Goal: Task Accomplishment & Management: Complete application form

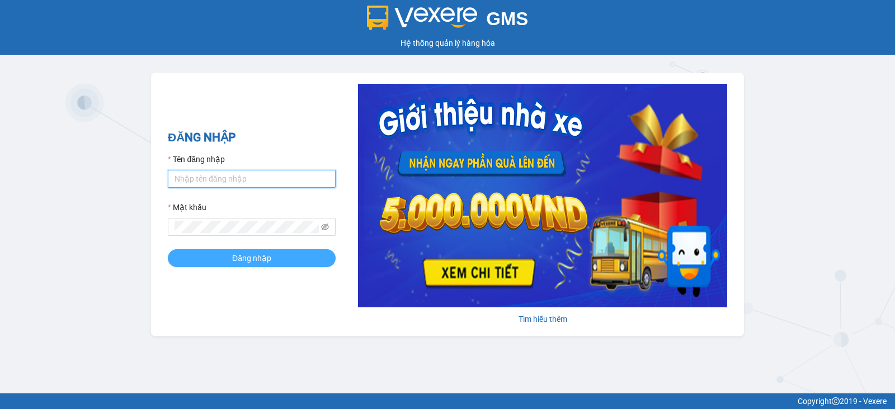
type input "vu.cohai"
click at [274, 254] on button "Đăng nhập" at bounding box center [252, 258] width 168 height 18
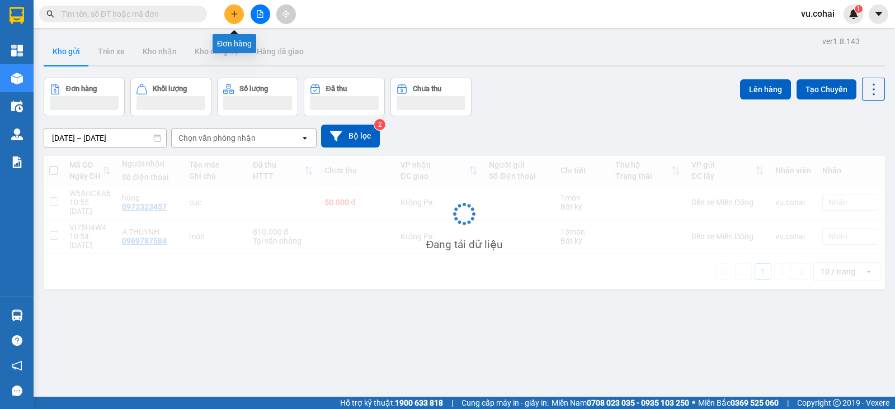
click at [233, 13] on icon "plus" at bounding box center [234, 13] width 6 height 1
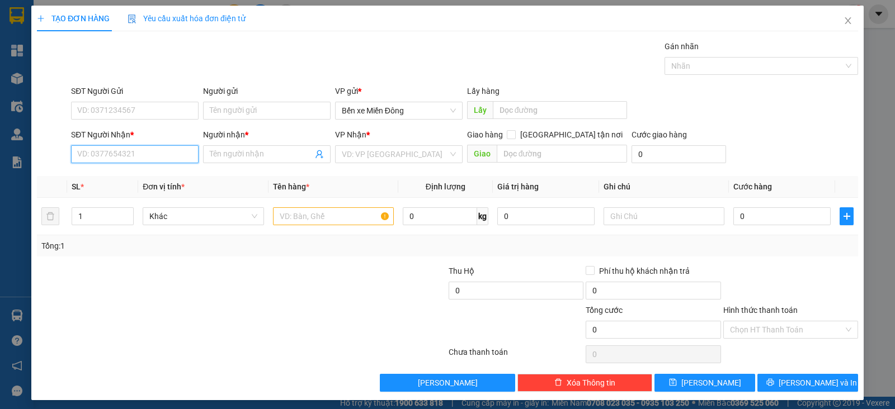
click at [174, 151] on input "SĐT Người Nhận *" at bounding box center [134, 154] width 127 height 18
paste input "0353625296"
type input "0353625296"
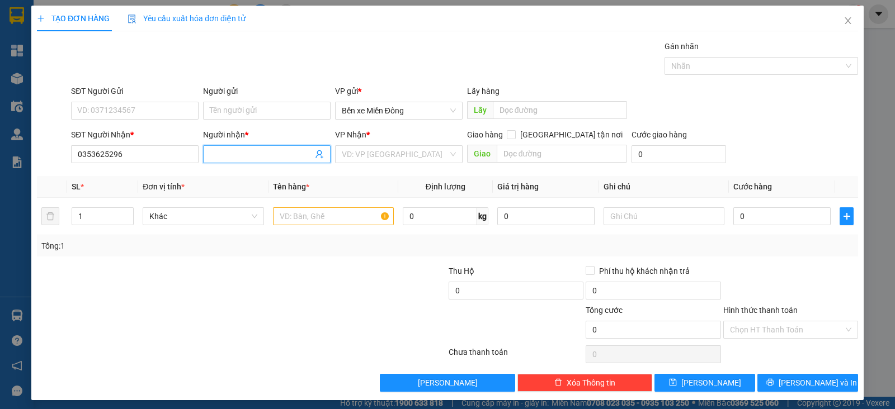
click at [260, 153] on input "Người nhận *" at bounding box center [261, 154] width 103 height 12
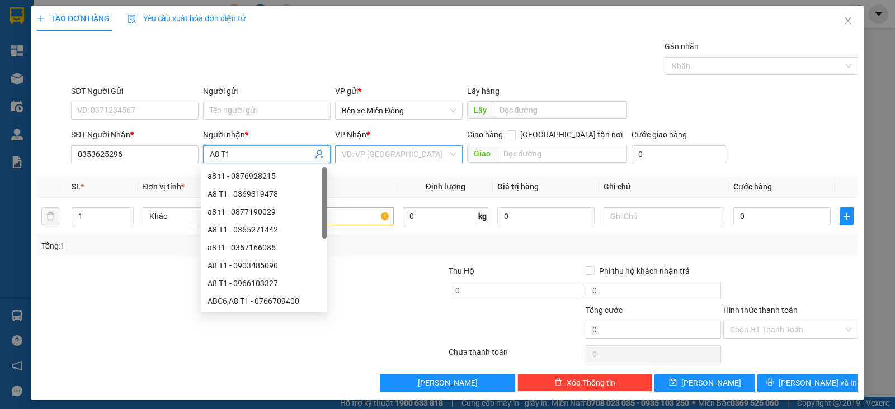
type input "A8 T1"
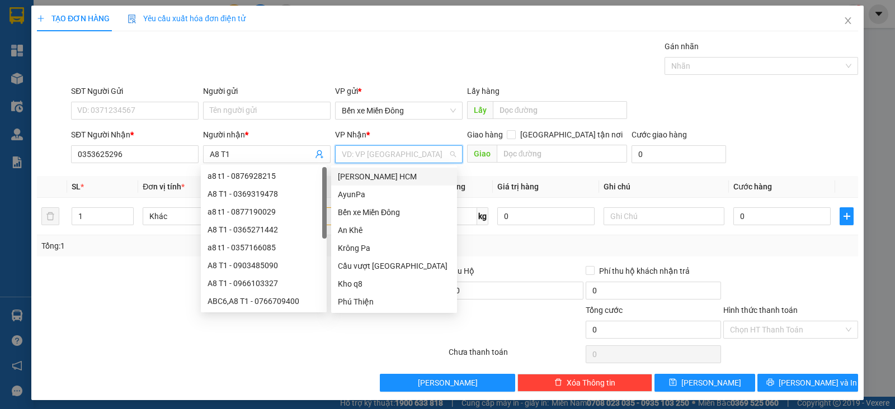
click at [386, 150] on input "search" at bounding box center [395, 154] width 106 height 17
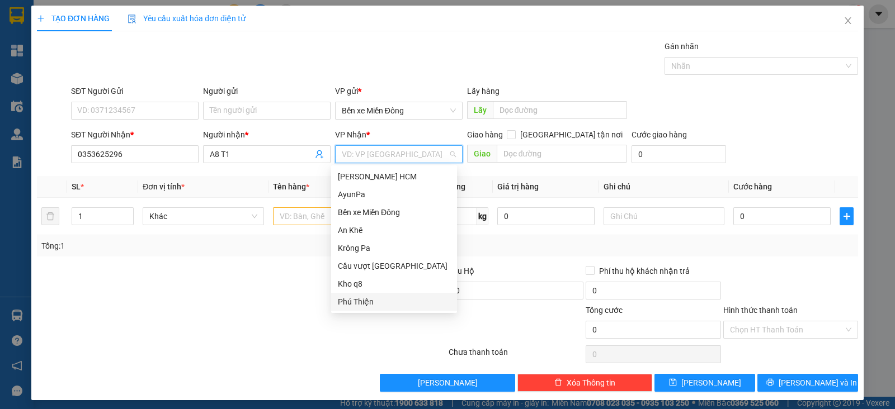
click at [369, 303] on div "Phú Thiện" at bounding box center [394, 302] width 112 height 12
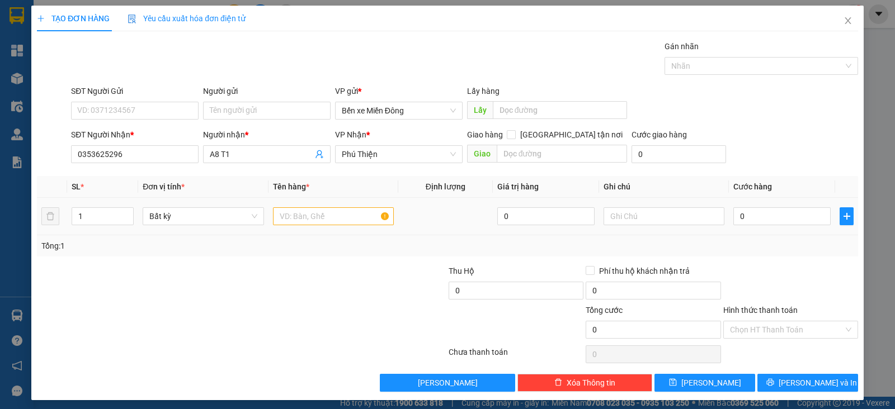
click at [311, 225] on div at bounding box center [333, 216] width 121 height 22
click at [305, 219] on input "text" at bounding box center [333, 216] width 121 height 18
type input "1 XE EX + 1 TU LANH"
click at [743, 215] on input "0" at bounding box center [781, 216] width 97 height 18
type input "1"
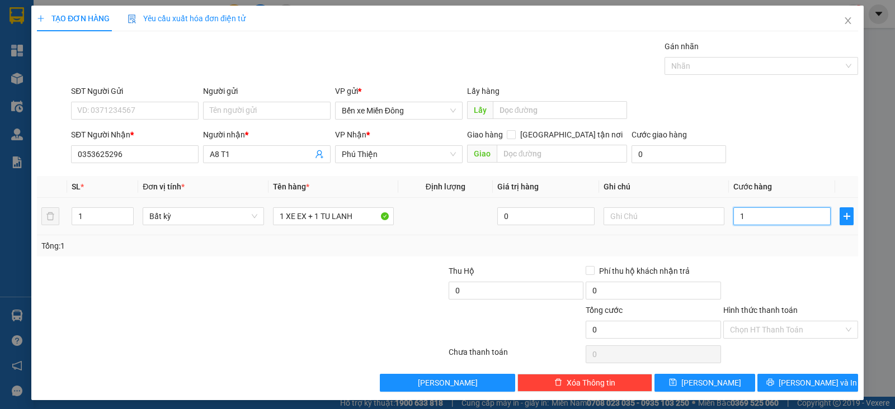
type input "1"
type input "10"
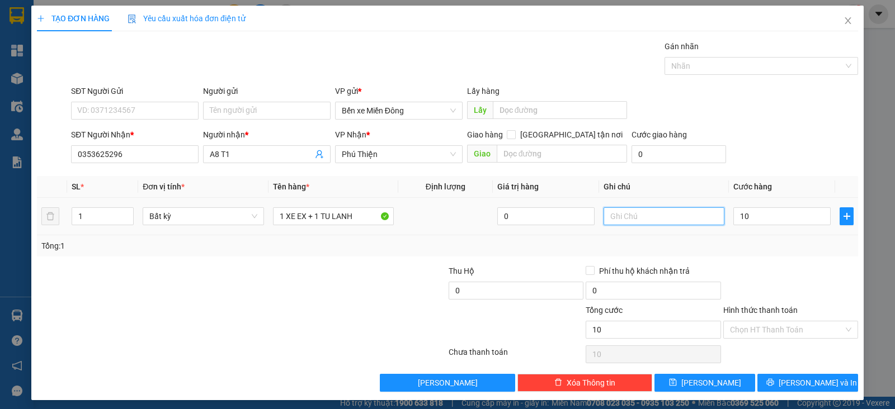
type input "10.000"
click at [673, 216] on input "text" at bounding box center [663, 216] width 121 height 18
type input "TX BAO GIA"
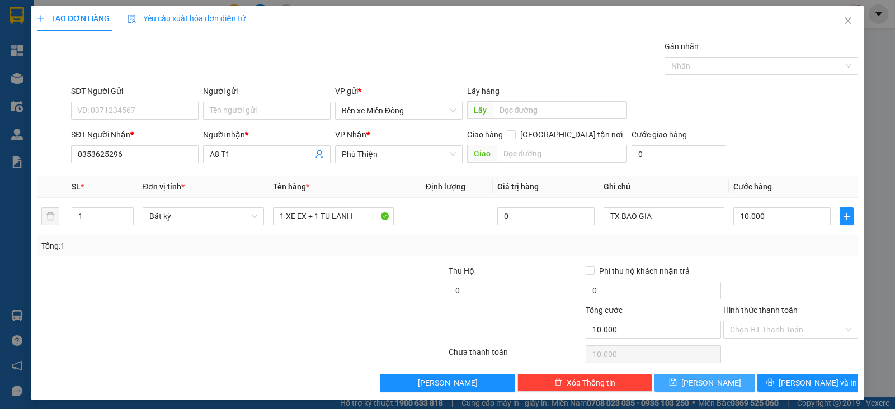
click at [706, 384] on span "Lưu" at bounding box center [711, 383] width 60 height 12
type input "0"
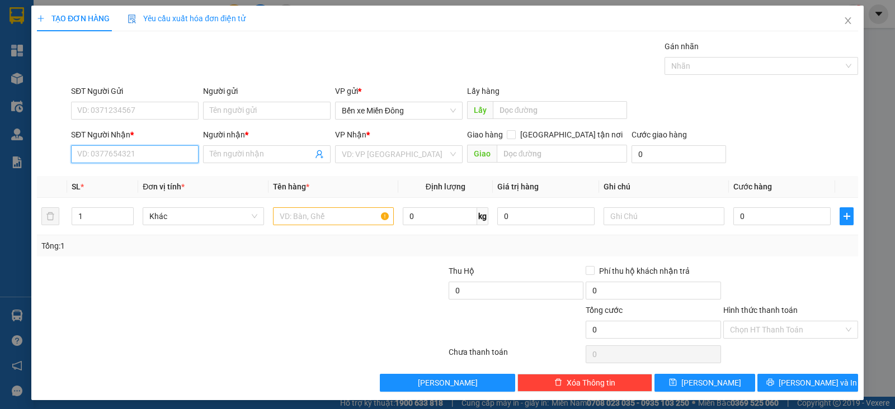
click at [175, 152] on input "SĐT Người Nhận *" at bounding box center [134, 154] width 127 height 18
paste input "0862285075"
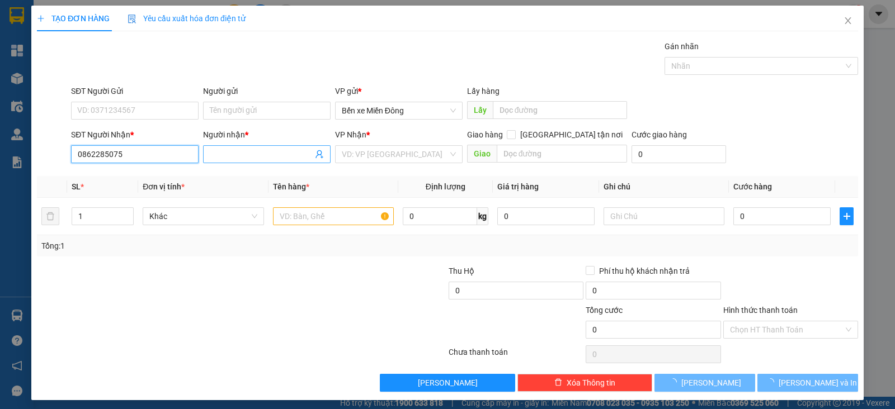
type input "0862285075"
click at [272, 158] on input "Người nhận *" at bounding box center [261, 154] width 103 height 12
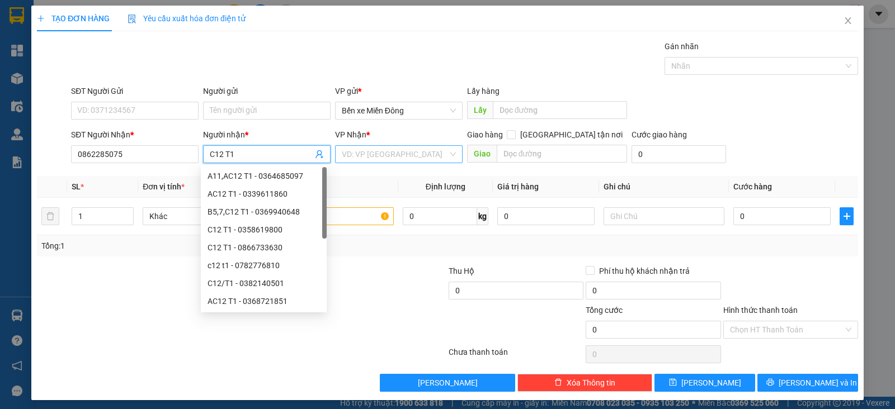
type input "C12 T1"
click at [391, 161] on input "search" at bounding box center [395, 154] width 106 height 17
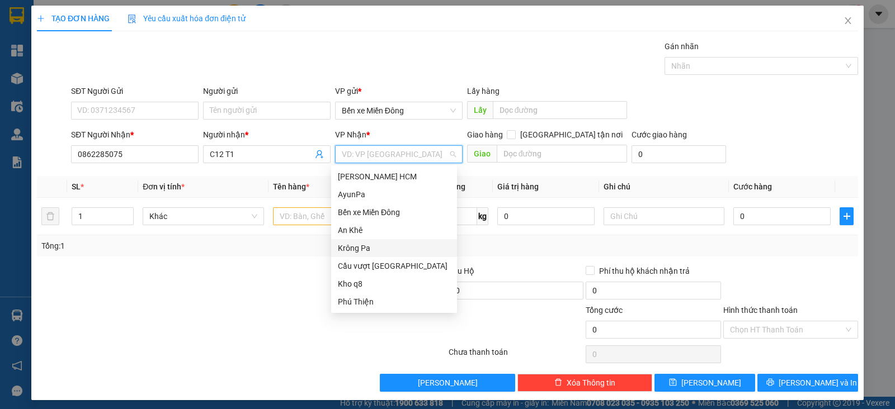
click at [366, 251] on div "Krông Pa" at bounding box center [394, 248] width 112 height 12
click at [361, 245] on div "Krông Pa" at bounding box center [394, 248] width 112 height 12
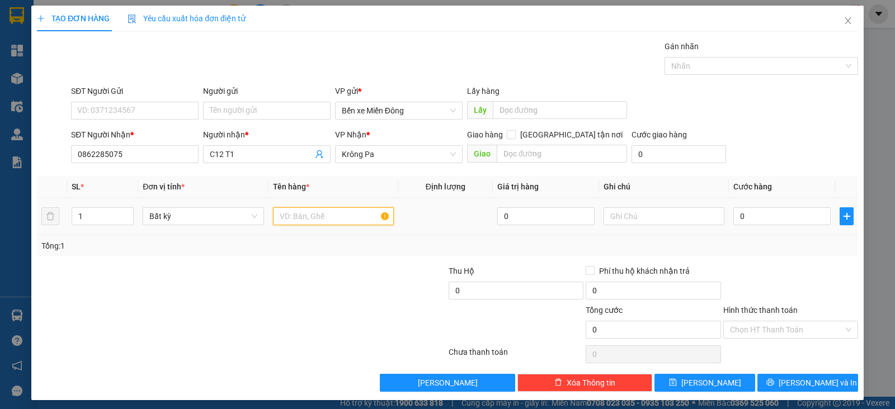
click at [320, 216] on input "text" at bounding box center [333, 216] width 121 height 18
type input "XE"
click at [745, 217] on input "0" at bounding box center [781, 216] width 97 height 18
type input "5"
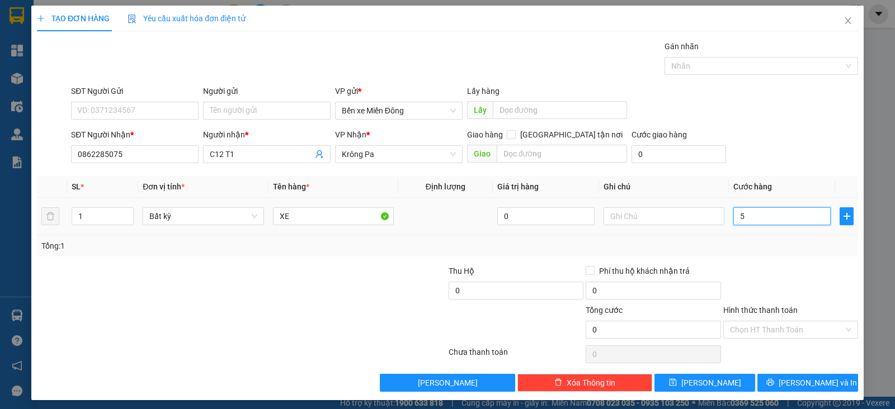
type input "5"
type input "50"
type input "500"
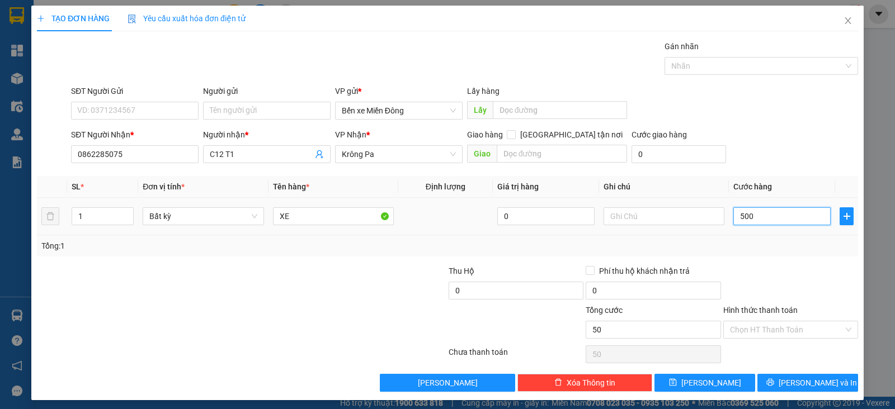
type input "500"
type input "500.000"
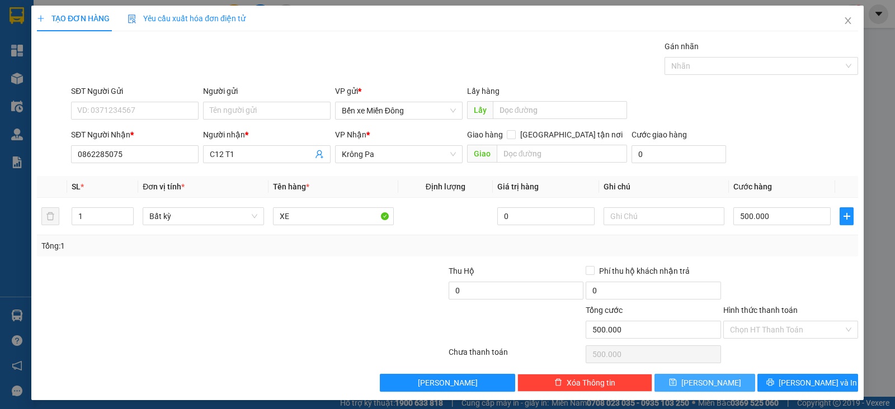
click at [721, 385] on button "Lưu" at bounding box center [704, 383] width 101 height 18
type input "0"
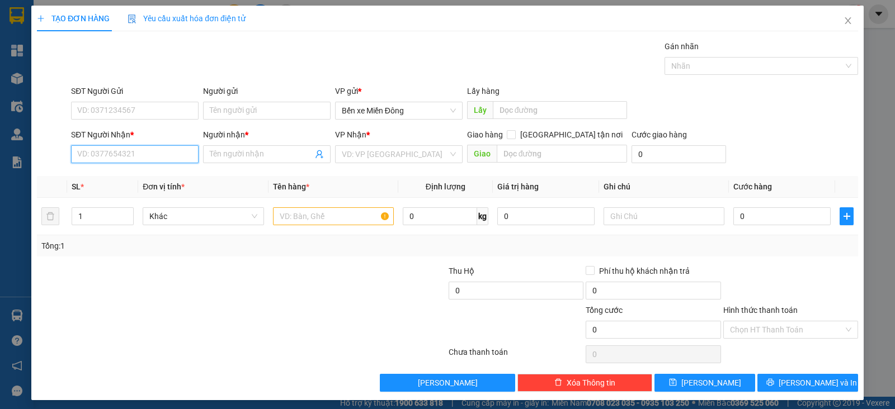
click at [172, 154] on input "SĐT Người Nhận *" at bounding box center [134, 154] width 127 height 18
paste input "0329077337"
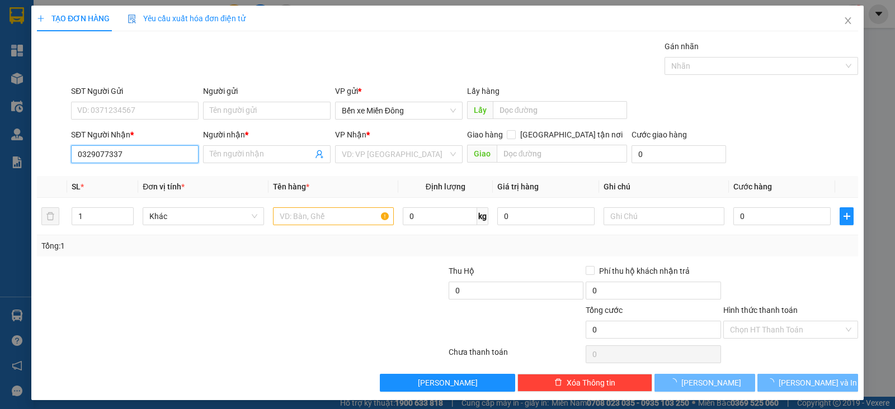
type input "0329077337"
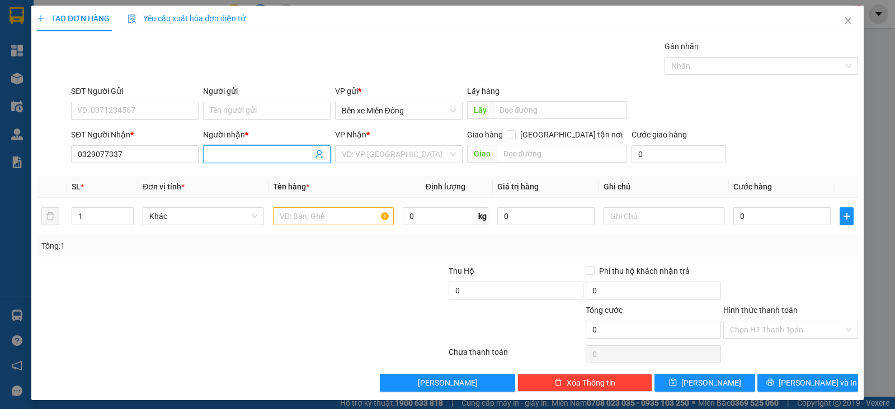
click at [240, 152] on input "Người nhận *" at bounding box center [261, 154] width 103 height 12
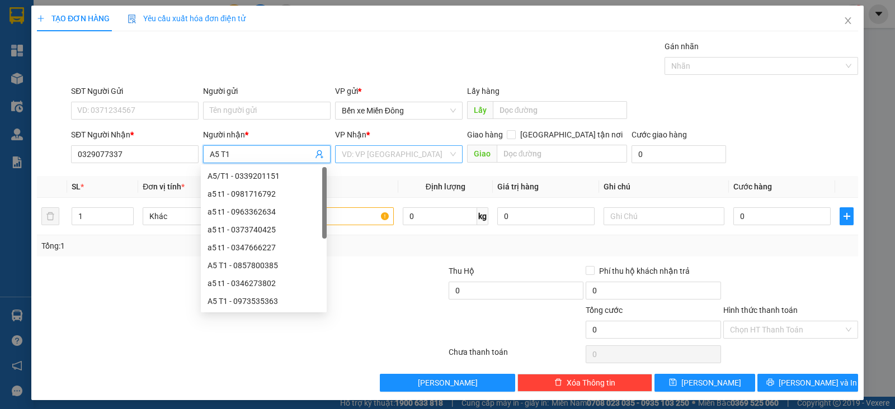
type input "A5 T1"
click at [361, 146] on input "search" at bounding box center [395, 154] width 106 height 17
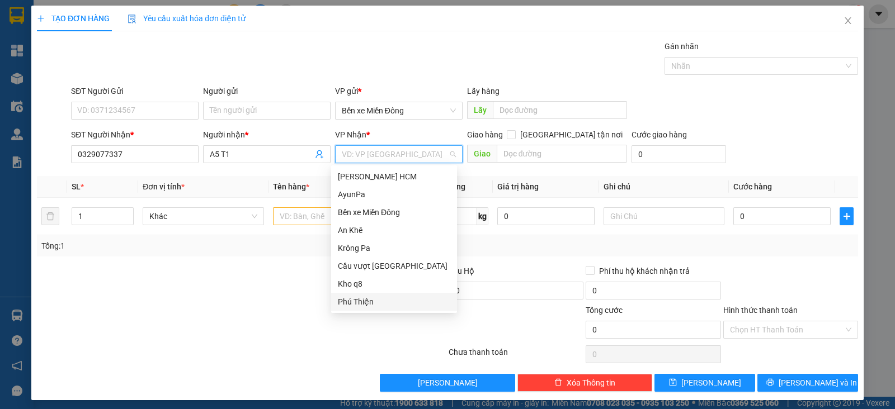
click at [373, 306] on div "Phú Thiện" at bounding box center [394, 302] width 112 height 12
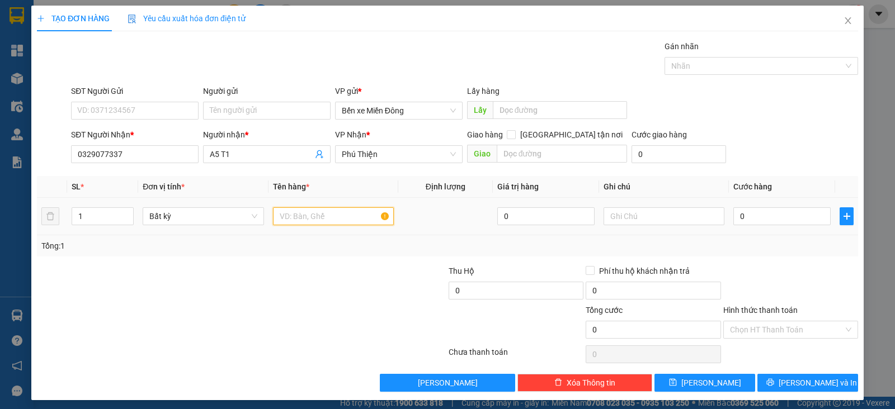
click at [316, 216] on input "text" at bounding box center [333, 216] width 121 height 18
type input "XE"
click at [760, 216] on input "0" at bounding box center [781, 216] width 97 height 18
type input "4"
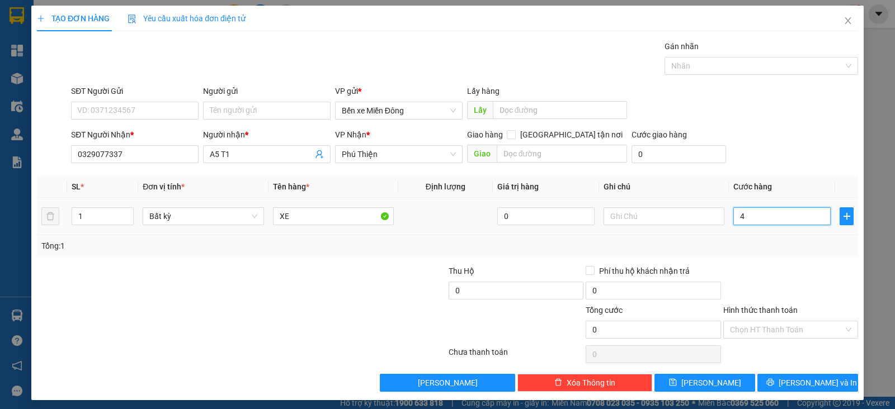
type input "4"
type input "40"
type input "400"
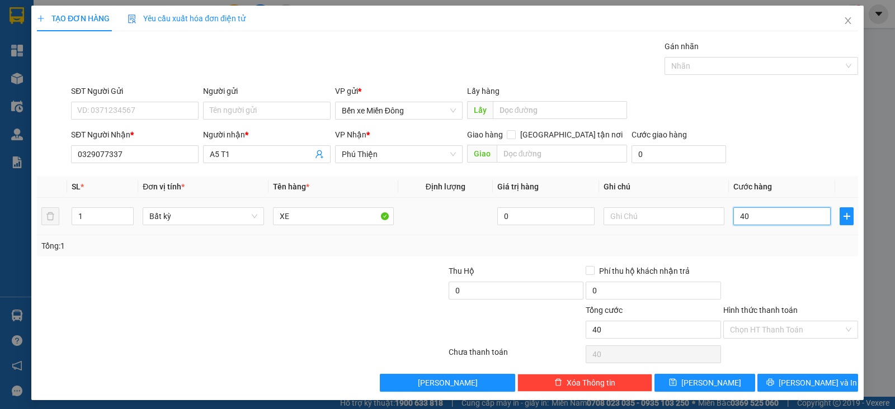
type input "400"
type input "400.000"
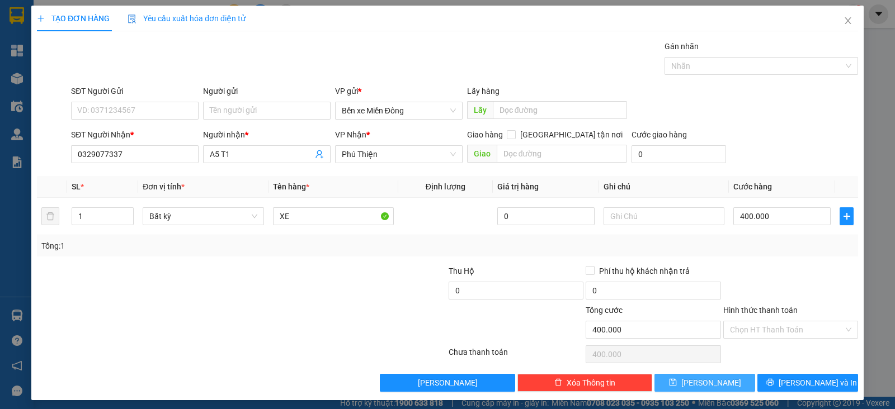
click at [706, 384] on span "Lưu" at bounding box center [711, 383] width 60 height 12
type input "0"
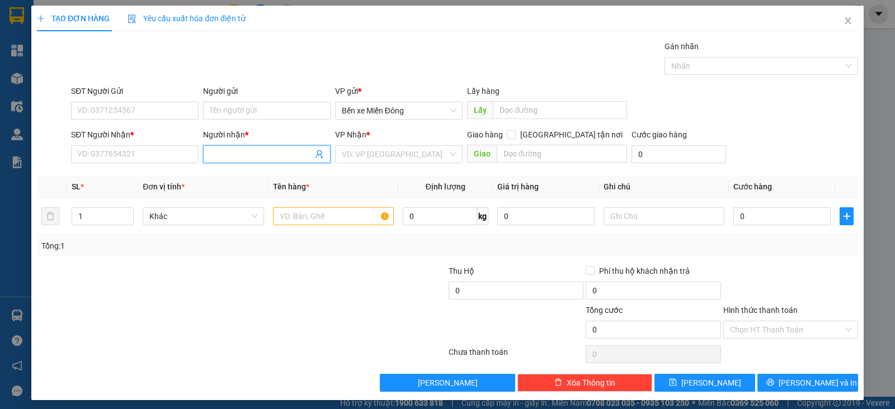
click at [249, 157] on input "Người nhận *" at bounding box center [261, 154] width 103 height 12
type input "D"
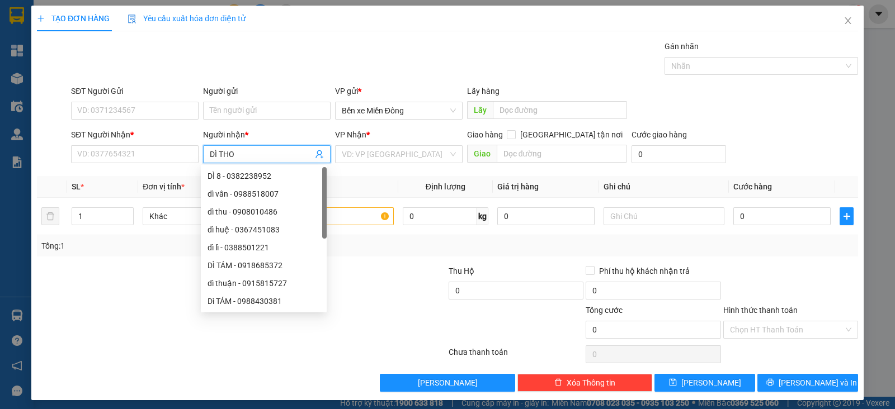
type input "DÌ THOA"
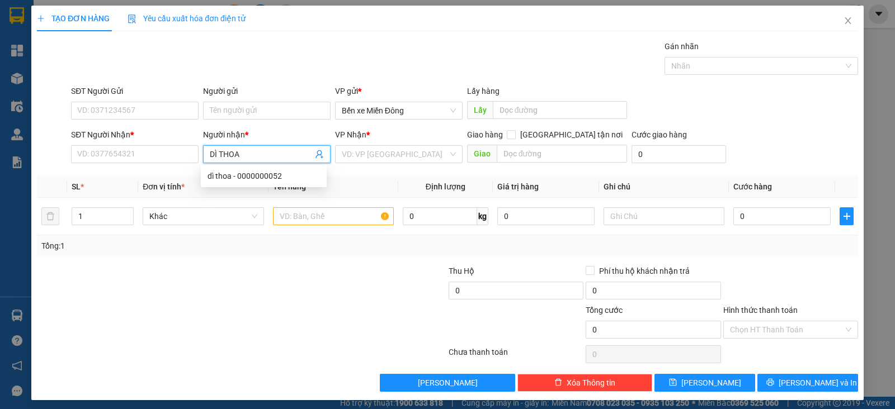
click at [286, 175] on div "dì thoa - 0000000052" at bounding box center [263, 176] width 112 height 12
type input "0000000052"
type input "dì thoa"
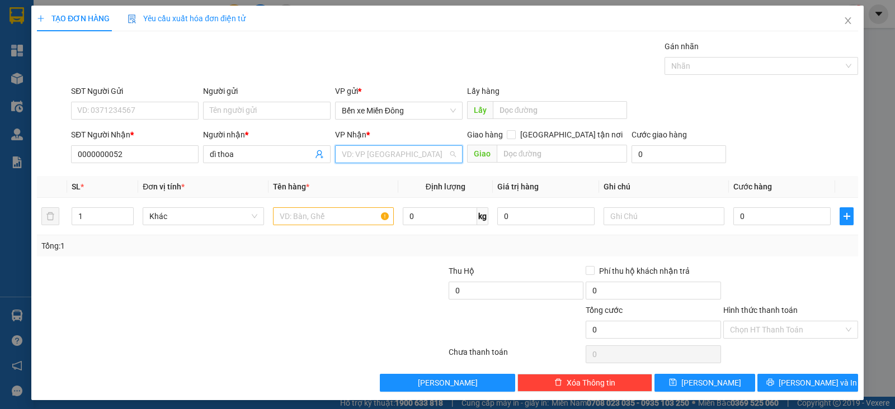
click at [402, 146] on input "search" at bounding box center [395, 154] width 106 height 17
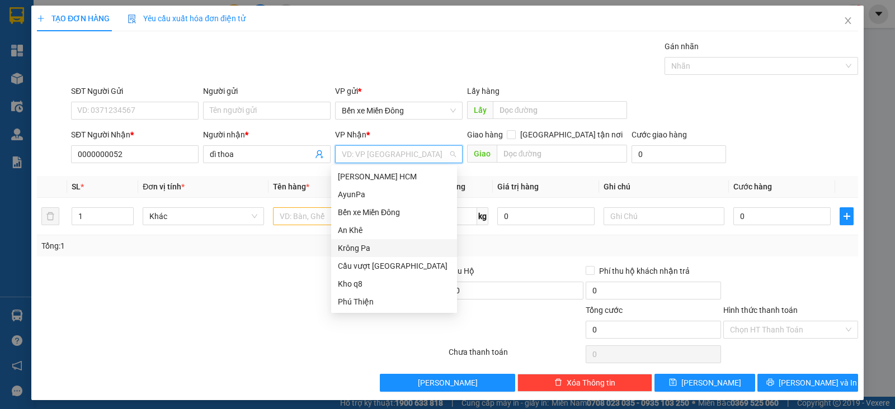
click at [373, 246] on div "Krông Pa" at bounding box center [394, 248] width 112 height 12
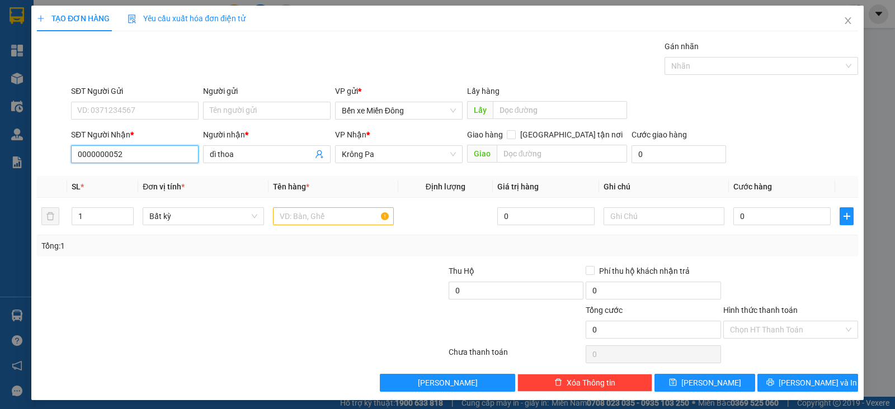
click at [143, 152] on input "0000000052" at bounding box center [134, 154] width 127 height 18
type input "0"
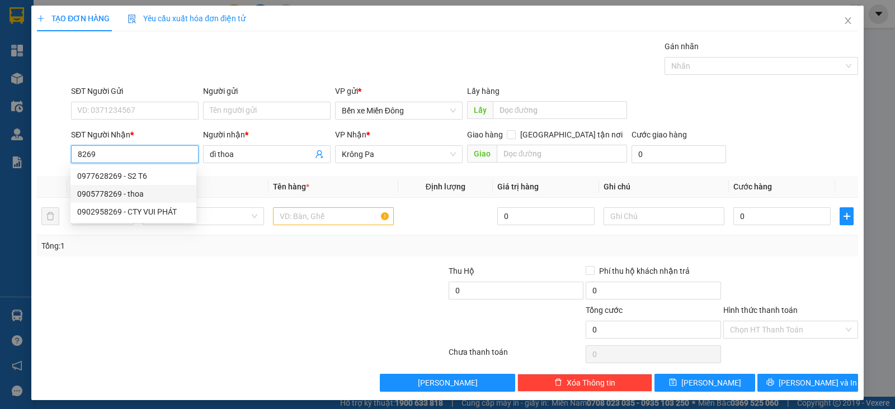
click at [140, 194] on div "0905778269 - thoa" at bounding box center [133, 194] width 112 height 12
type input "0905778269"
type input "thoa"
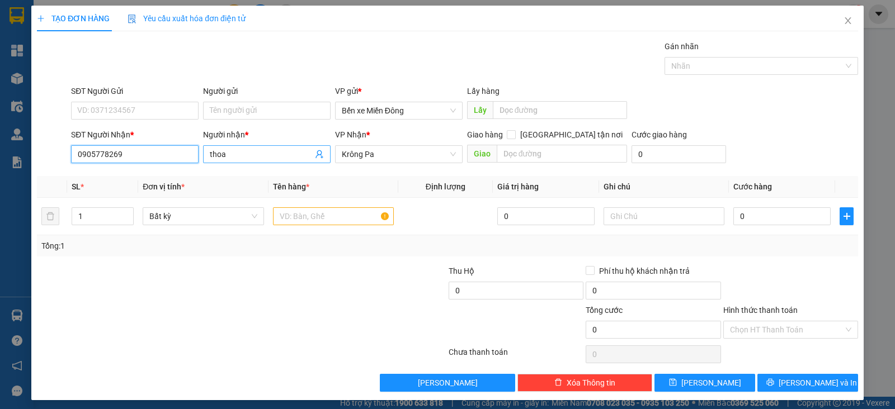
type input "0905778269"
click at [210, 156] on input "thoa" at bounding box center [261, 154] width 103 height 12
click at [210, 155] on input "thoa" at bounding box center [261, 154] width 103 height 12
type input "DÌ thoa"
click at [383, 188] on th "Tên hàng *" at bounding box center [333, 187] width 130 height 22
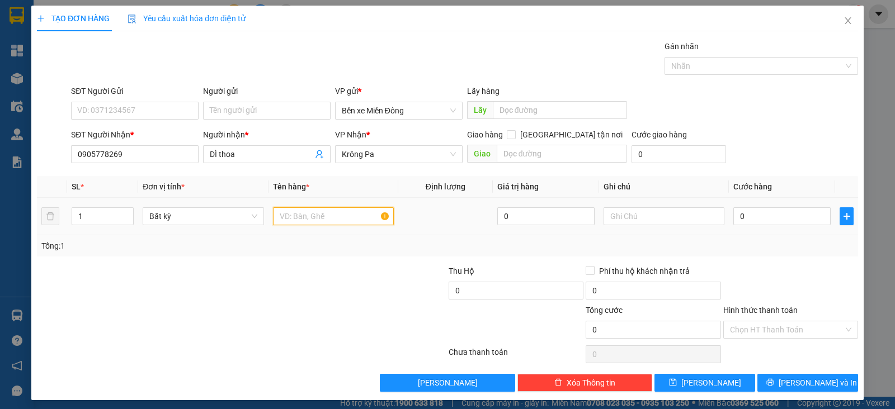
click at [338, 216] on input "text" at bounding box center [333, 216] width 121 height 18
type input "T"
click at [126, 212] on icon "up" at bounding box center [128, 214] width 4 height 4
type input "3"
click at [126, 212] on icon "up" at bounding box center [128, 214] width 4 height 4
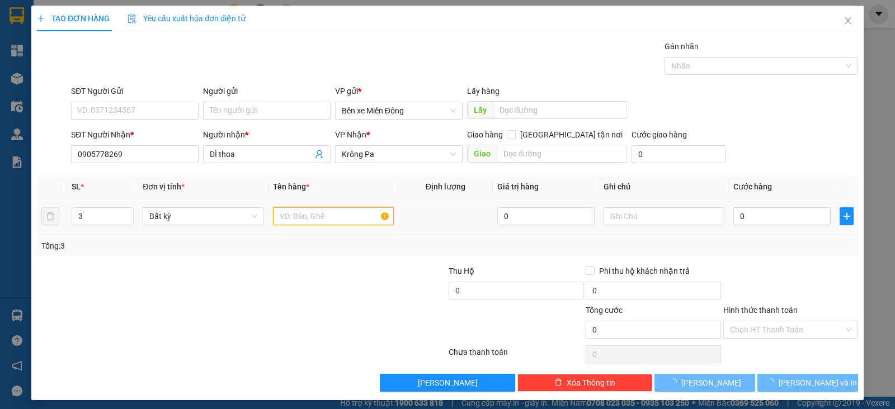
click at [296, 215] on input "text" at bounding box center [333, 216] width 121 height 18
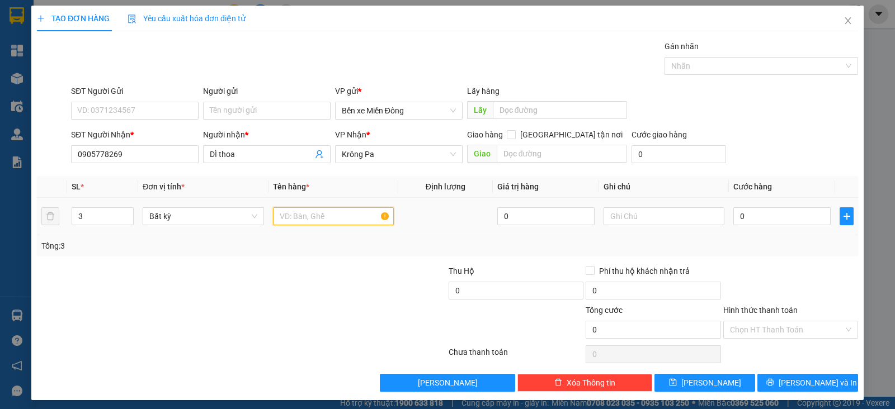
type input "Z"
type input "BA0"
click at [740, 216] on input "0" at bounding box center [781, 216] width 97 height 18
type input "002"
type input "2"
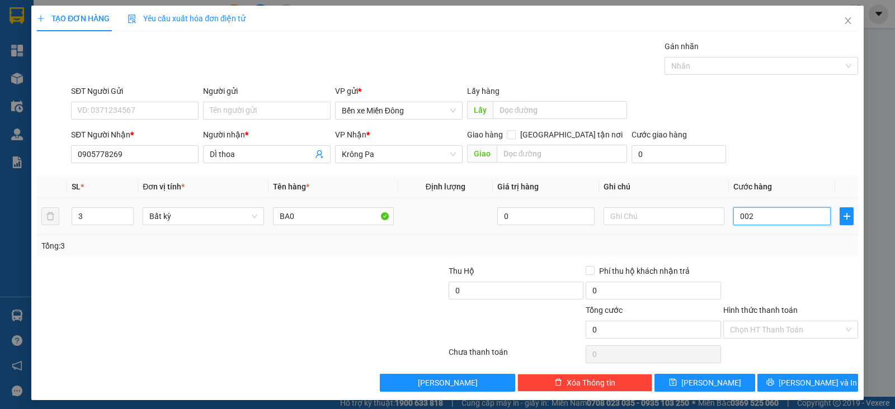
type input "2"
type input "0.021"
type input "21"
type input "00.210"
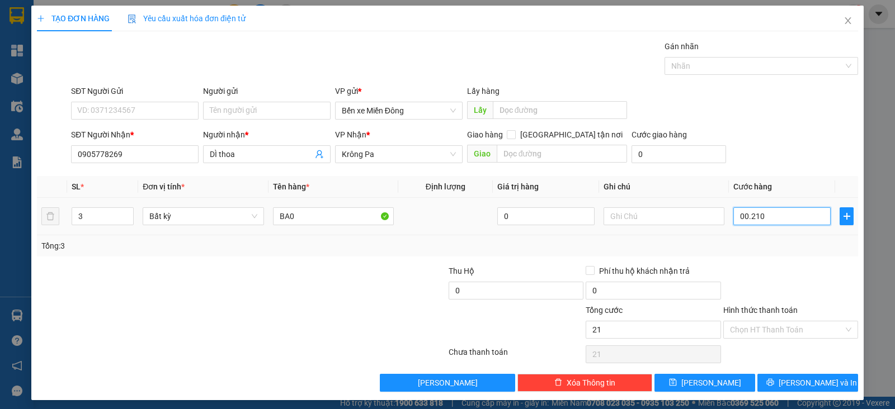
type input "210"
type input "210.000"
click at [772, 328] on input "Hình thức thanh toán" at bounding box center [787, 329] width 114 height 17
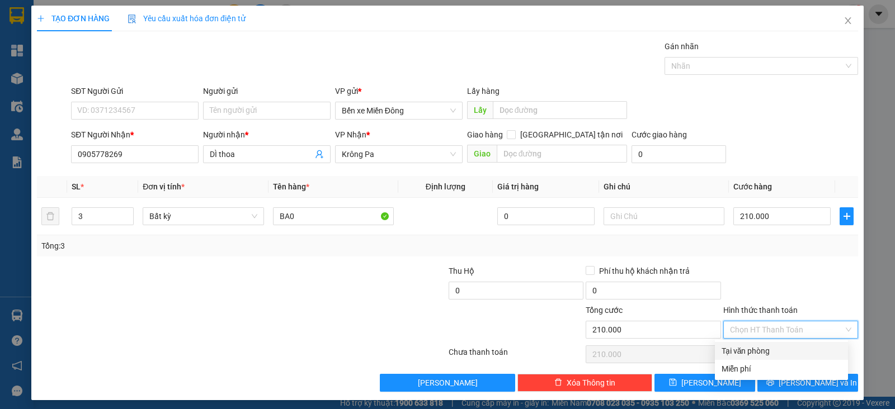
click at [771, 351] on div "Tại văn phòng" at bounding box center [781, 351] width 120 height 12
type input "0"
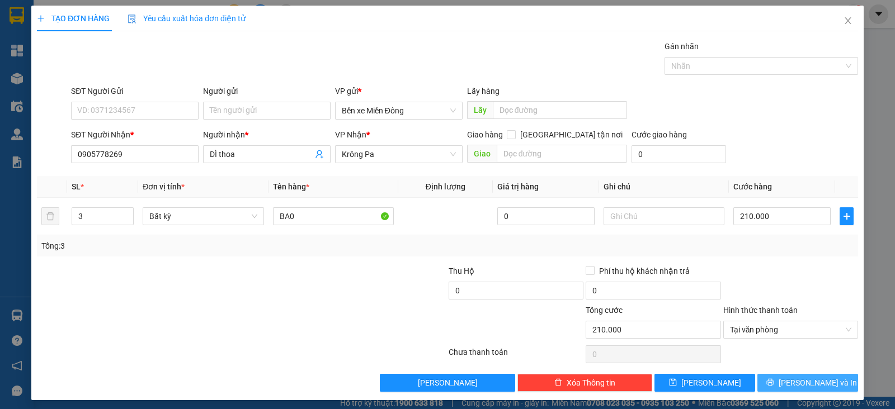
click at [784, 382] on button "[PERSON_NAME] và In" at bounding box center [807, 383] width 101 height 18
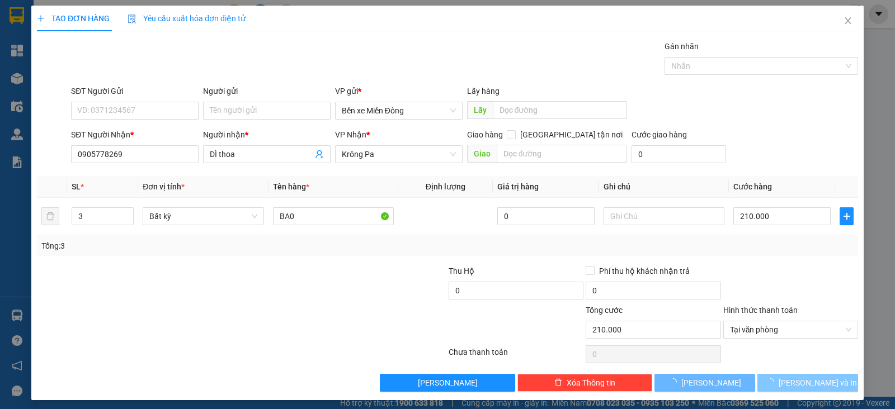
click at [784, 382] on main at bounding box center [447, 198] width 895 height 397
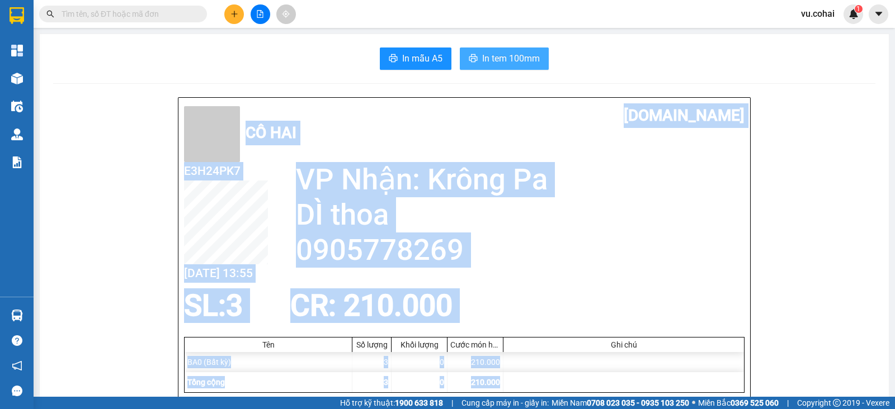
click at [522, 65] on span "In tem 100mm" at bounding box center [511, 58] width 58 height 14
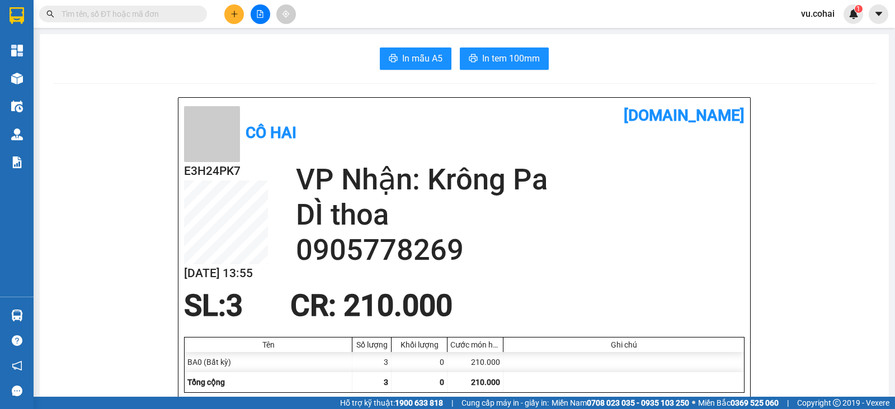
click at [820, 11] on span "vu.cohai" at bounding box center [817, 14] width 51 height 14
click at [826, 37] on span "Đăng xuất" at bounding box center [833, 35] width 47 height 12
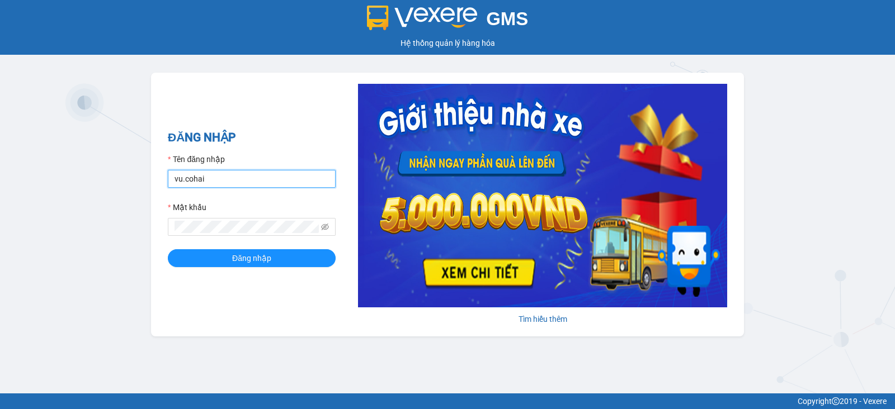
click at [231, 179] on input "vu.cohai" at bounding box center [252, 179] width 168 height 18
type input "an.cohai"
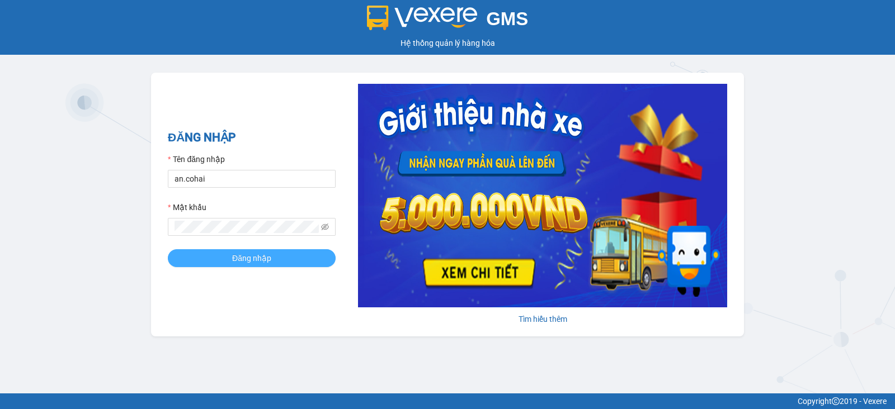
click at [293, 253] on button "Đăng nhập" at bounding box center [252, 258] width 168 height 18
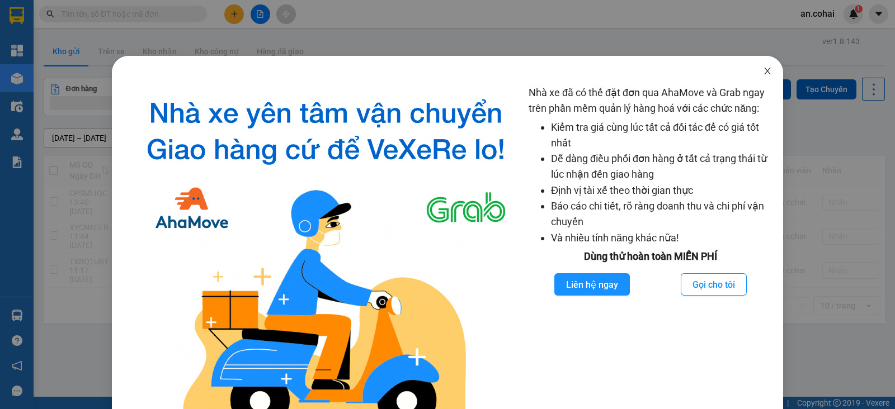
click at [756, 63] on span "Close" at bounding box center [766, 71] width 31 height 31
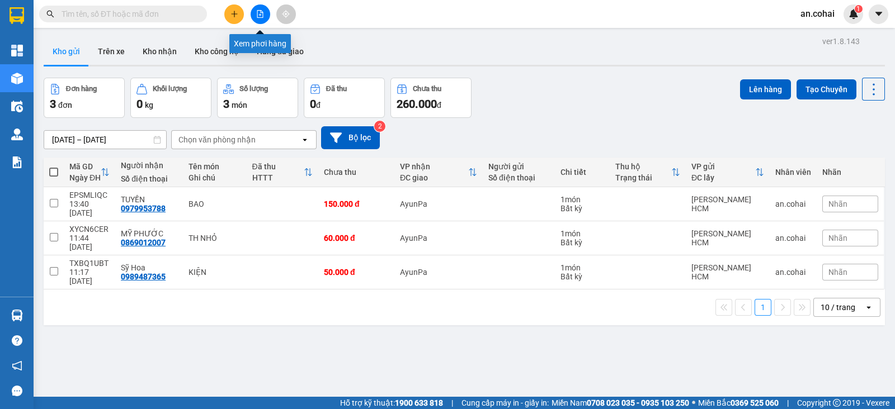
click at [261, 11] on icon "file-add" at bounding box center [260, 14] width 8 height 8
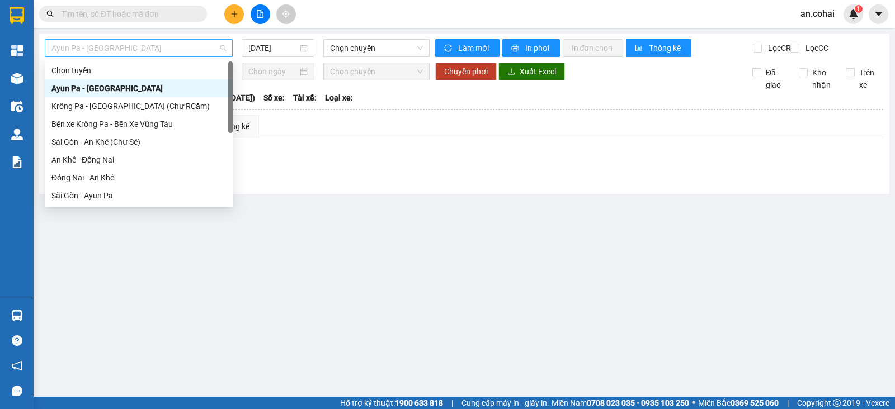
click at [148, 46] on span "Ayun Pa - [GEOGRAPHIC_DATA]" at bounding box center [138, 48] width 174 height 17
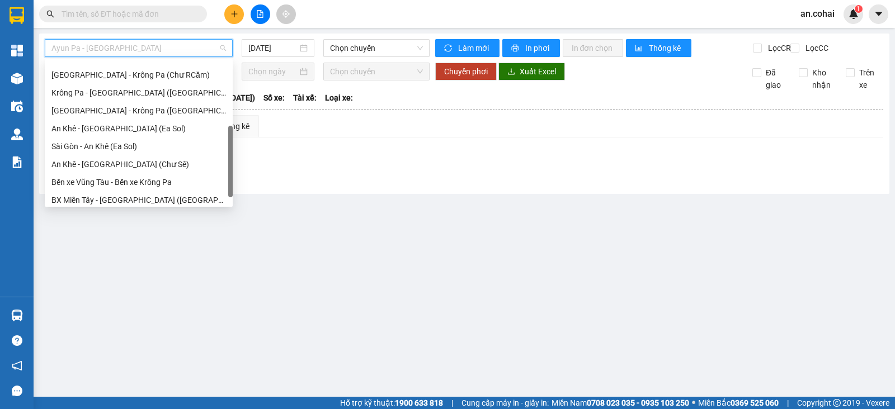
scroll to position [161, 0]
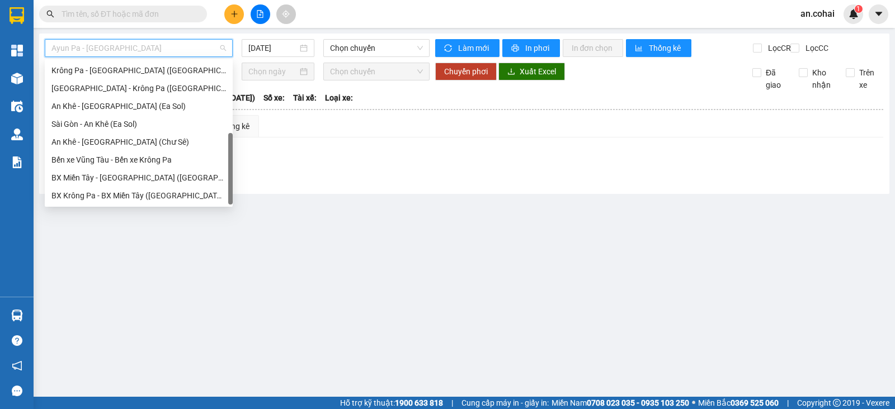
drag, startPoint x: 229, startPoint y: 81, endPoint x: 220, endPoint y: 164, distance: 83.8
click at [220, 164] on div "[GEOGRAPHIC_DATA] - [GEOGRAPHIC_DATA] ([GEOGRAPHIC_DATA]) [GEOGRAPHIC_DATA] - […" at bounding box center [139, 133] width 188 height 143
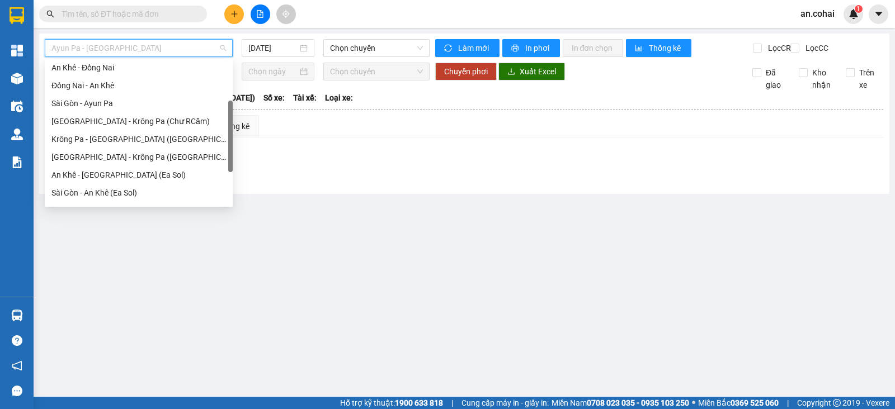
scroll to position [88, 0]
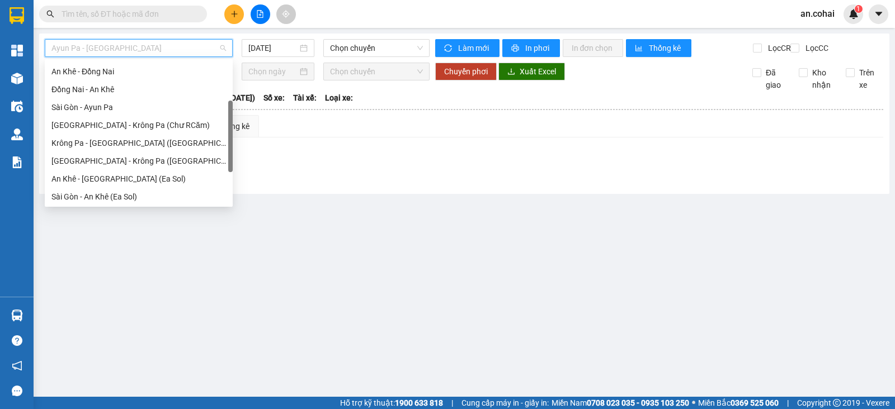
drag, startPoint x: 231, startPoint y: 172, endPoint x: 228, endPoint y: 139, distance: 32.5
click at [228, 139] on div at bounding box center [230, 137] width 4 height 72
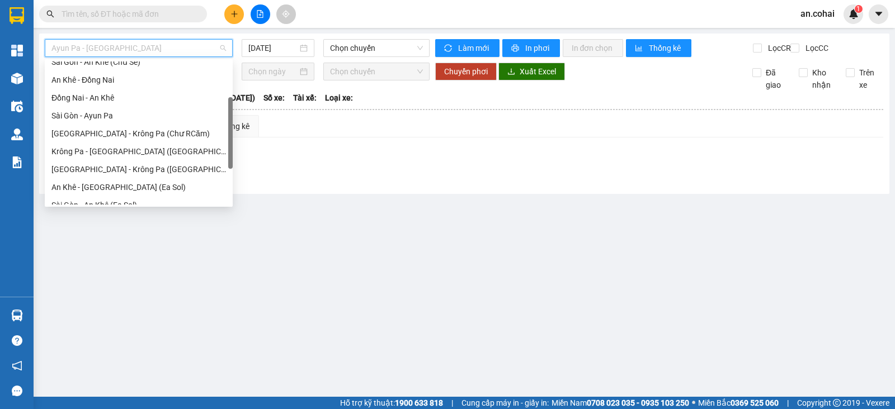
drag, startPoint x: 231, startPoint y: 136, endPoint x: 228, endPoint y: 131, distance: 6.5
click at [228, 131] on div at bounding box center [230, 133] width 4 height 72
click at [134, 168] on div "[GEOGRAPHIC_DATA] - Krông Pa ([GEOGRAPHIC_DATA])" at bounding box center [138, 172] width 174 height 12
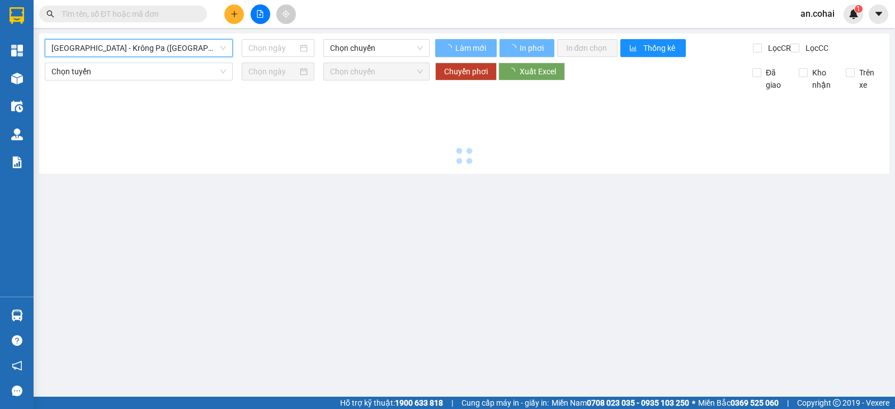
type input "[DATE]"
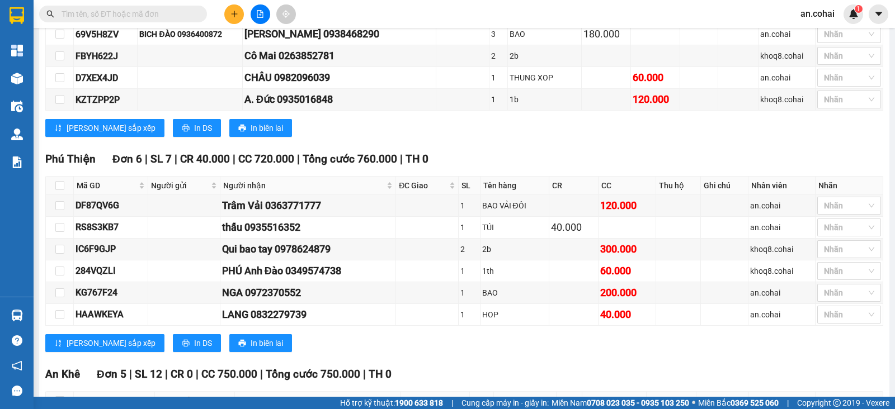
scroll to position [646, 0]
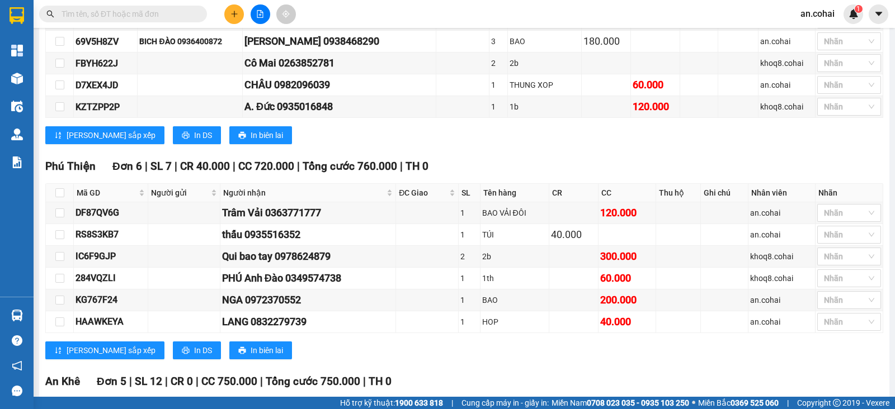
drag, startPoint x: 881, startPoint y: 239, endPoint x: 892, endPoint y: 235, distance: 11.8
click at [892, 235] on main "[GEOGRAPHIC_DATA] - [GEOGRAPHIC_DATA] ([GEOGRAPHIC_DATA]) [DATE] 11:00 (TC) Làm…" at bounding box center [447, 198] width 895 height 397
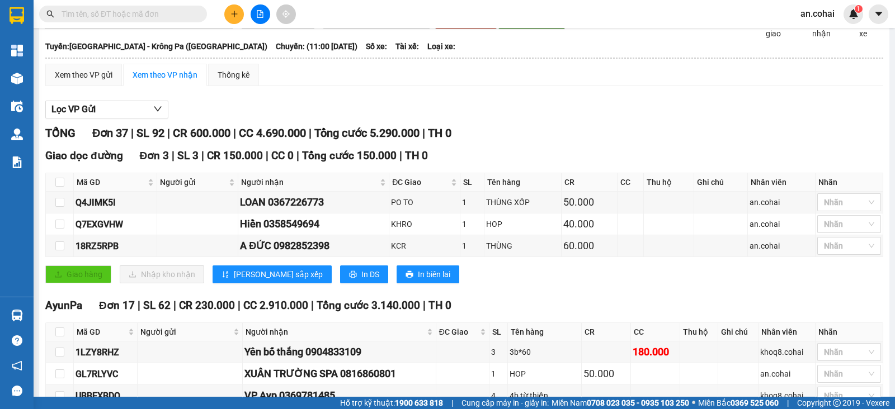
scroll to position [0, 0]
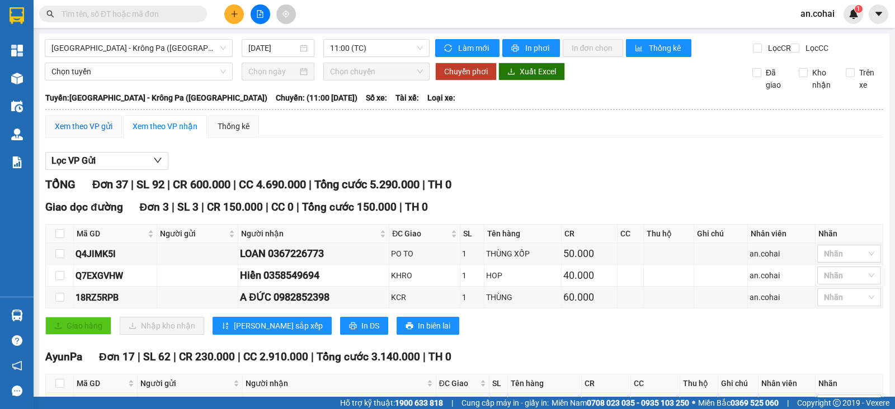
click at [91, 133] on div "Xem theo VP gửi" at bounding box center [84, 126] width 58 height 12
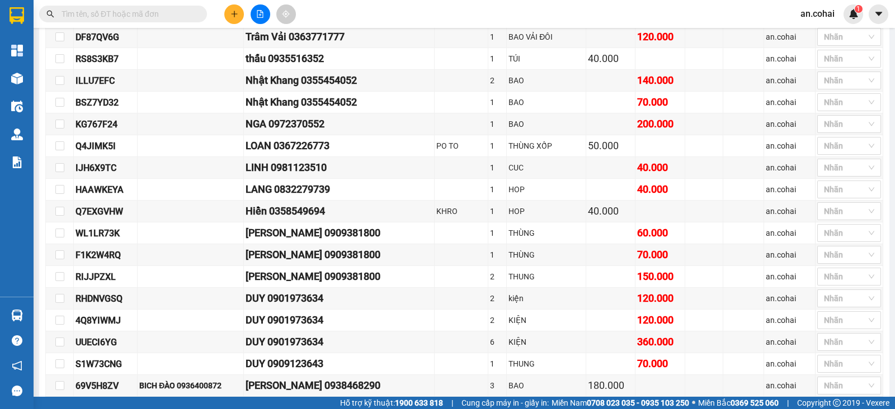
scroll to position [257, 0]
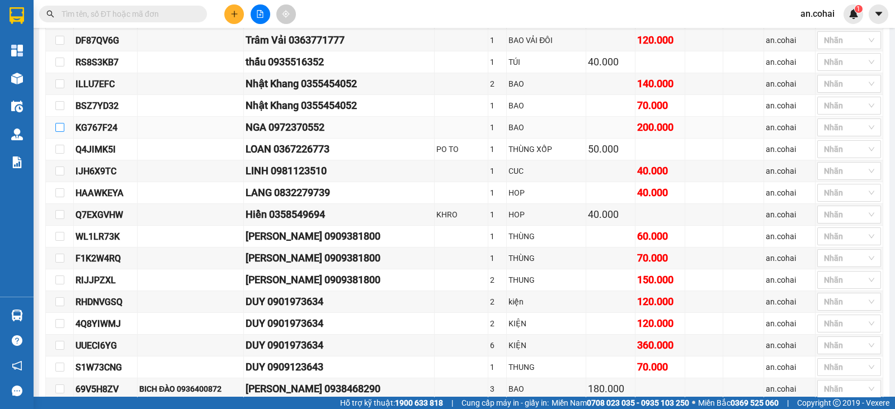
click at [59, 132] on input "checkbox" at bounding box center [59, 127] width 9 height 9
checkbox input "true"
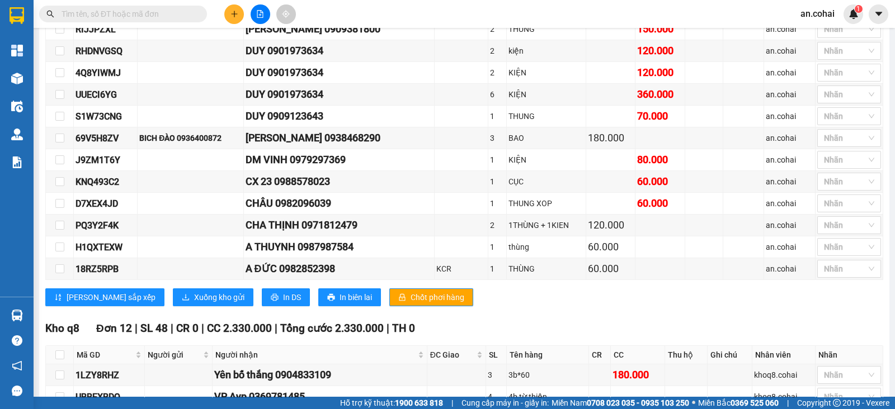
scroll to position [511, 0]
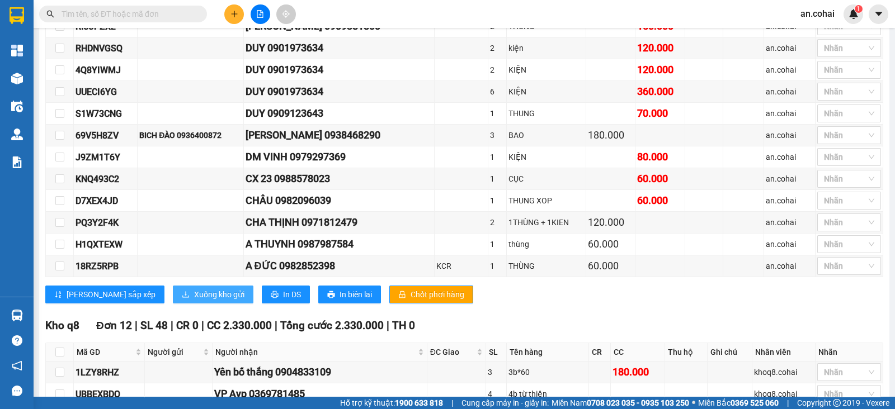
click at [194, 295] on span "Xuống kho gửi" at bounding box center [219, 295] width 50 height 12
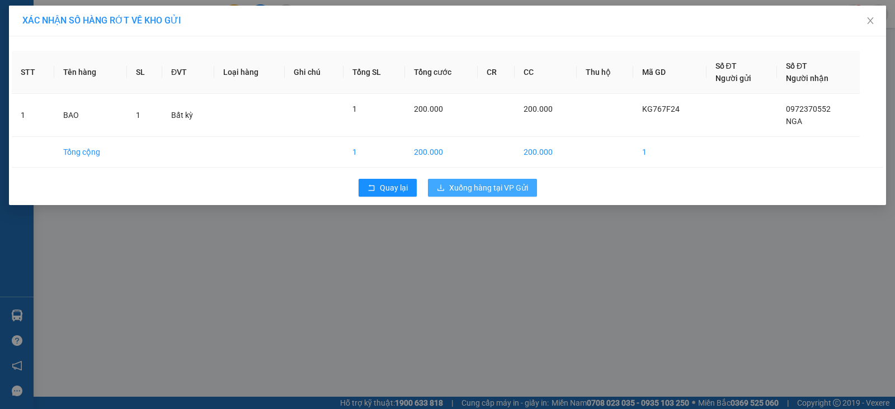
click at [514, 190] on span "Xuống hàng tại VP Gửi" at bounding box center [488, 188] width 79 height 12
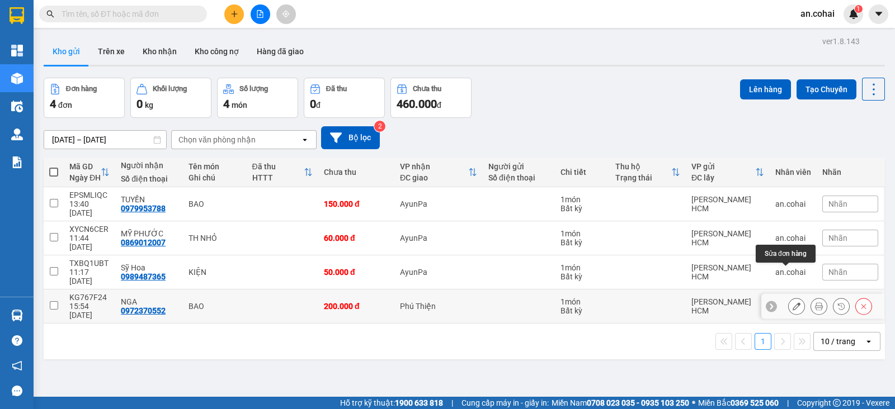
click at [792, 302] on icon at bounding box center [796, 306] width 8 height 8
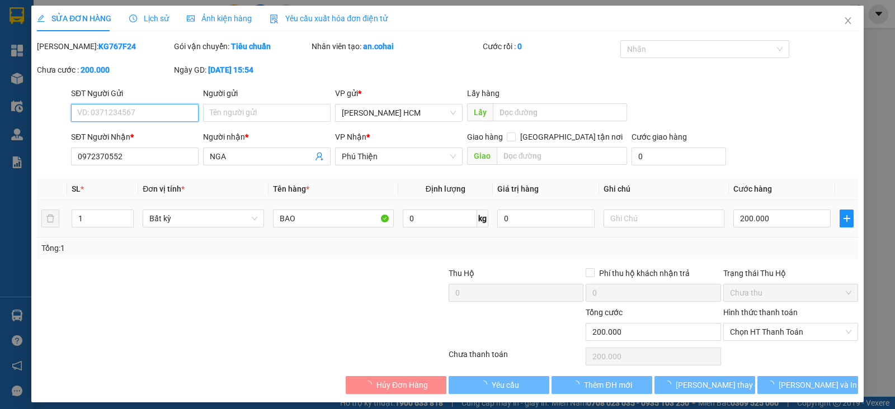
type input "0972370552"
type input "NGA"
type input "200.000"
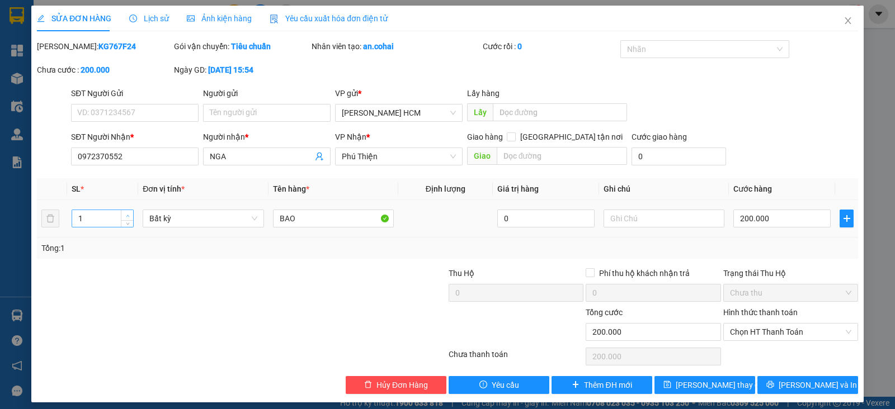
type input "2"
click at [126, 215] on icon "up" at bounding box center [128, 216] width 4 height 4
click at [719, 387] on span "[PERSON_NAME] thay đổi" at bounding box center [719, 385] width 89 height 12
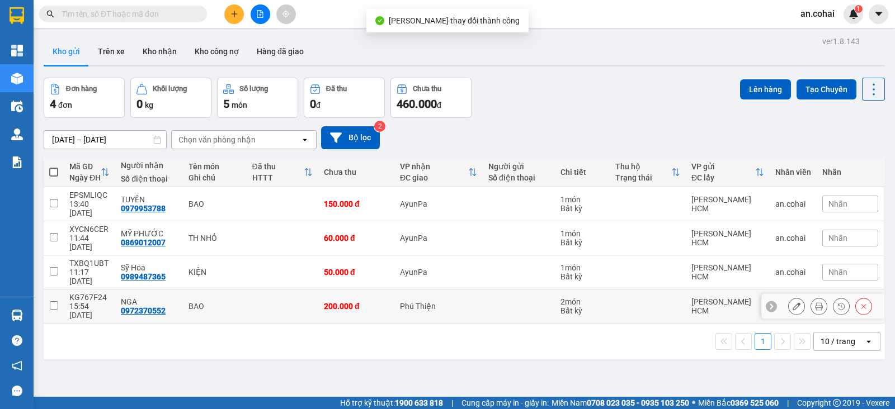
click at [55, 301] on input "checkbox" at bounding box center [54, 305] width 8 height 8
checkbox input "true"
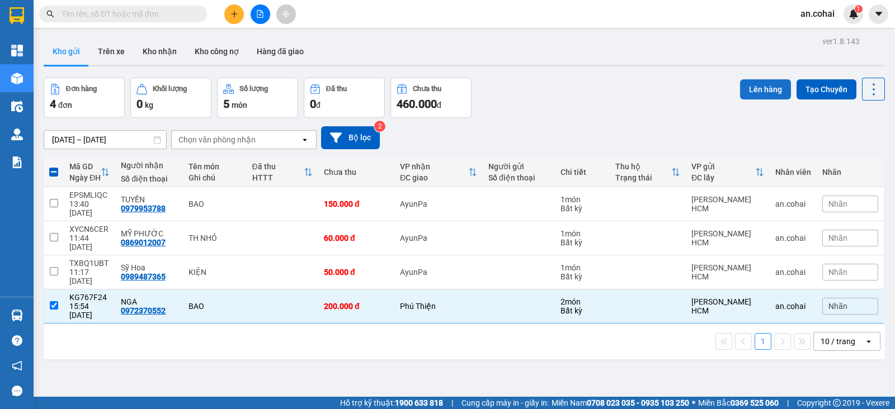
click at [749, 91] on button "Lên hàng" at bounding box center [765, 89] width 51 height 20
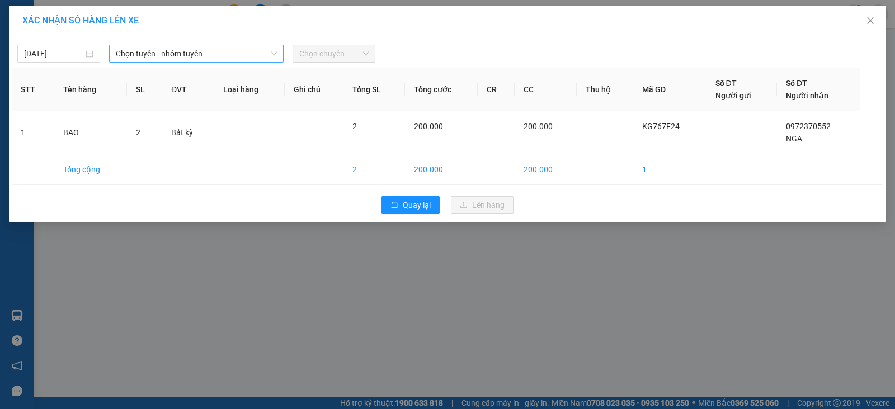
click at [224, 53] on span "Chọn tuyến - nhóm tuyến" at bounding box center [196, 53] width 161 height 17
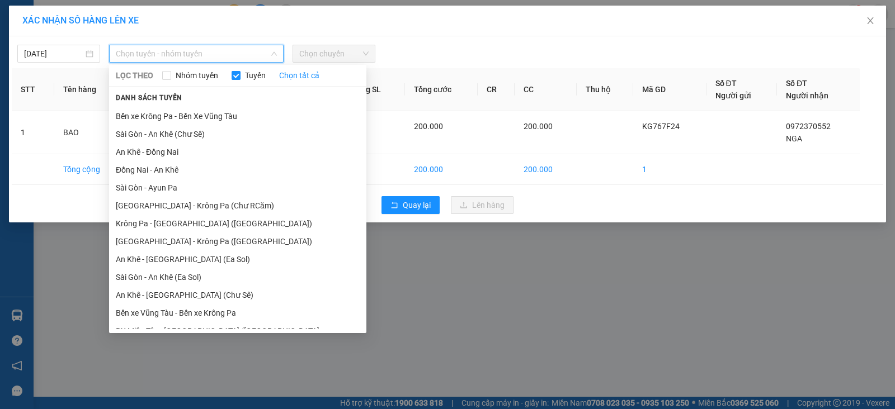
scroll to position [61, 0]
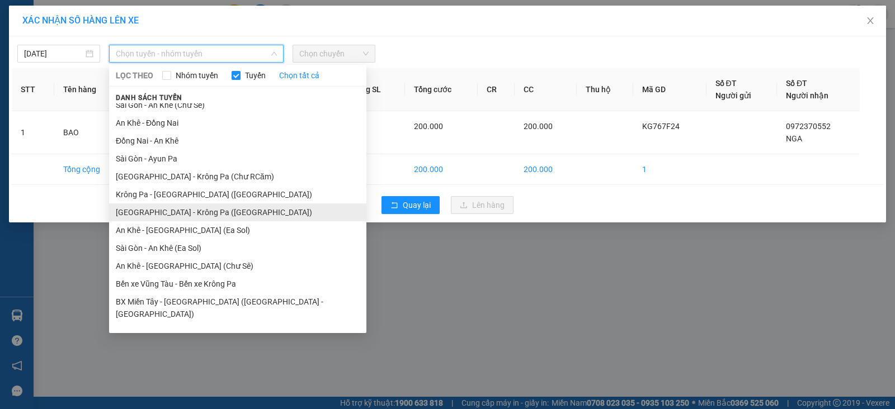
click at [185, 207] on li "[GEOGRAPHIC_DATA] - Krông Pa ([GEOGRAPHIC_DATA])" at bounding box center [237, 213] width 257 height 18
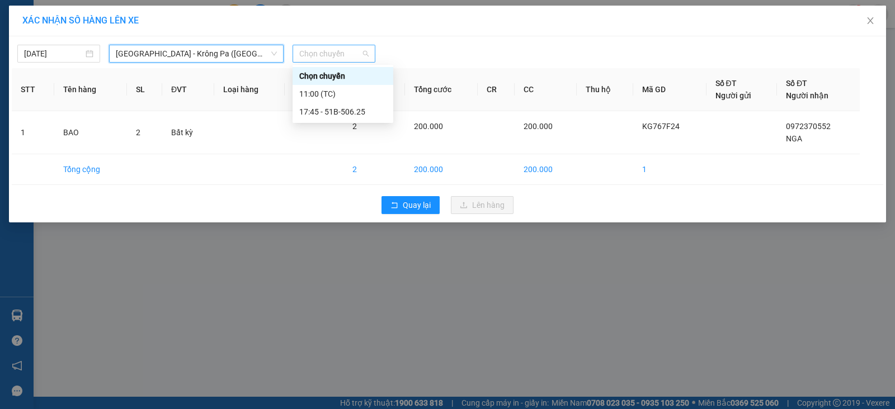
click at [337, 53] on span "Chọn chuyến" at bounding box center [333, 53] width 69 height 17
click at [344, 97] on div "11:00 (TC)" at bounding box center [342, 94] width 87 height 12
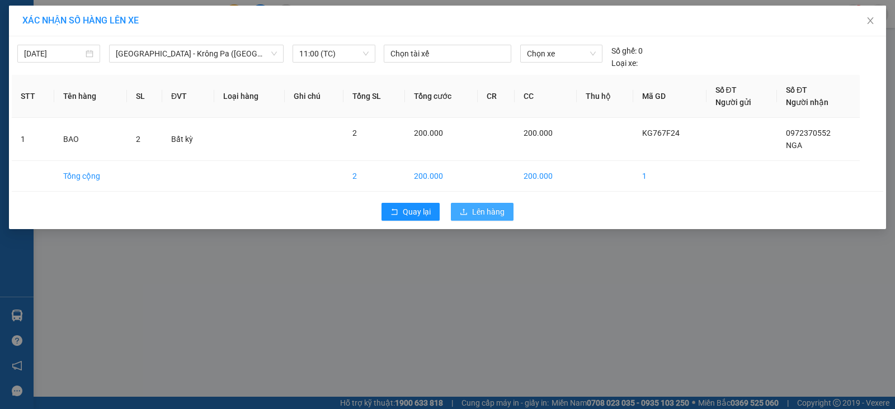
click at [478, 207] on span "Lên hàng" at bounding box center [488, 212] width 32 height 12
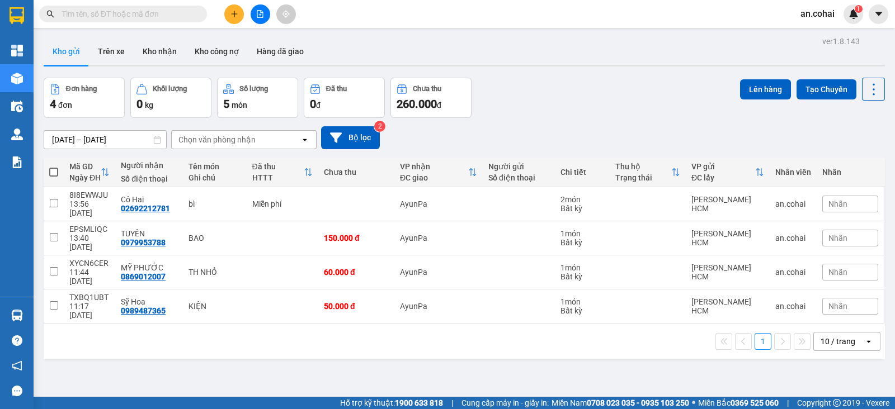
click at [810, 16] on span "an.cohai" at bounding box center [817, 14] width 52 height 14
click at [829, 39] on span "Đăng xuất" at bounding box center [833, 35] width 47 height 12
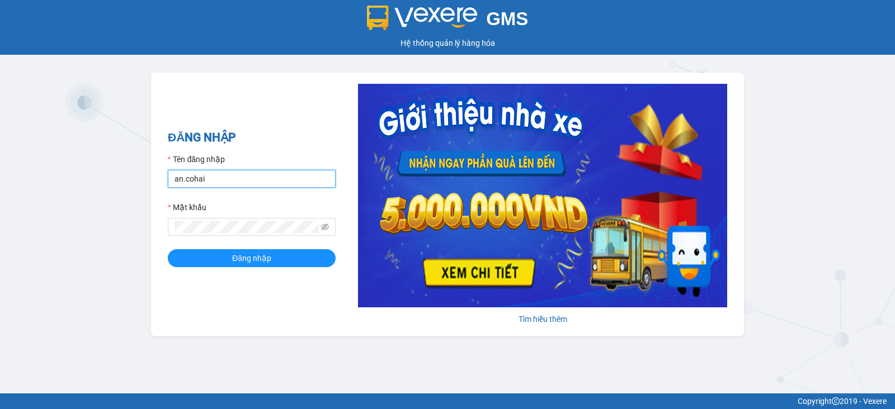
click at [278, 178] on input "an.cohai" at bounding box center [252, 179] width 168 height 18
type input "vu.cohai"
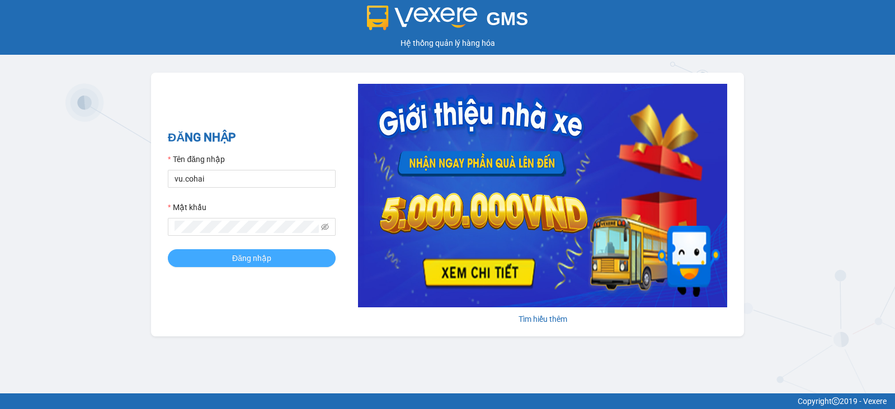
click at [265, 255] on span "Đăng nhập" at bounding box center [251, 258] width 39 height 12
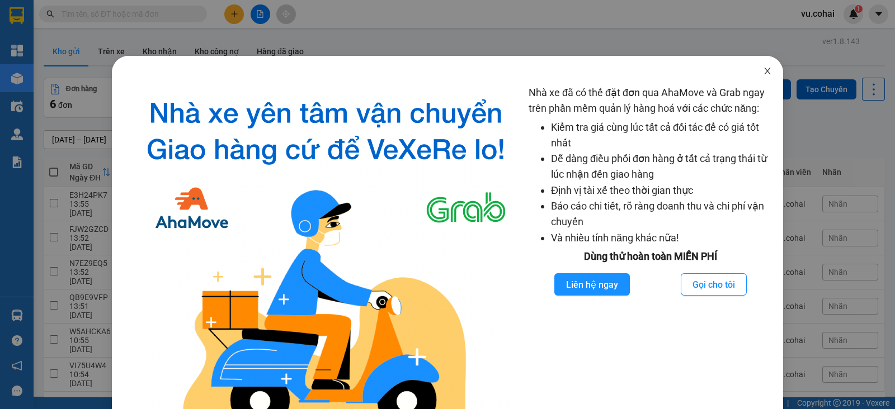
click at [763, 72] on icon "close" at bounding box center [767, 71] width 9 height 9
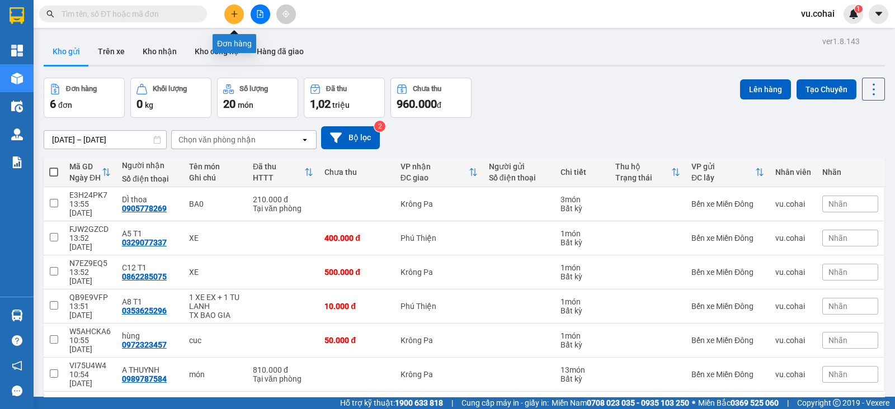
click at [234, 16] on icon "plus" at bounding box center [234, 14] width 1 height 6
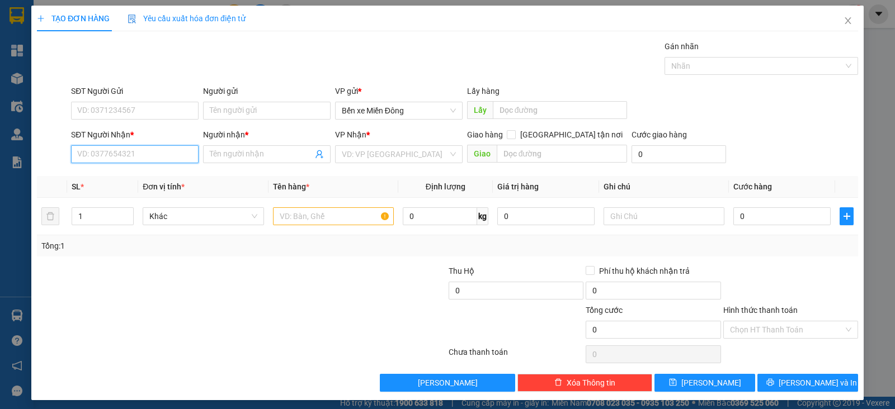
click at [169, 154] on input "SĐT Người Nhận *" at bounding box center [134, 154] width 127 height 18
paste input "0866740837"
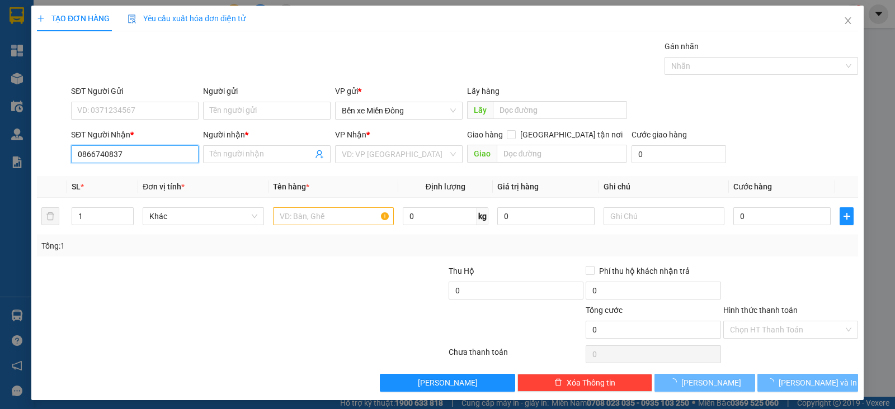
type input "0866740837"
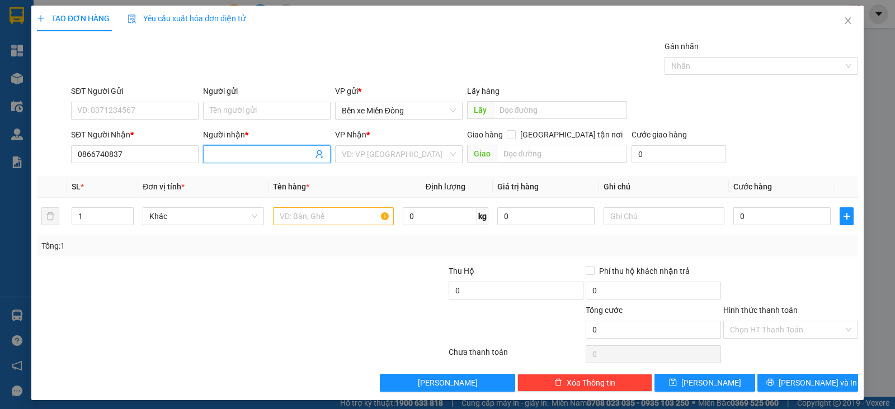
click at [282, 154] on input "Người nhận *" at bounding box center [261, 154] width 103 height 12
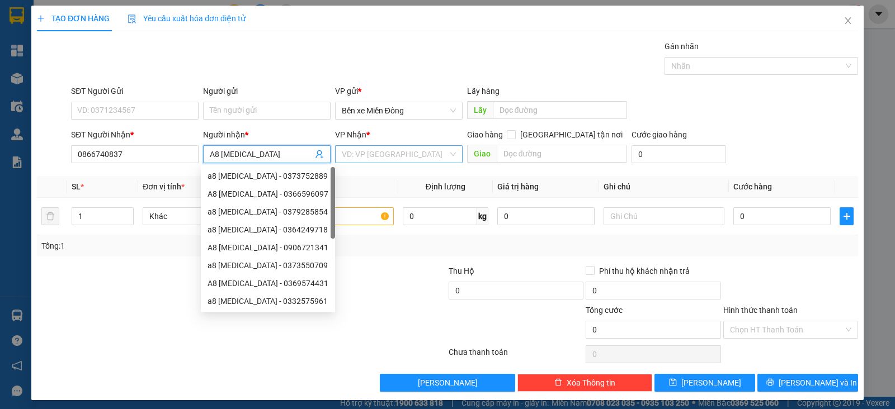
type input "A8 T3"
click at [358, 150] on input "search" at bounding box center [395, 154] width 106 height 17
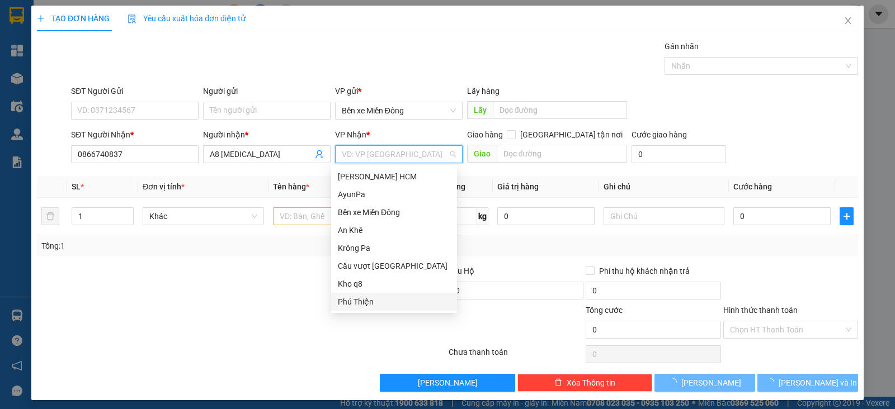
click at [364, 297] on div "Phú Thiện" at bounding box center [394, 302] width 112 height 12
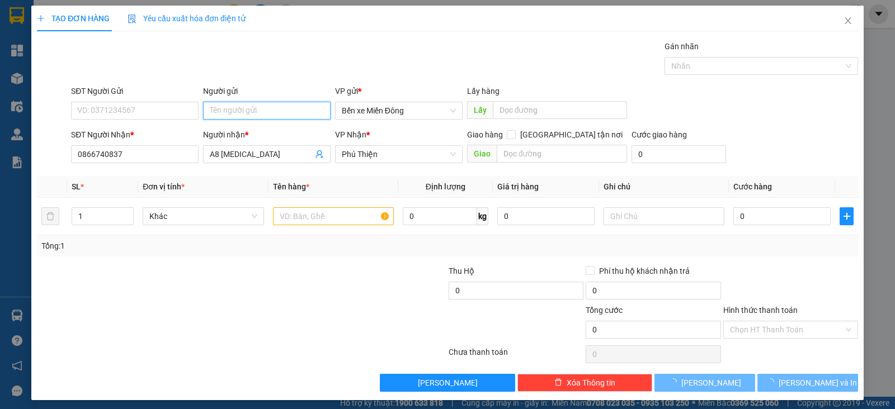
click at [282, 114] on input "Người gửi" at bounding box center [266, 111] width 127 height 18
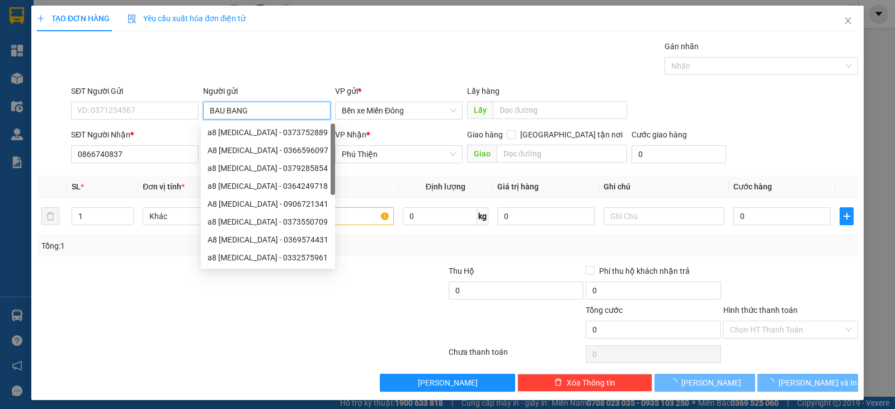
type input "BAU BANG"
click at [383, 72] on div "Gói vận chuyển * Tiêu chuẩn Gán nhãn Nhãn" at bounding box center [464, 59] width 791 height 39
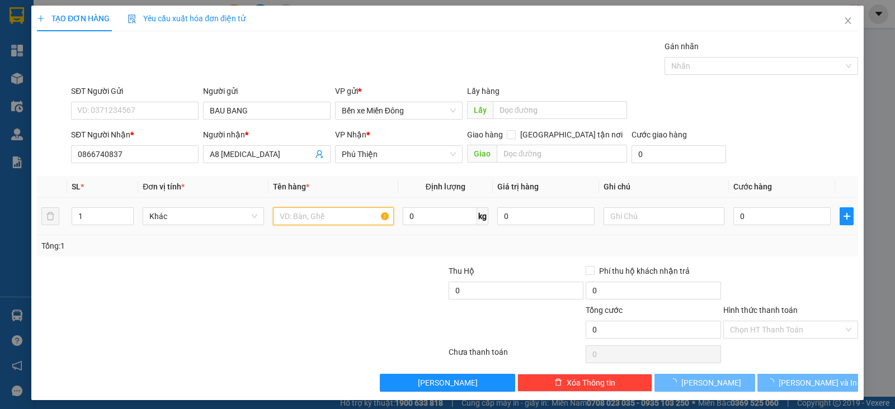
click at [352, 220] on input "text" at bounding box center [333, 216] width 121 height 18
type input "XE DAP"
click at [739, 216] on input "0" at bounding box center [781, 216] width 97 height 18
type input "001"
type input "1"
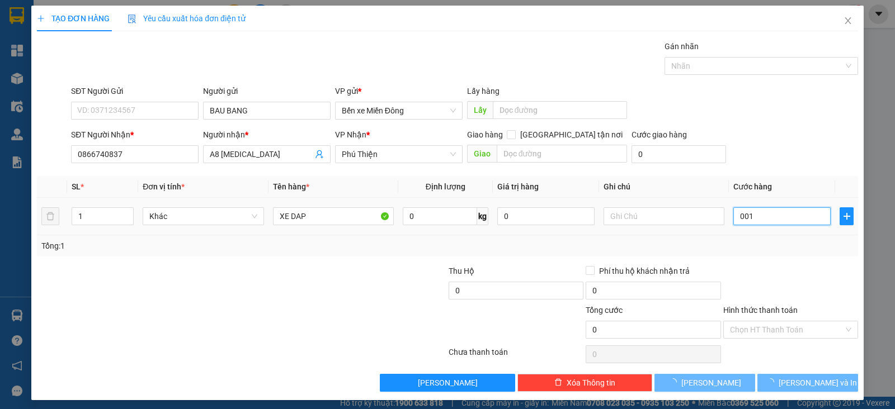
type input "1"
type input "0.015"
type input "15"
type input "00.150"
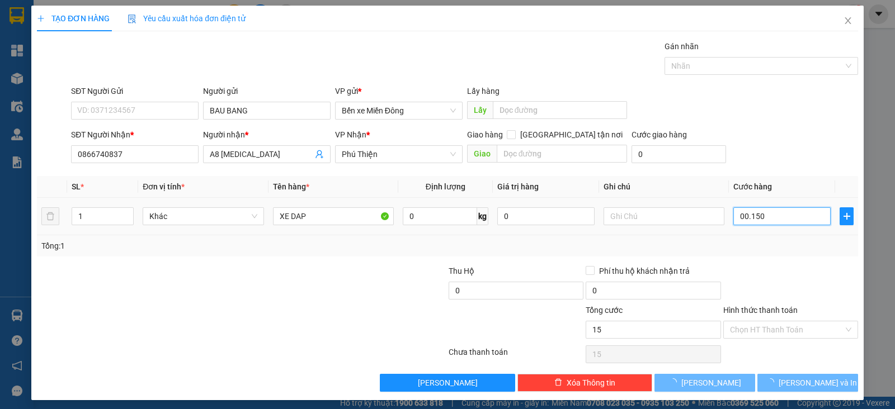
type input "150"
type input "00.015"
type input "15"
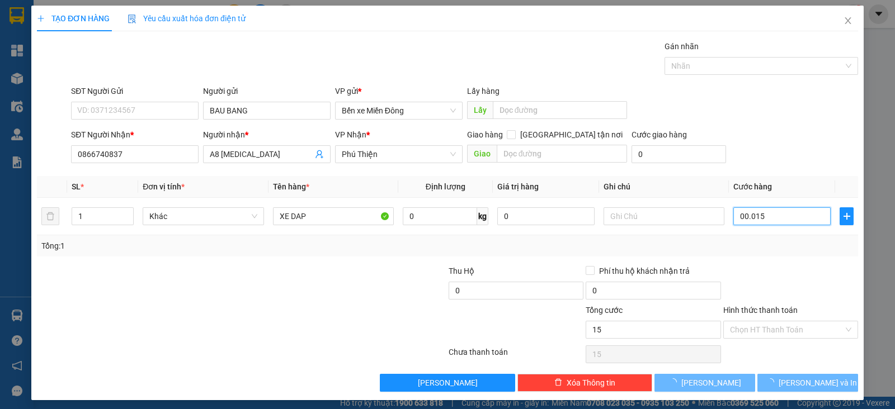
type input "0.001"
type input "1"
type input "00.010"
type input "10"
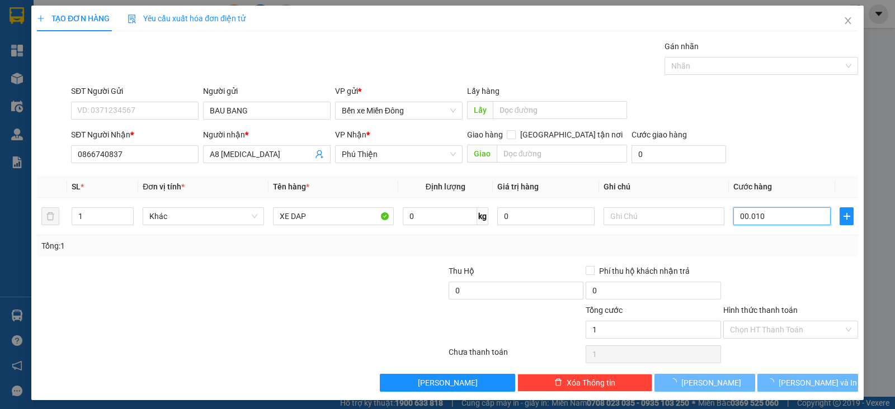
type input "10"
type input "000.100"
type input "100"
type input "100.000"
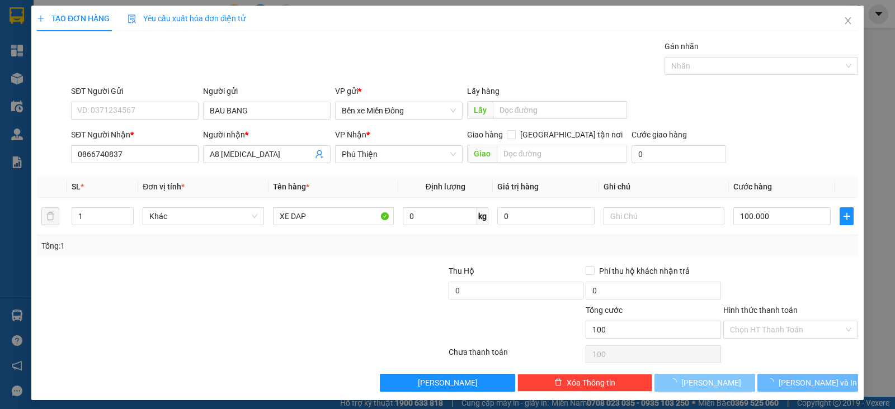
type input "100.000"
click at [718, 385] on button "Lưu" at bounding box center [704, 383] width 101 height 18
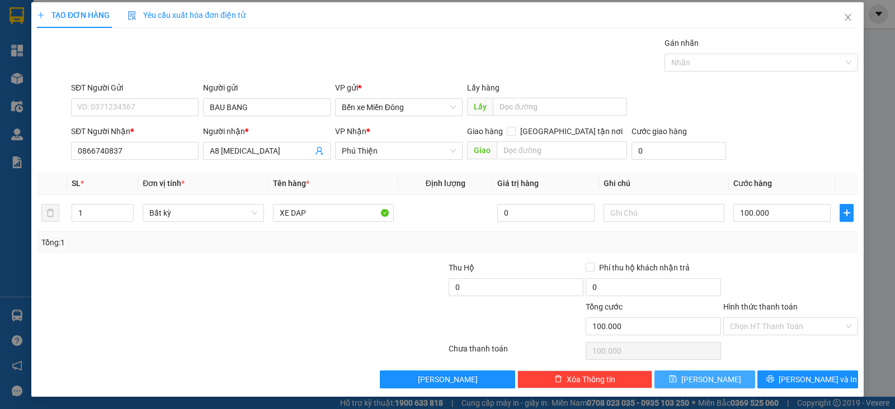
click at [715, 376] on button "Lưu" at bounding box center [704, 380] width 101 height 18
type input "0"
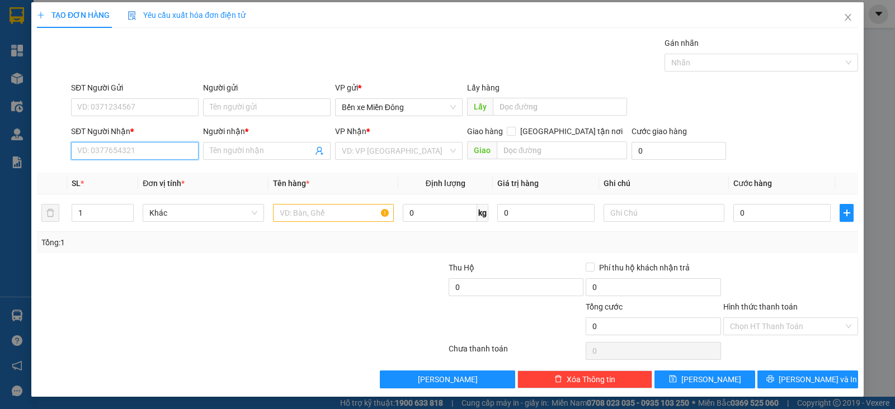
click at [167, 155] on input "SĐT Người Nhận *" at bounding box center [134, 151] width 127 height 18
paste input "0868432804"
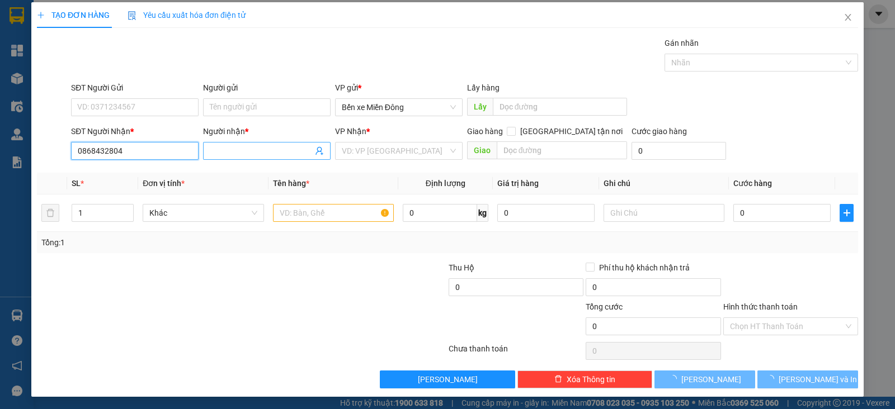
type input "0868432804"
click at [263, 155] on input "Người nhận *" at bounding box center [261, 151] width 103 height 12
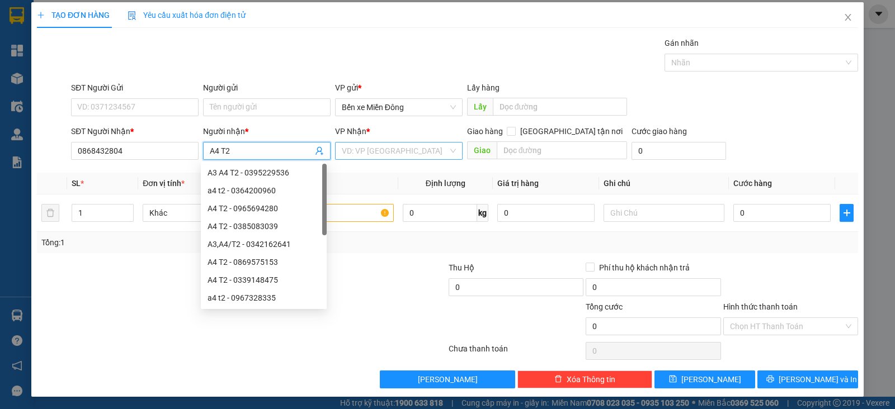
type input "A4 T2"
click at [349, 149] on input "search" at bounding box center [395, 151] width 106 height 17
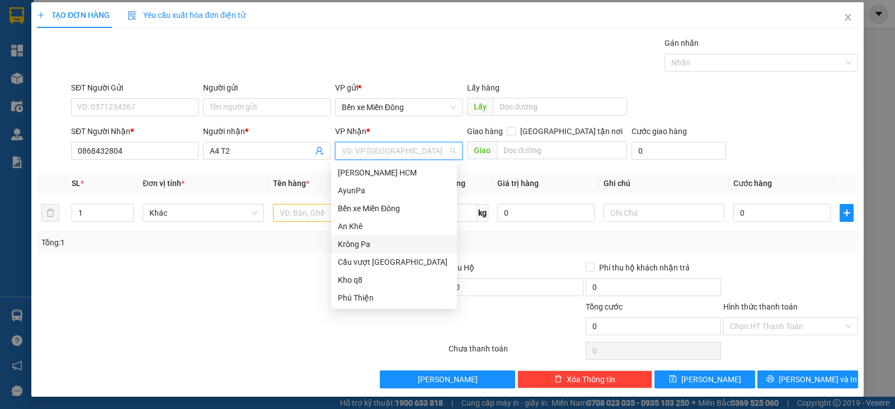
click at [365, 247] on div "Krông Pa" at bounding box center [394, 244] width 112 height 12
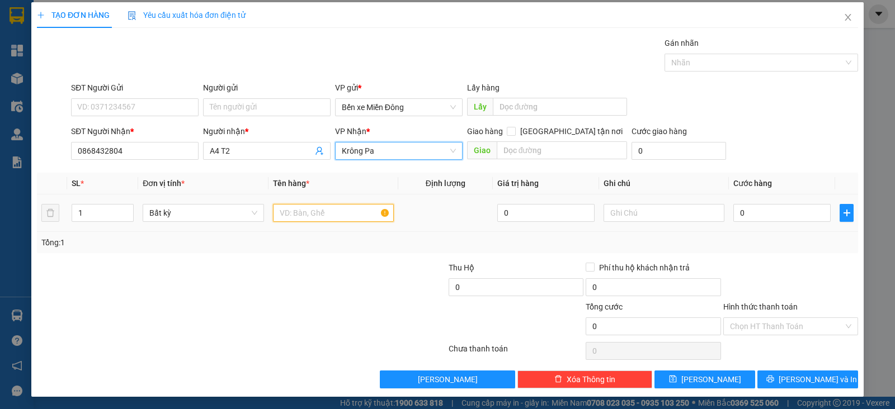
click at [310, 211] on input "text" at bounding box center [333, 213] width 121 height 18
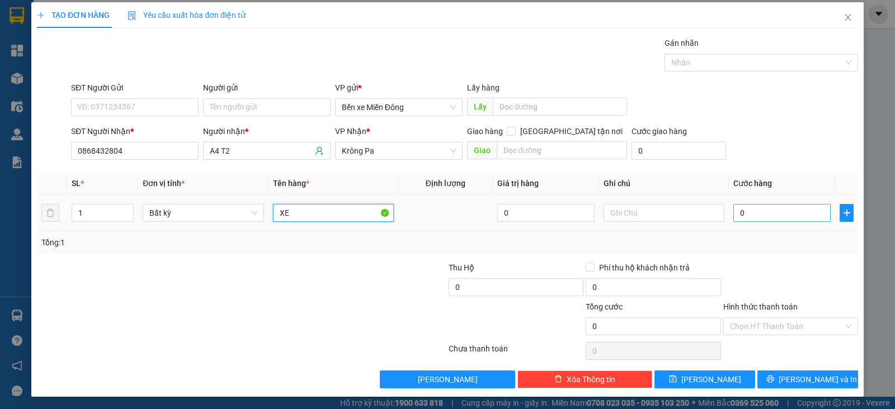
type input "XE"
click at [772, 219] on input "0" at bounding box center [781, 213] width 97 height 18
type input "004"
type input "4"
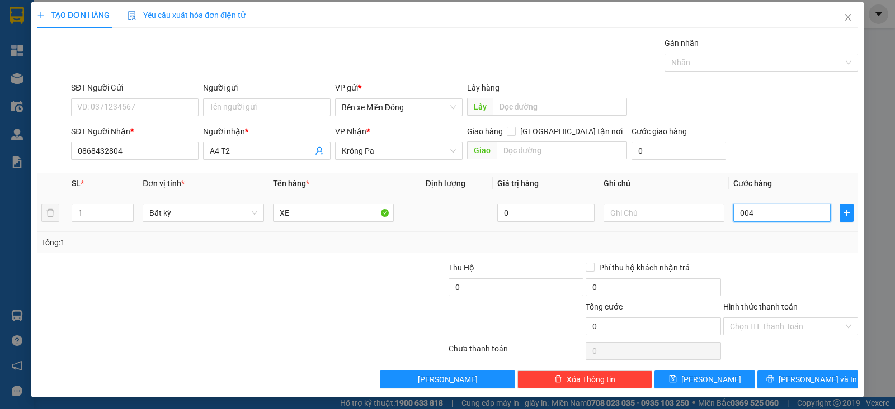
type input "4"
type input "0.040"
type input "40"
type input "00.400"
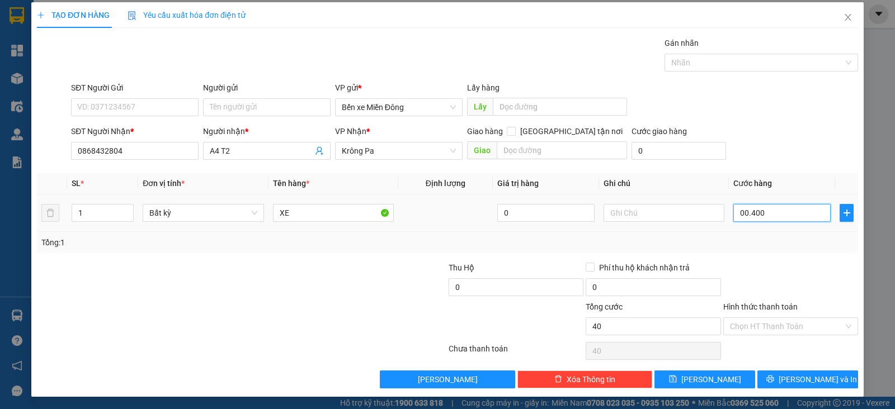
type input "400"
click at [721, 376] on button "Lưu" at bounding box center [704, 380] width 101 height 18
type input "400.000"
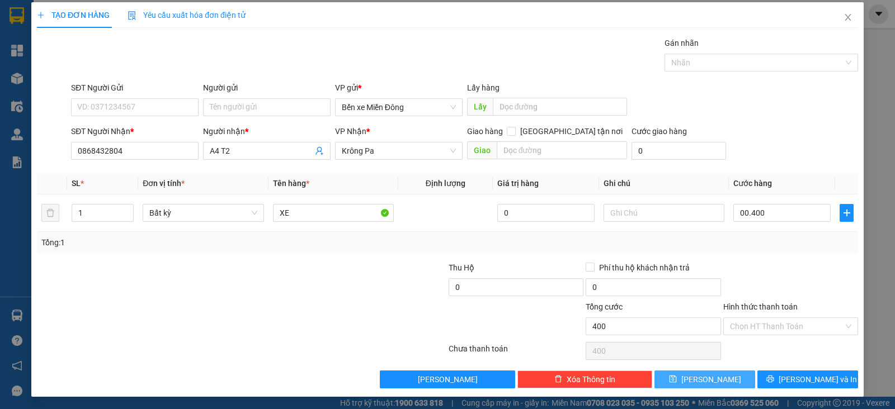
type input "400.000"
type input "0"
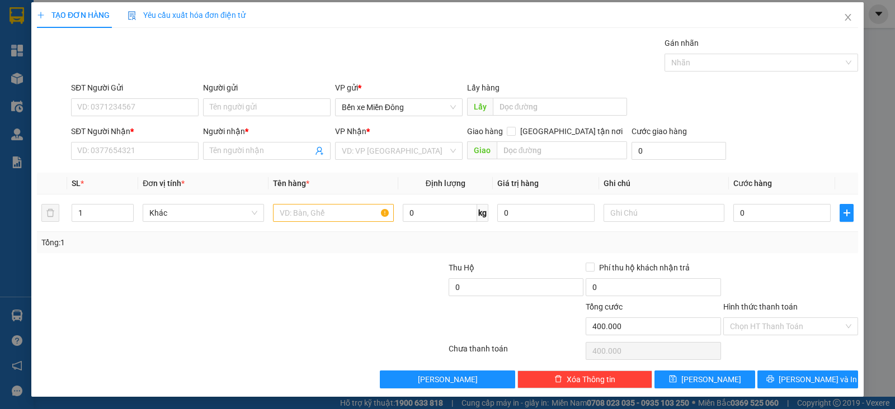
type input "0"
click at [174, 150] on input "SĐT Người Nhận *" at bounding box center [134, 151] width 127 height 18
paste input "0336810114"
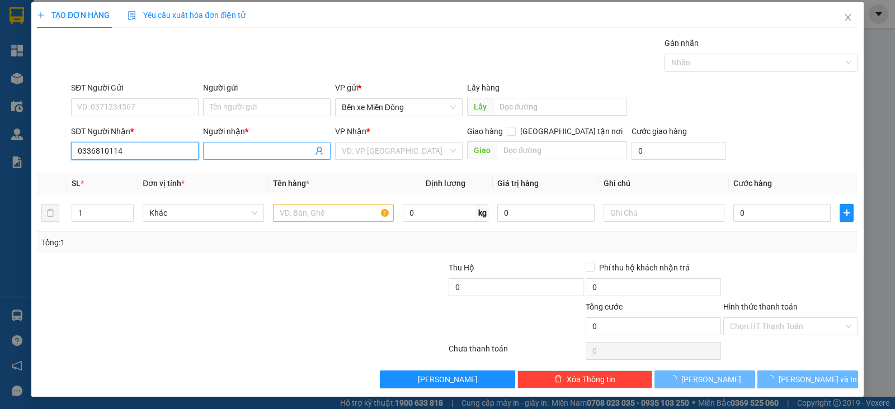
type input "0336810114"
click at [237, 149] on input "Người nhận *" at bounding box center [261, 151] width 103 height 12
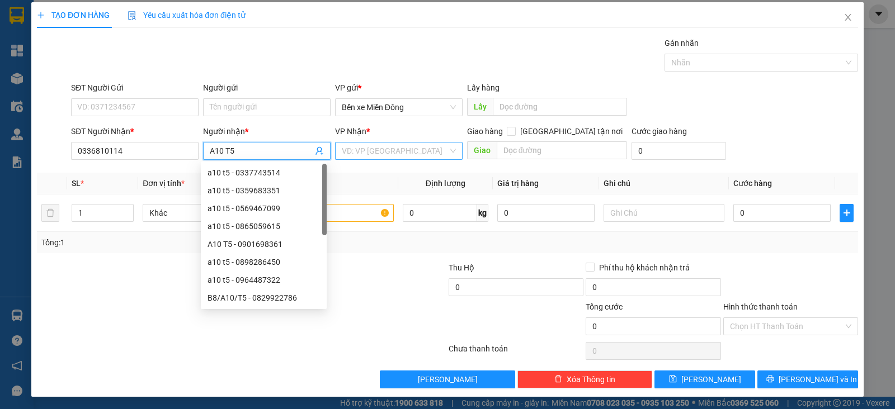
type input "A10 T5"
click at [361, 149] on input "search" at bounding box center [395, 151] width 106 height 17
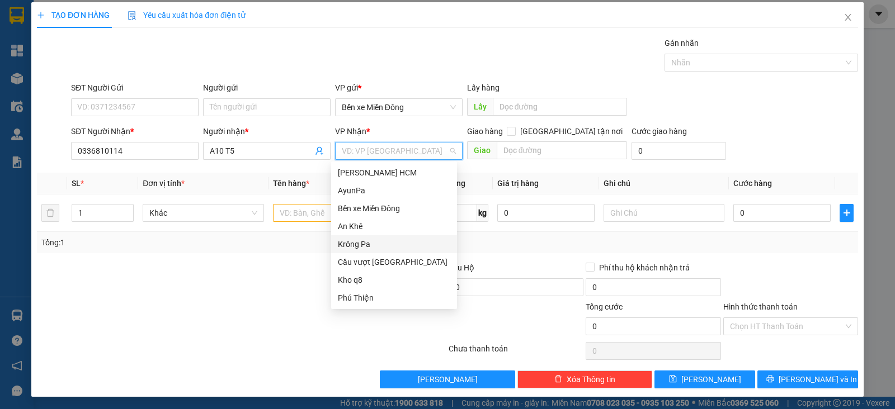
click at [364, 241] on div "Krông Pa" at bounding box center [394, 244] width 112 height 12
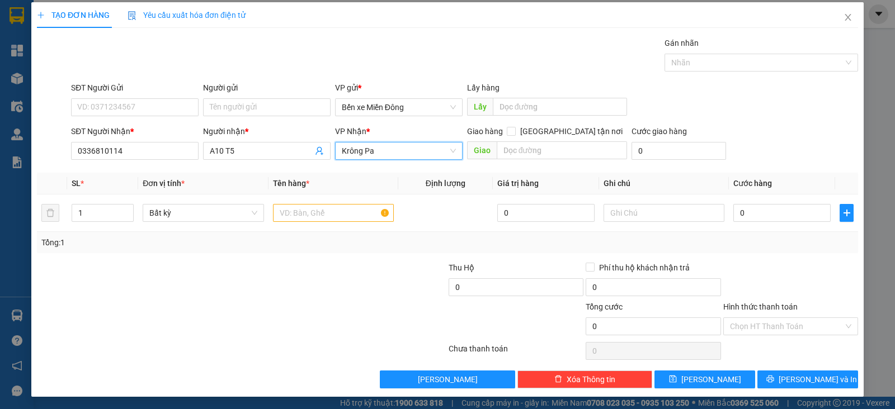
click at [366, 149] on span "Krông Pa" at bounding box center [399, 151] width 114 height 17
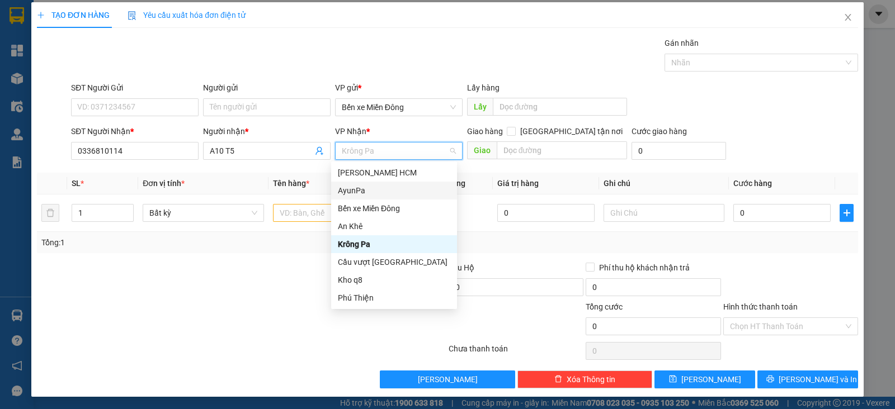
click at [360, 192] on div "AyunPa" at bounding box center [394, 191] width 112 height 12
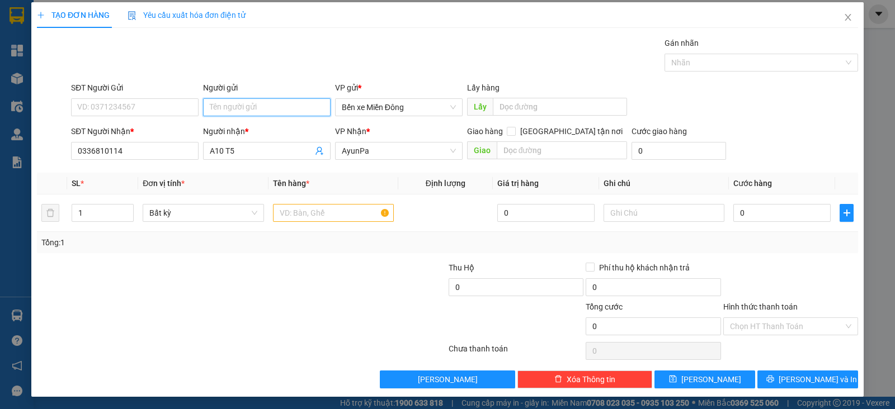
click at [253, 107] on input "Người gửi" at bounding box center [266, 107] width 127 height 18
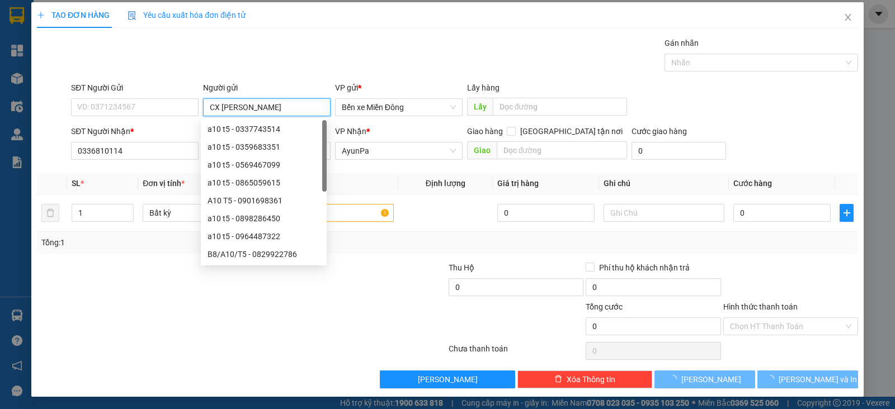
type input "CX HUY HONG"
click at [324, 62] on div "Gói vận chuyển * Tiêu chuẩn Gán nhãn Nhãn" at bounding box center [464, 56] width 791 height 39
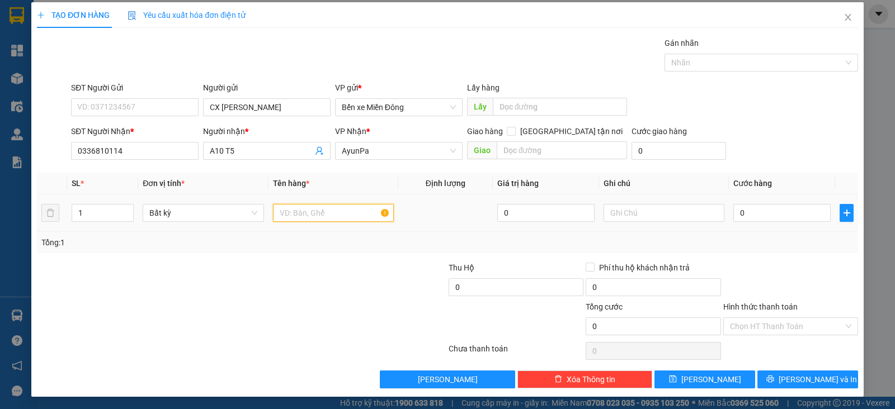
click at [354, 214] on input "text" at bounding box center [333, 213] width 121 height 18
type input "XE"
click at [744, 215] on input "0" at bounding box center [781, 213] width 97 height 18
type input "005"
type input "5"
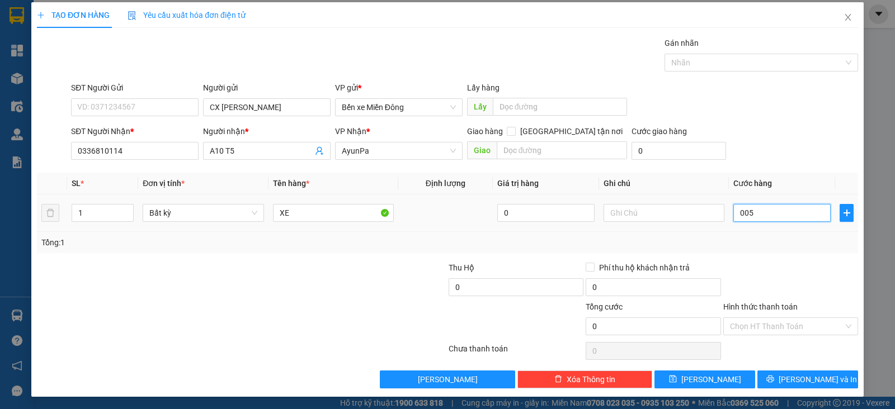
type input "5"
type input "0.050"
type input "50"
type input "00.500"
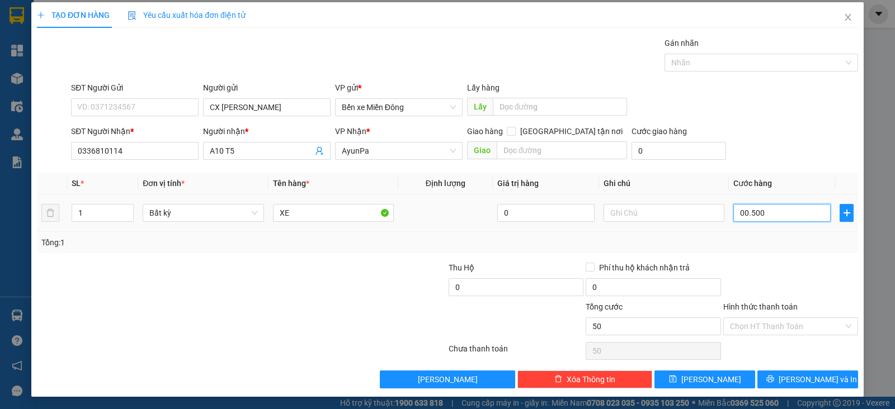
type input "500"
type input "500.000"
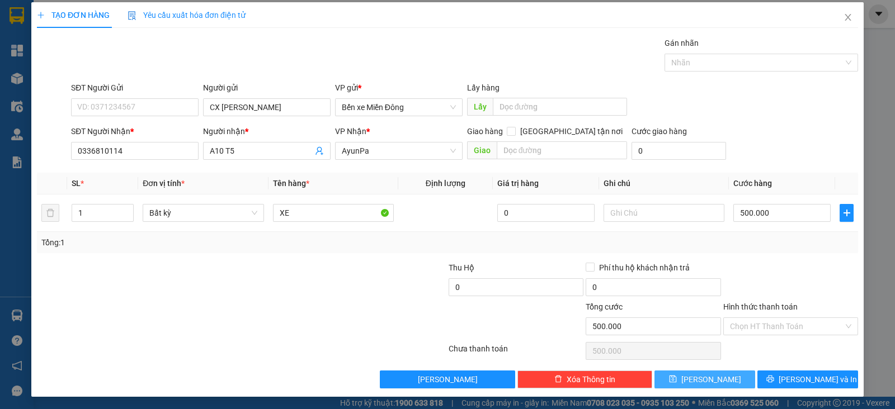
click at [715, 381] on button "Lưu" at bounding box center [704, 380] width 101 height 18
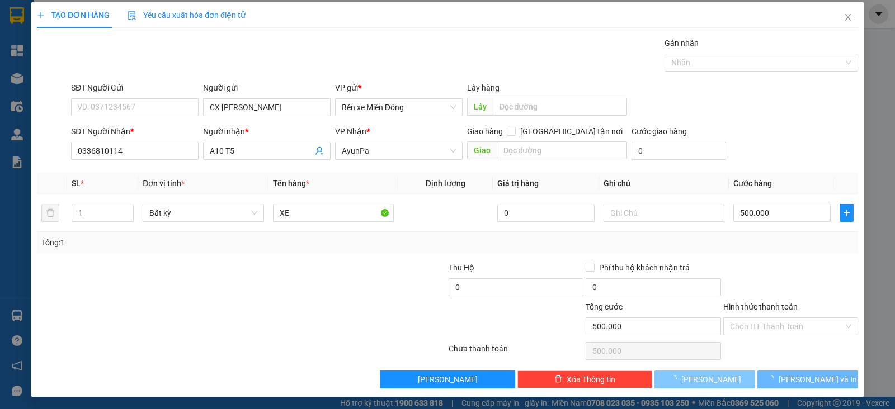
type input "0"
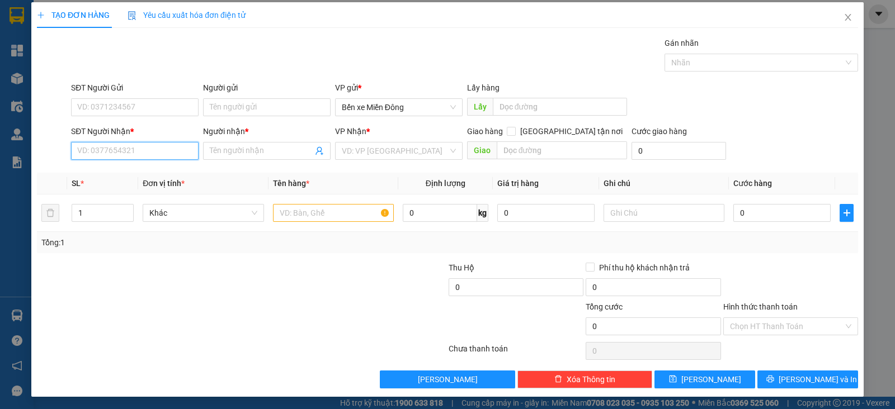
click at [178, 148] on input "SĐT Người Nhận *" at bounding box center [134, 151] width 127 height 18
paste input "0976481617"
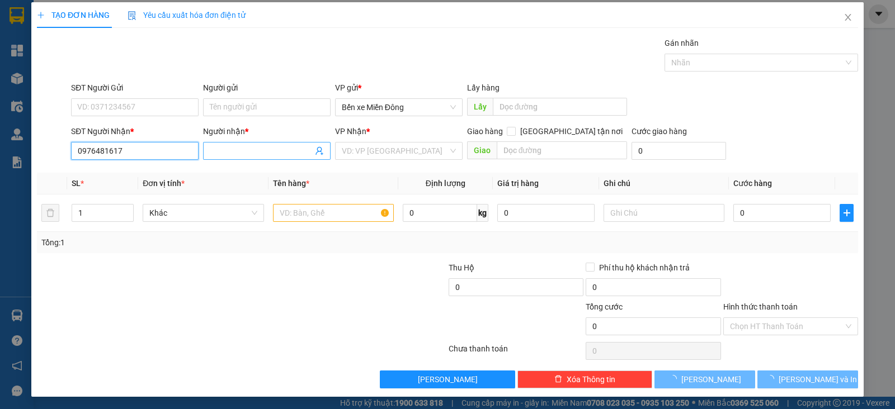
type input "0976481617"
click at [238, 150] on input "Người nhận *" at bounding box center [261, 151] width 103 height 12
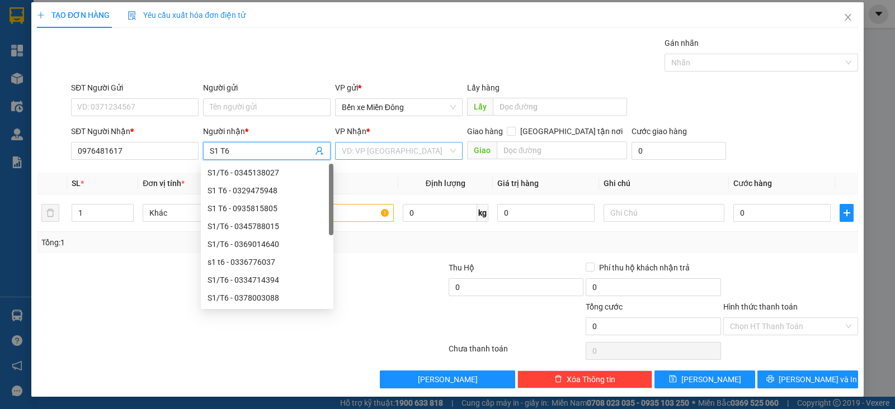
type input "S1 T6"
click at [349, 148] on input "search" at bounding box center [395, 151] width 106 height 17
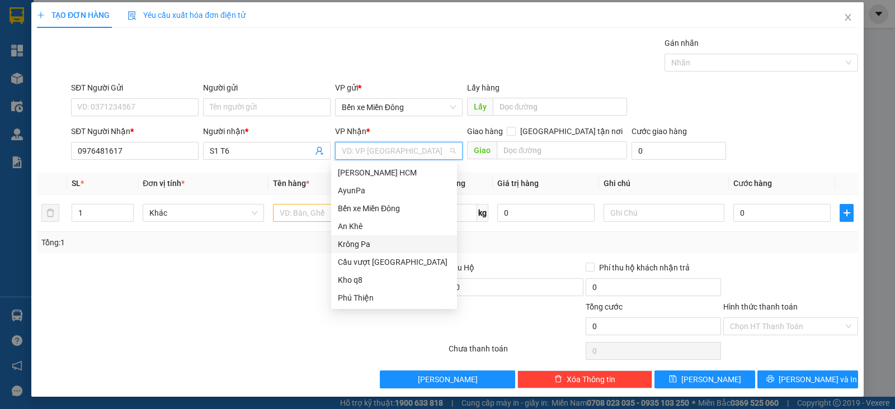
click at [367, 243] on div "Krông Pa" at bounding box center [394, 244] width 112 height 12
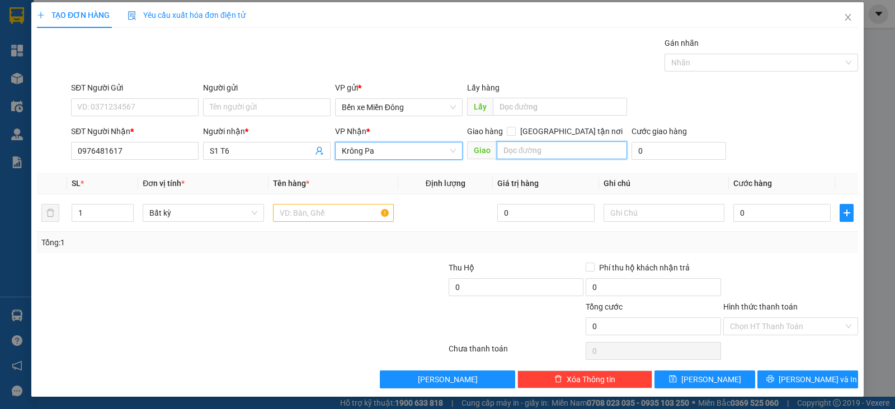
click at [526, 155] on input "text" at bounding box center [561, 150] width 131 height 18
type input "EXIM"
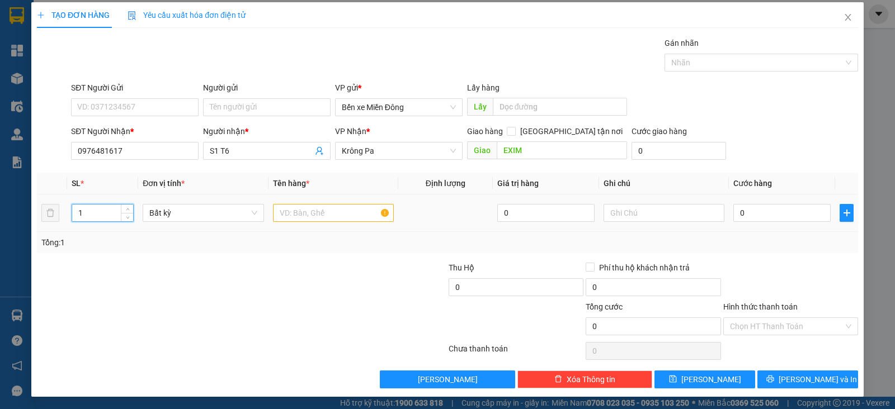
click at [85, 212] on input "1" at bounding box center [102, 213] width 61 height 17
type input "2"
type input "100"
click at [308, 209] on input "text" at bounding box center [333, 213] width 121 height 18
type input "THUNG TRAI CAY"
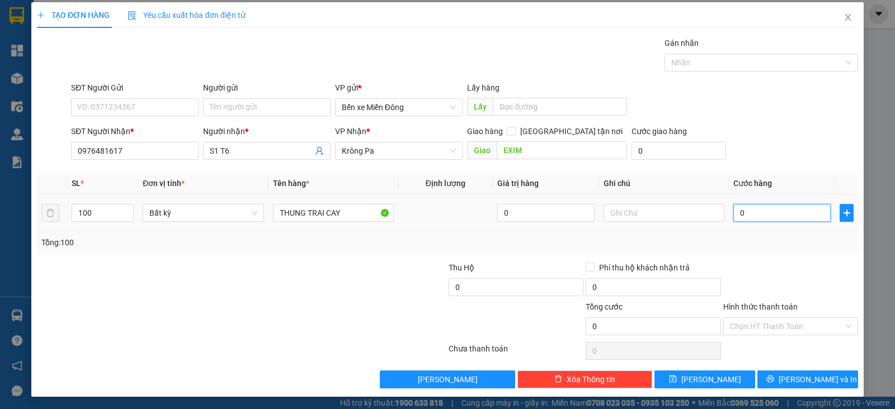
click at [753, 214] on input "0" at bounding box center [781, 213] width 97 height 18
type input "003"
type input "3"
type input "0.030"
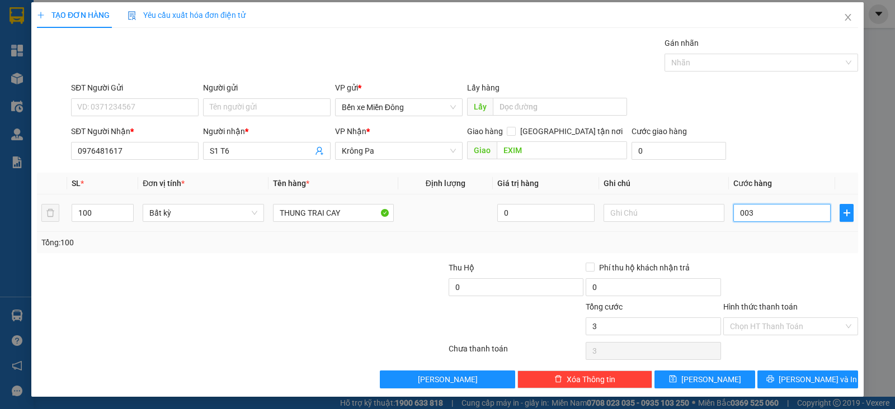
type input "30"
type input "00.300"
type input "300"
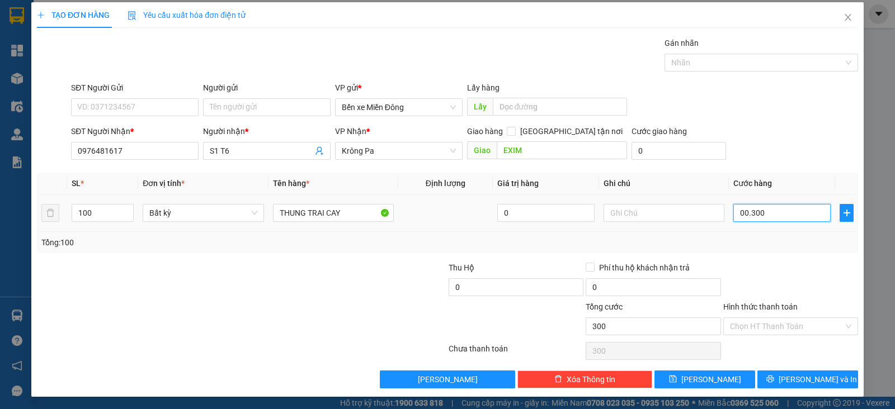
type input "00.003.000"
type input "3.000"
type input "3.000.000"
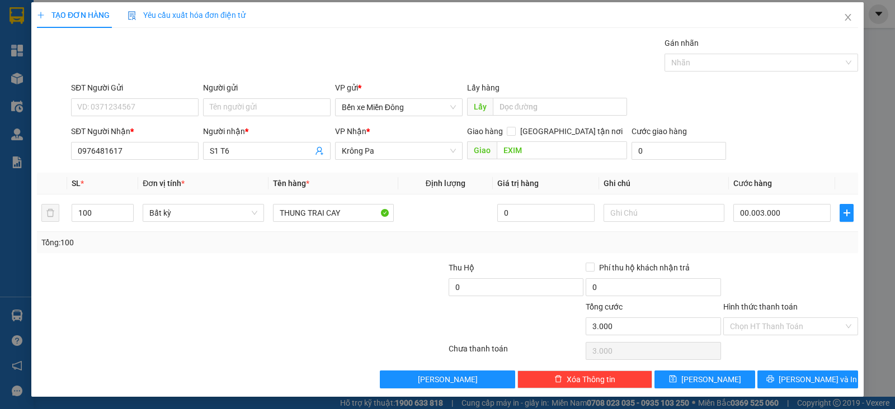
type input "3.000.000"
click at [777, 257] on div "Transit Pickup Surcharge Ids Transit Deliver Surcharge Ids Transit Deliver Surc…" at bounding box center [447, 213] width 821 height 352
click at [693, 376] on button "Lưu" at bounding box center [704, 380] width 101 height 18
type input "1"
type input "0"
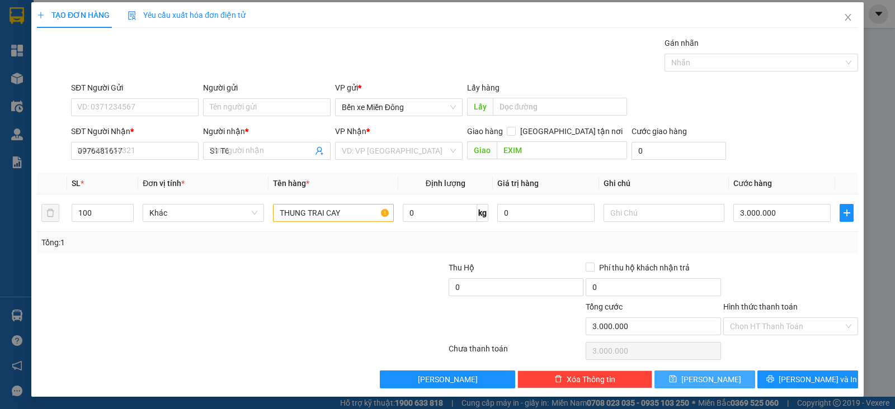
type input "0"
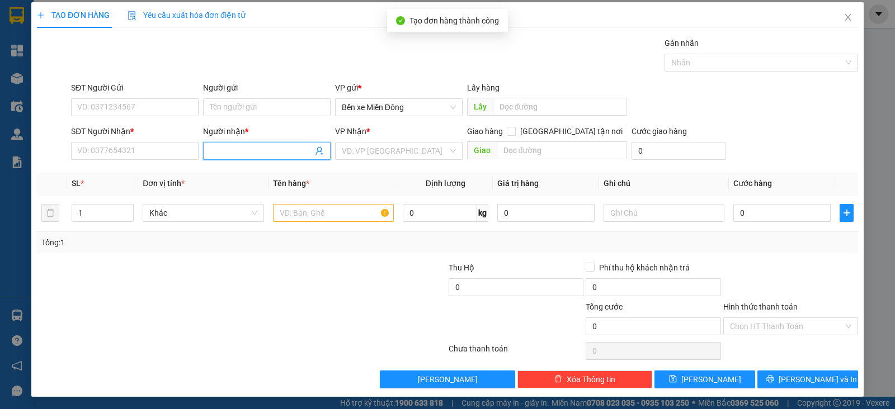
click at [244, 154] on input "Người nhận *" at bounding box center [261, 151] width 103 height 12
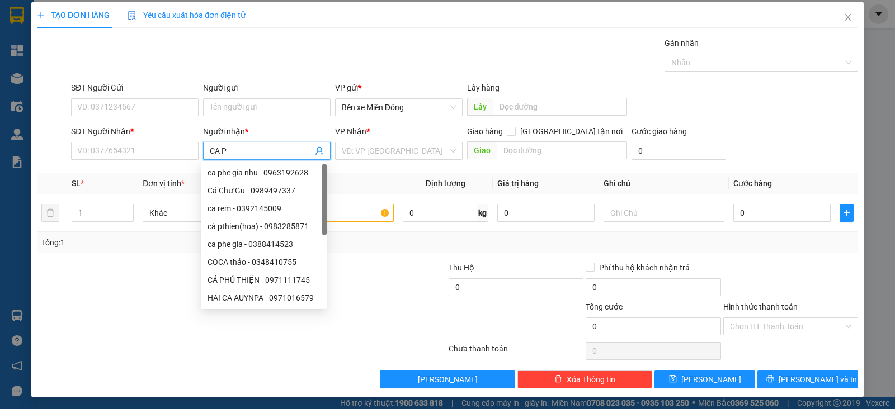
type input "CA PH"
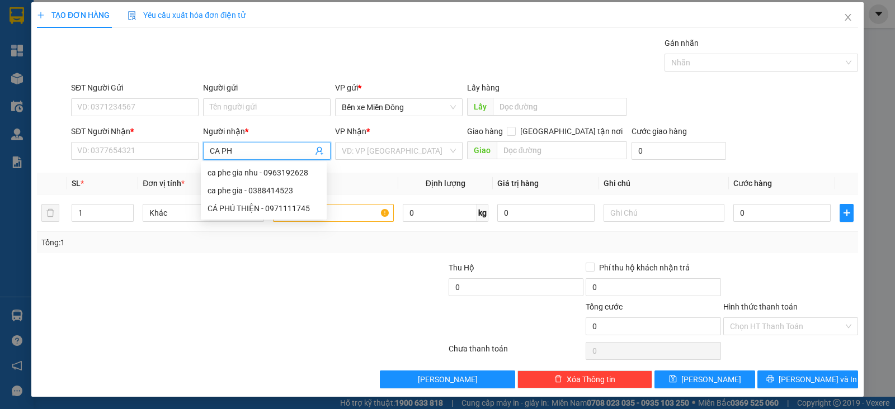
click at [296, 213] on div "CÁ PHÚ THIỆN - 0971111745" at bounding box center [263, 208] width 112 height 12
type input "0971111745"
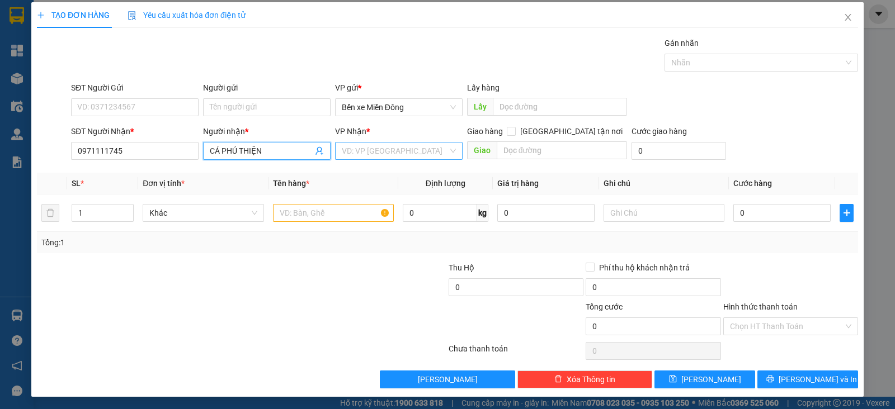
type input "CÁ PHÚ THIỆN"
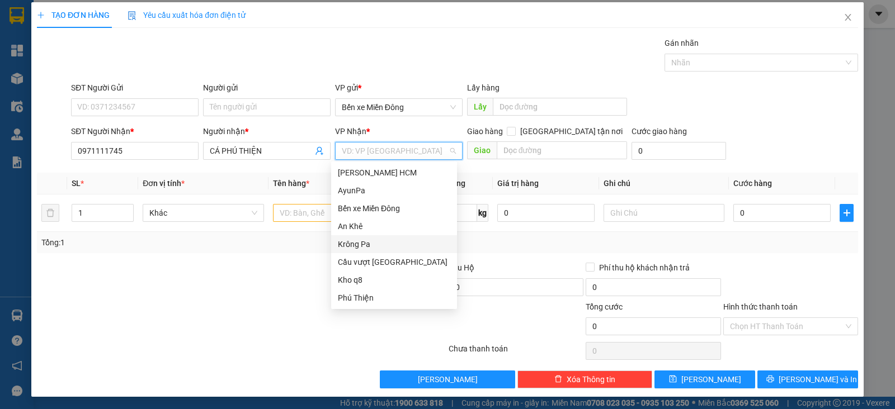
click at [367, 154] on input "search" at bounding box center [395, 151] width 106 height 17
click at [366, 297] on div "Phú Thiện" at bounding box center [394, 298] width 112 height 12
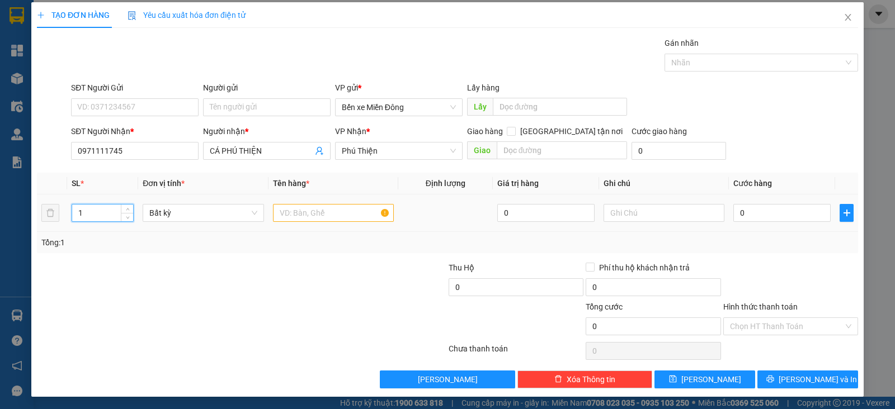
click at [106, 211] on input "1" at bounding box center [102, 213] width 61 height 17
type input "10"
click at [298, 215] on input "text" at bounding box center [333, 213] width 121 height 18
type input "BAO"
click at [744, 212] on input "0" at bounding box center [781, 213] width 97 height 18
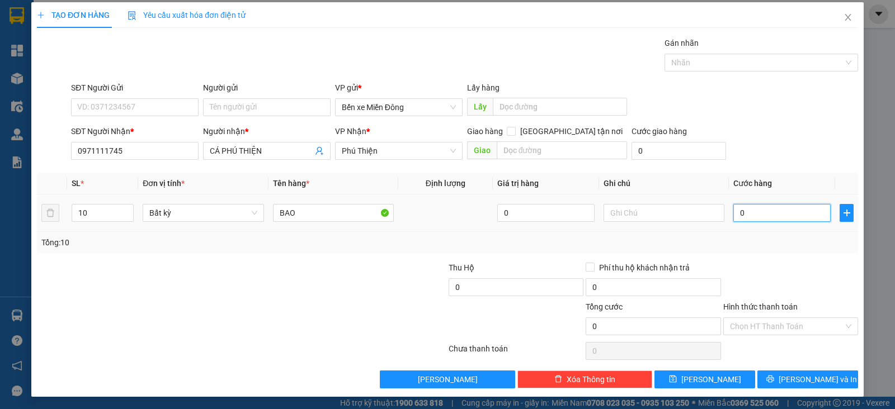
type input "005"
type input "5"
type input "0.050"
type input "50"
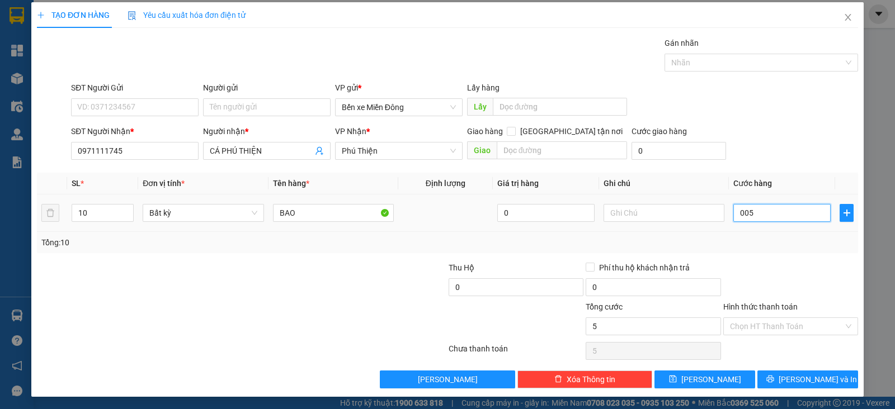
type input "50"
type input "00.500"
type input "500"
type input "500.000"
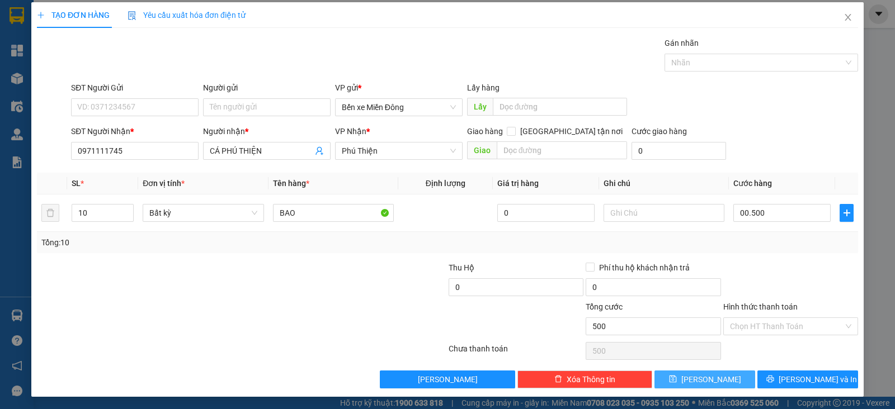
type input "500.000"
click at [716, 376] on button "Lưu" at bounding box center [704, 380] width 101 height 18
type input "1"
type input "0"
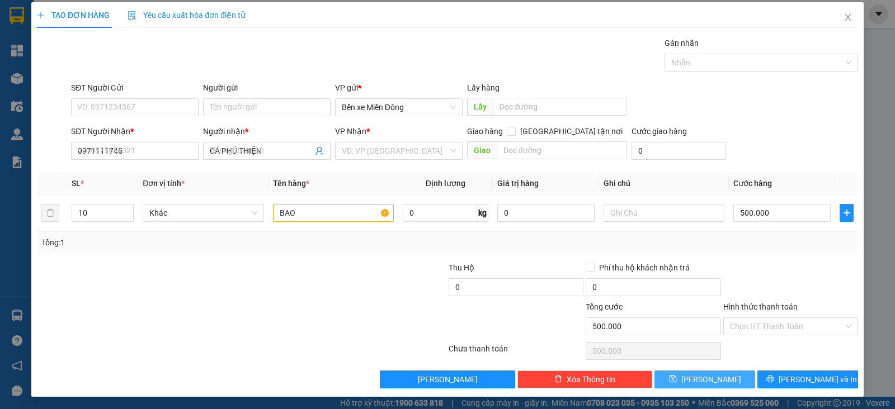
type input "0"
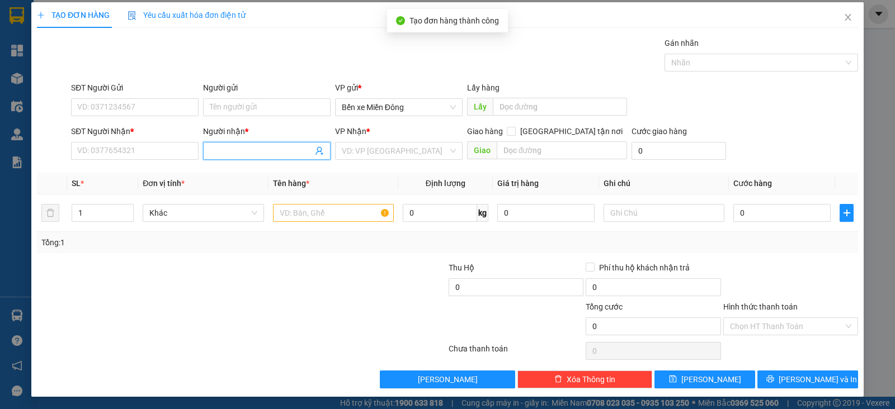
click at [291, 152] on input "Người nhận *" at bounding box center [261, 151] width 103 height 12
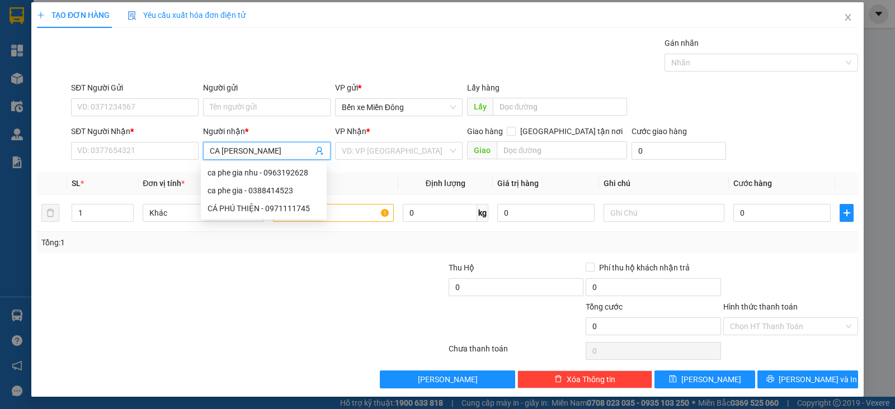
type input "CA CHU GU"
click at [305, 169] on div "Cá Chư Gu - 0989497337" at bounding box center [263, 173] width 112 height 12
type input "0989497337"
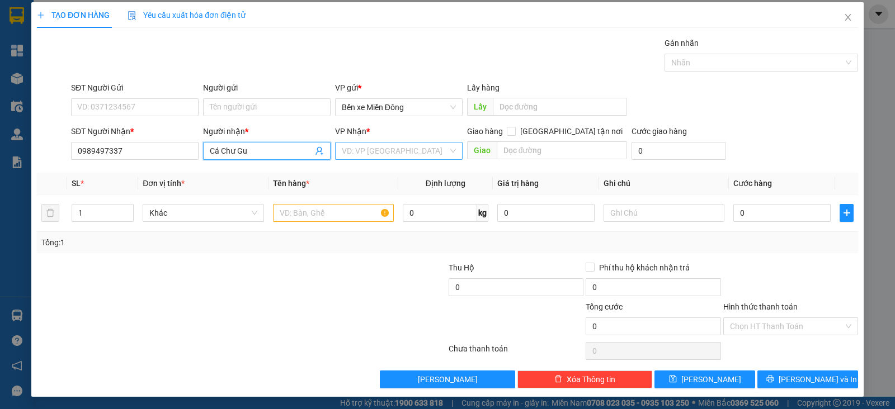
type input "Cá Chư Gu"
click at [381, 146] on input "search" at bounding box center [395, 151] width 106 height 17
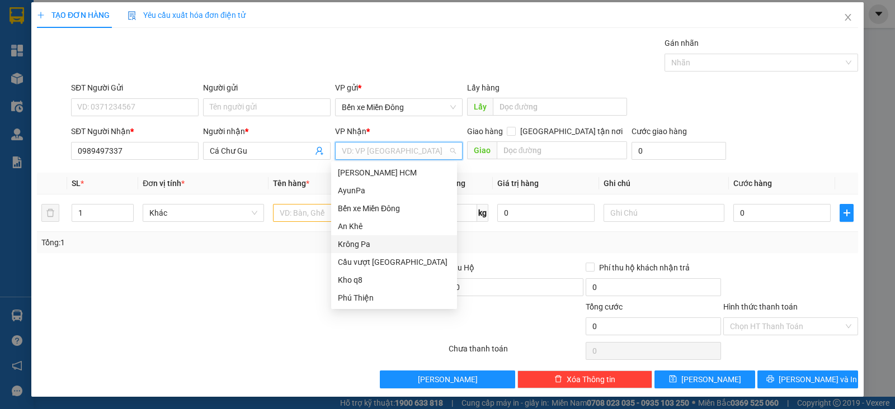
click at [371, 250] on div "Krông Pa" at bounding box center [394, 244] width 112 height 12
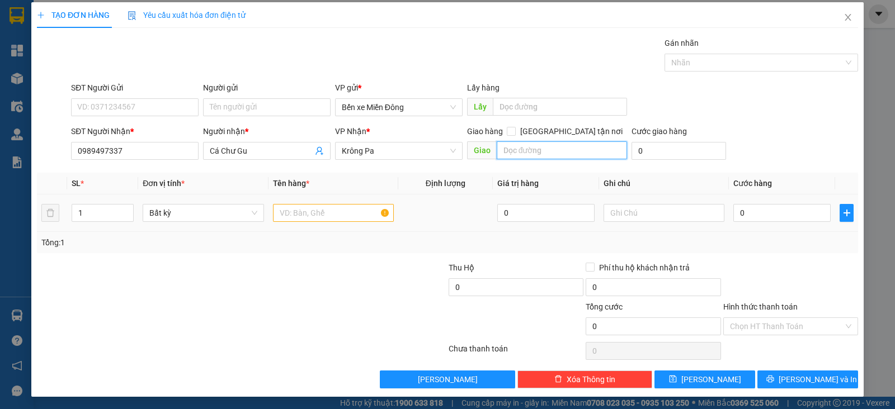
click at [520, 148] on input "text" at bounding box center [561, 150] width 131 height 18
type input "CHU GU"
click at [83, 215] on input "1" at bounding box center [102, 213] width 61 height 17
type input "10"
click at [321, 214] on input "text" at bounding box center [333, 213] width 121 height 18
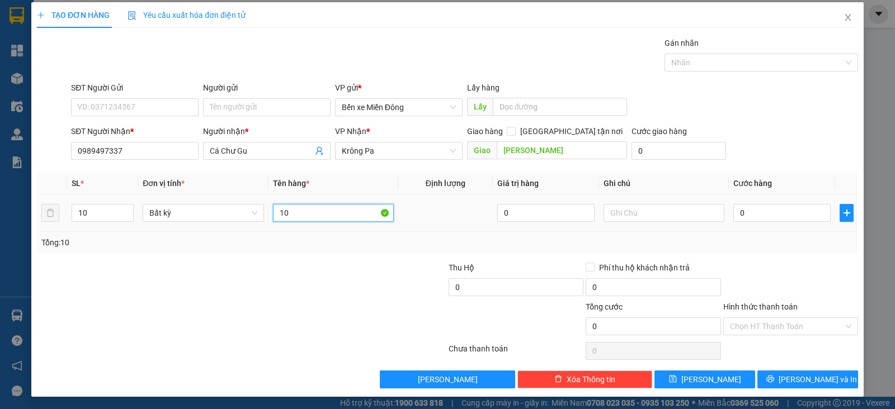
type input "1"
type input "BAO"
click at [770, 209] on input "0" at bounding box center [781, 213] width 97 height 18
type input "005"
type input "5"
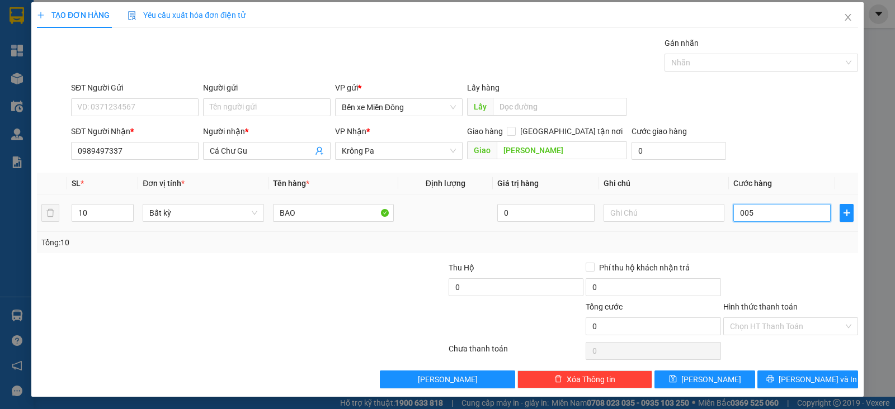
type input "5"
type input "0.050"
type input "50"
type input "00.500"
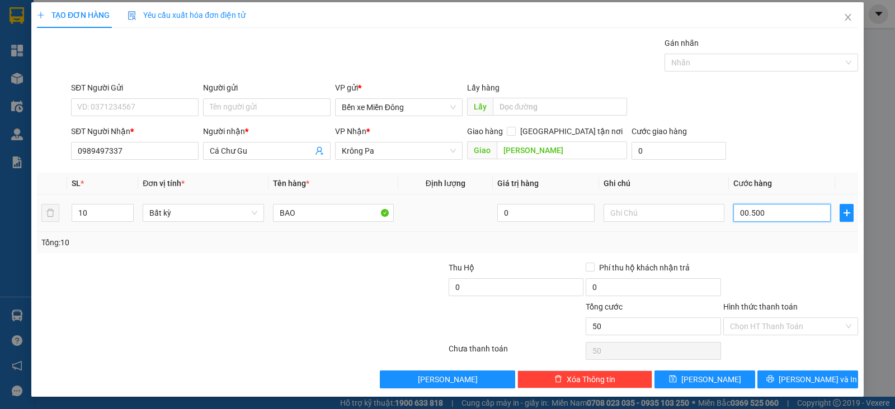
type input "500"
type input "500.000"
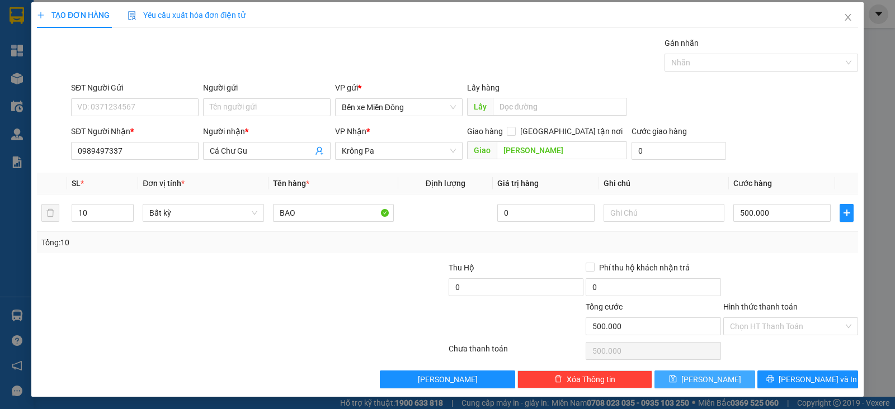
click at [721, 372] on button "Lưu" at bounding box center [704, 380] width 101 height 18
type input "1"
type input "0"
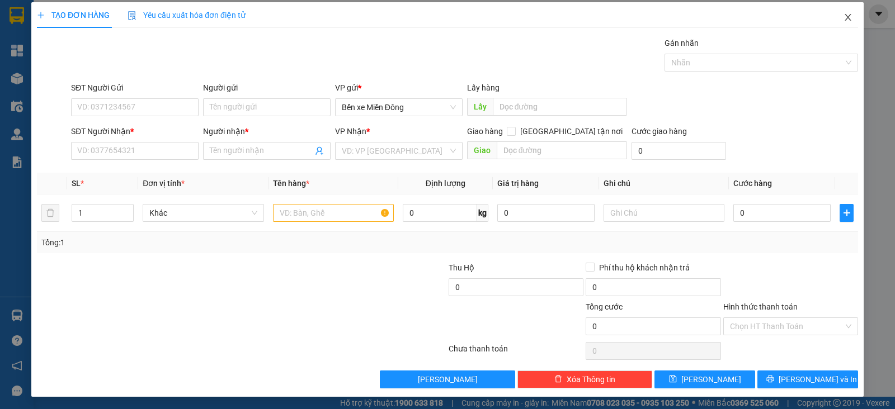
click at [844, 18] on icon "close" at bounding box center [847, 17] width 6 height 7
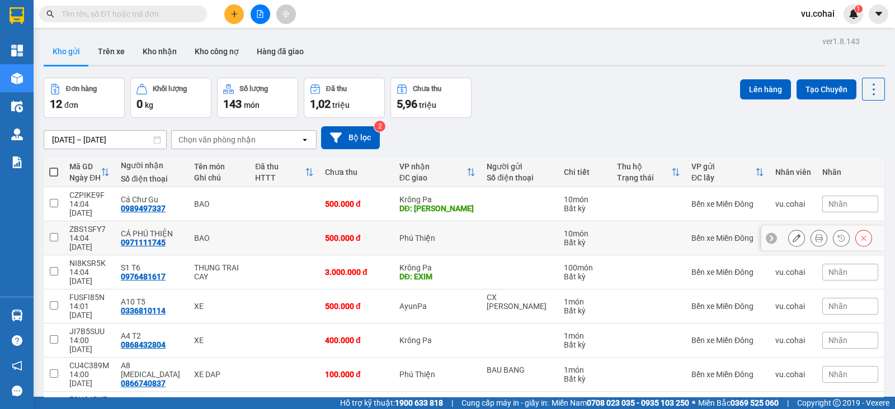
click at [50, 233] on input "checkbox" at bounding box center [54, 237] width 8 height 8
checkbox input "true"
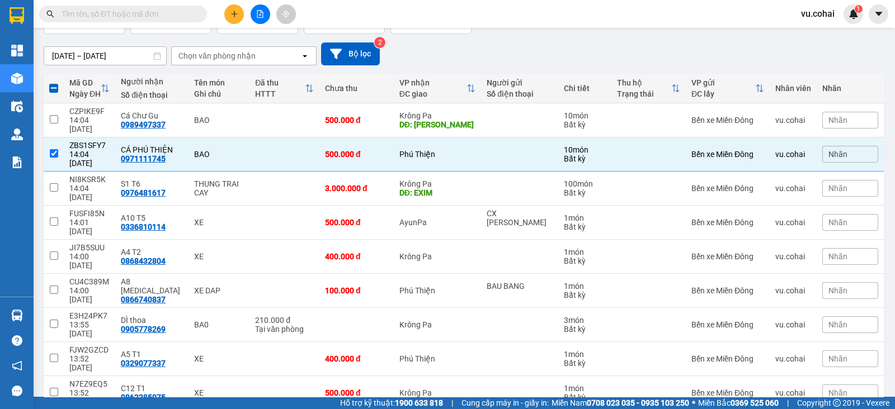
scroll to position [93, 0]
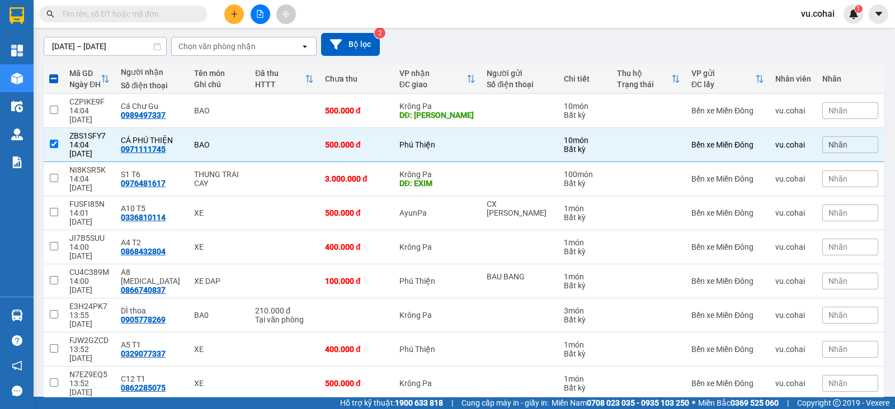
checkbox input "true"
click at [49, 367] on td at bounding box center [54, 384] width 20 height 34
checkbox input "true"
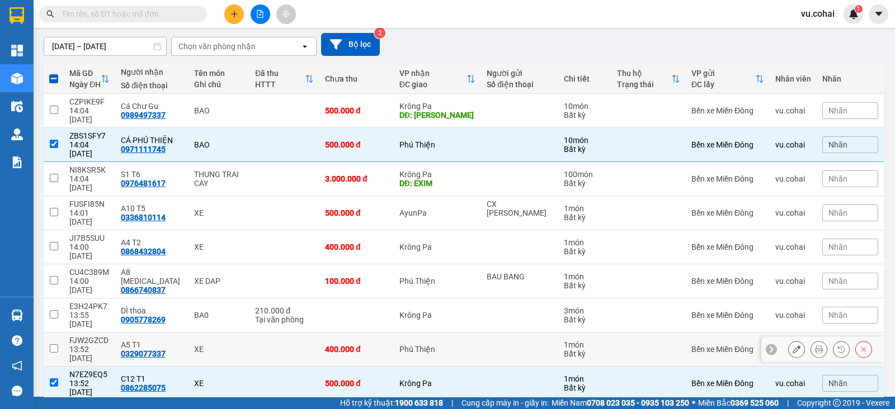
click at [54, 344] on input "checkbox" at bounding box center [54, 348] width 8 height 8
checkbox input "true"
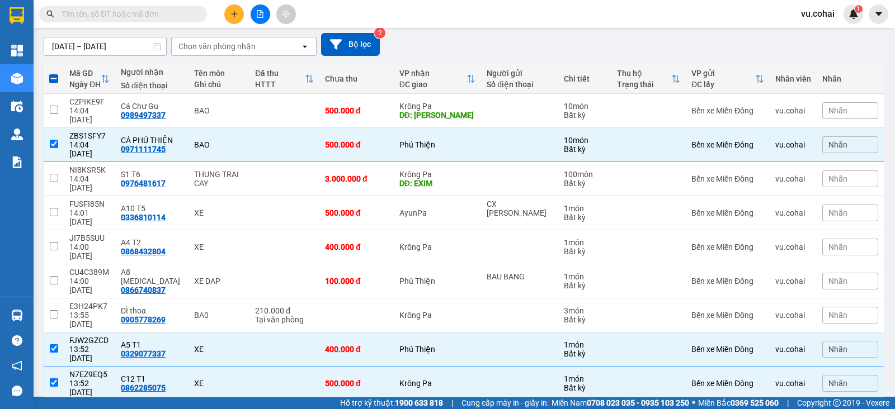
scroll to position [0, 0]
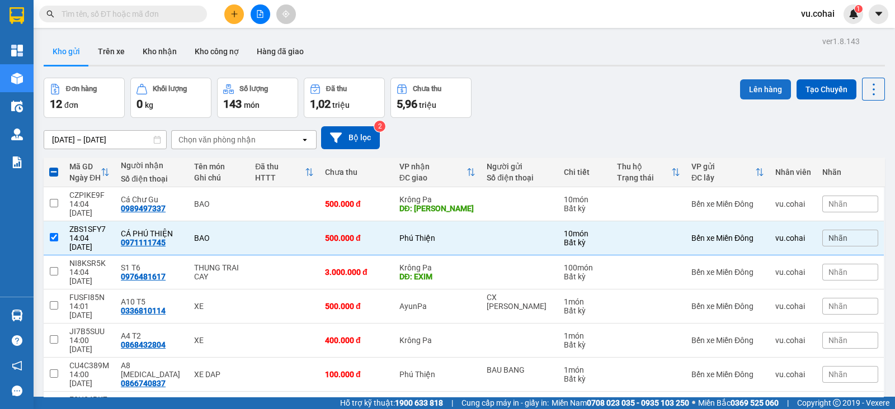
click at [757, 82] on button "Lên hàng" at bounding box center [765, 89] width 51 height 20
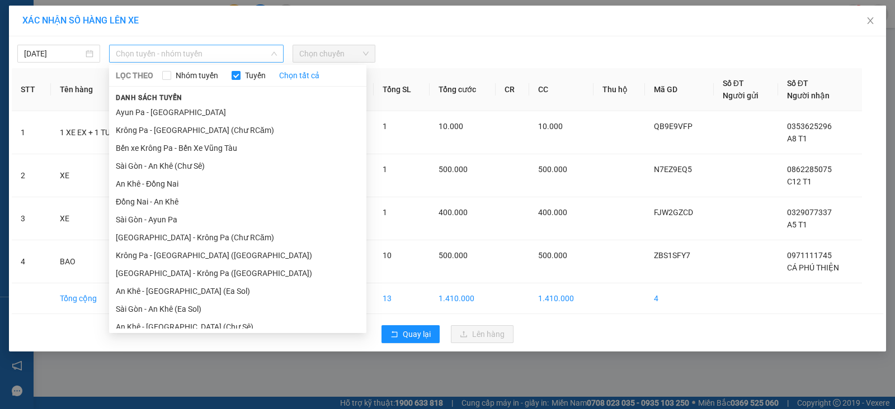
click at [237, 50] on span "Chọn tuyến - nhóm tuyến" at bounding box center [196, 53] width 161 height 17
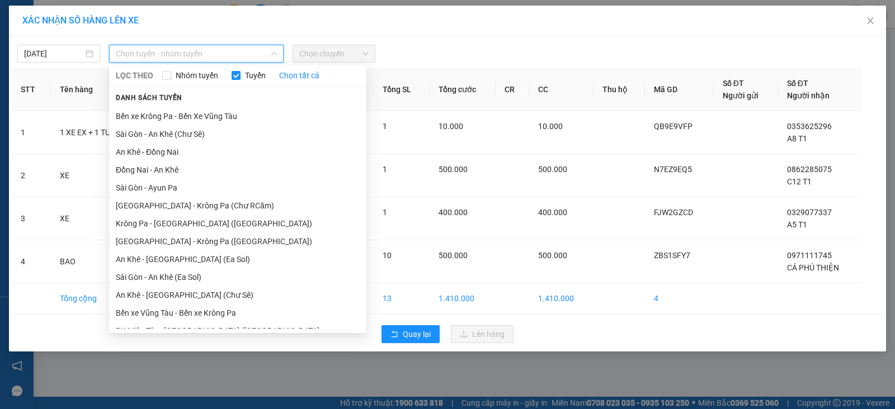
scroll to position [12, 0]
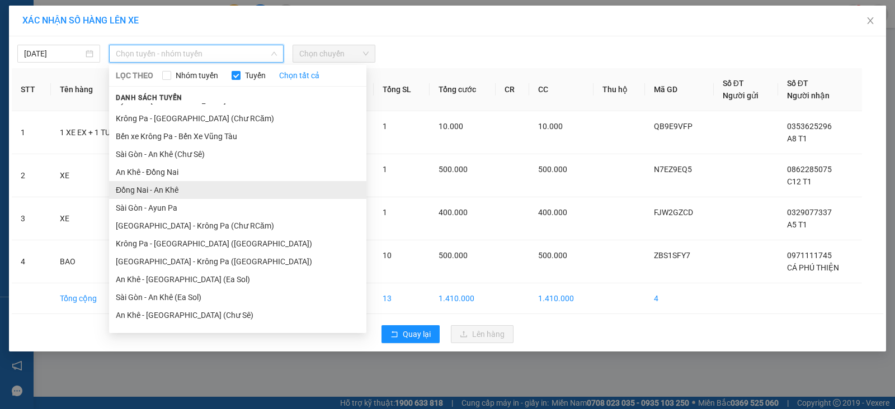
click at [185, 189] on li "Đồng Nai - An Khê" at bounding box center [237, 190] width 257 height 18
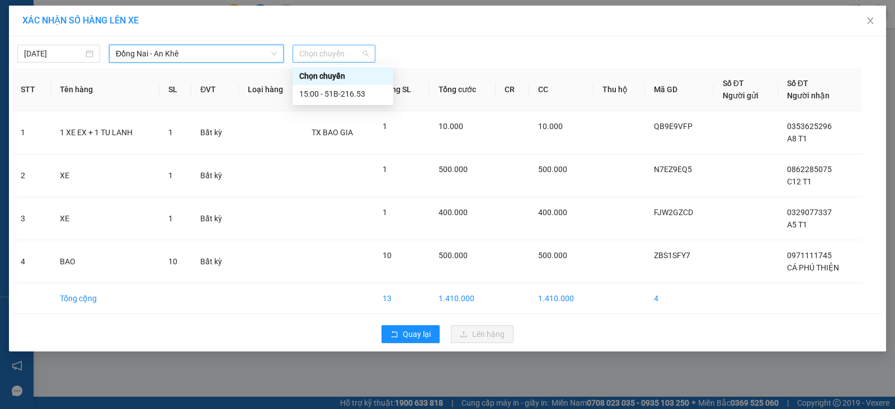
click at [323, 54] on span "Chọn chuyến" at bounding box center [333, 53] width 69 height 17
click at [353, 94] on div "15:00 - 51B-216.53" at bounding box center [342, 94] width 87 height 12
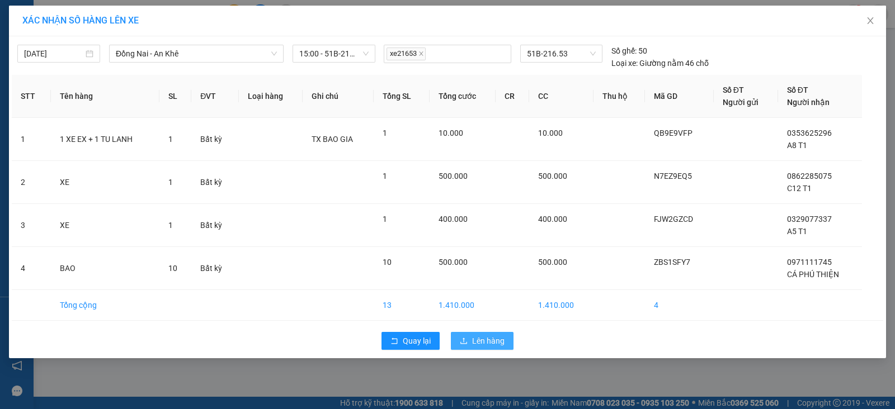
click at [480, 340] on span "Lên hàng" at bounding box center [488, 341] width 32 height 12
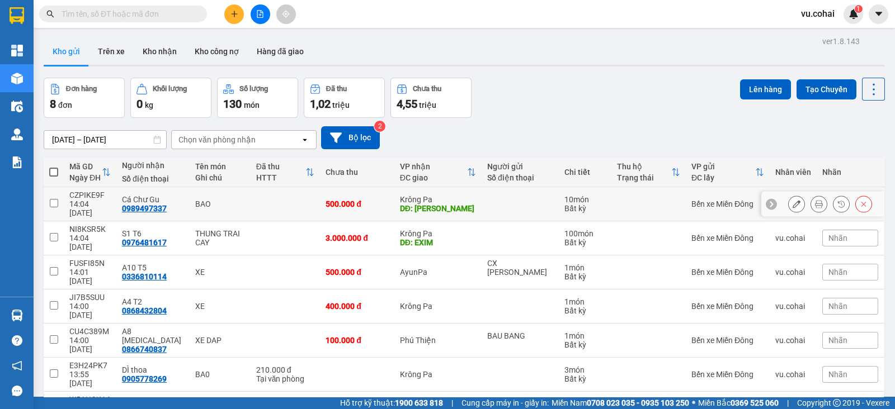
click at [50, 200] on input "checkbox" at bounding box center [54, 203] width 8 height 8
checkbox input "true"
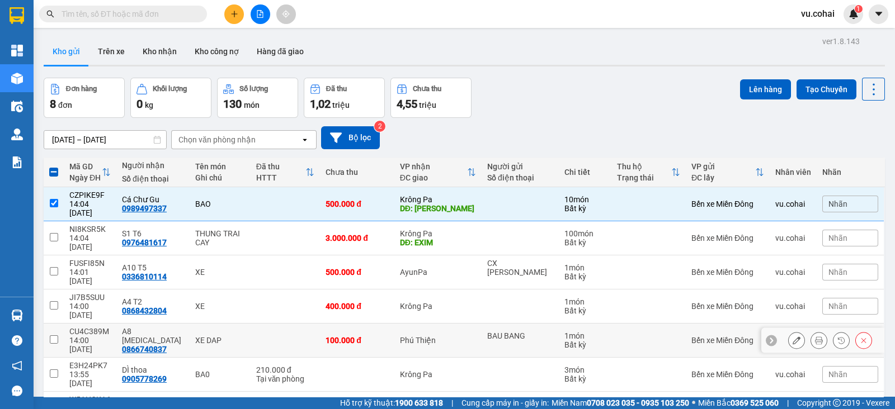
click at [57, 324] on td at bounding box center [54, 341] width 20 height 34
checkbox input "true"
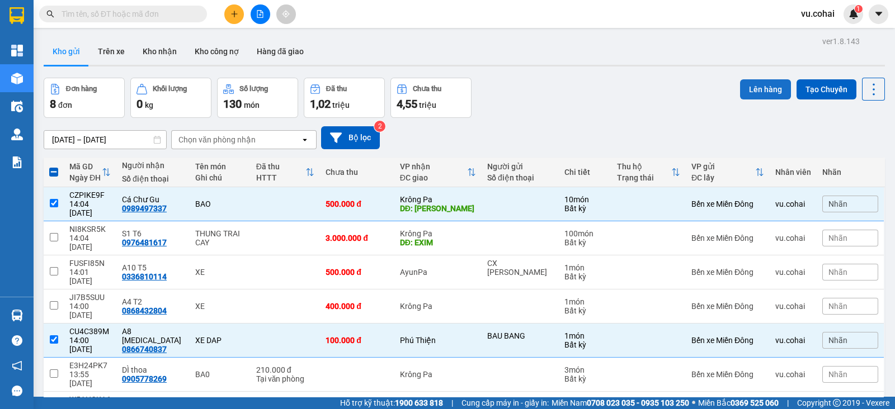
click at [745, 88] on button "Lên hàng" at bounding box center [765, 89] width 51 height 20
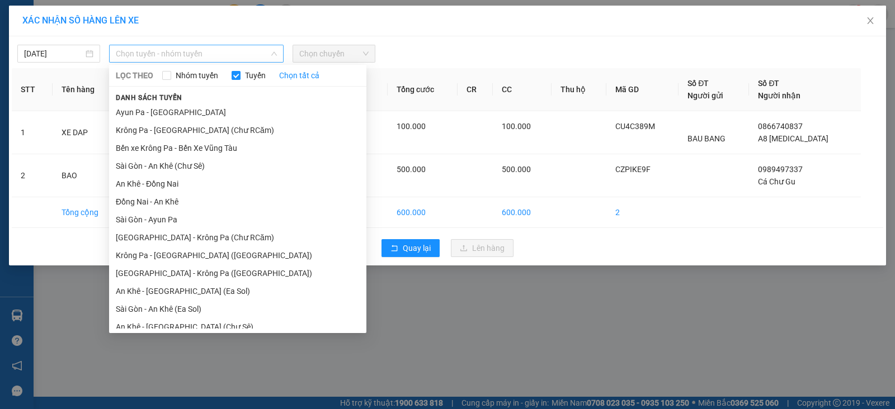
click at [187, 51] on span "Chọn tuyến - nhóm tuyến" at bounding box center [196, 53] width 161 height 17
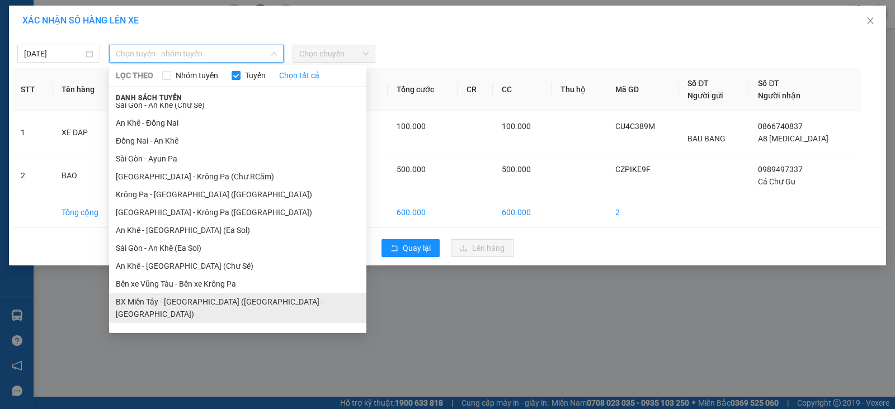
click at [283, 299] on li "BX Miền Tây - [GEOGRAPHIC_DATA] ([GEOGRAPHIC_DATA] - [GEOGRAPHIC_DATA])" at bounding box center [237, 308] width 257 height 30
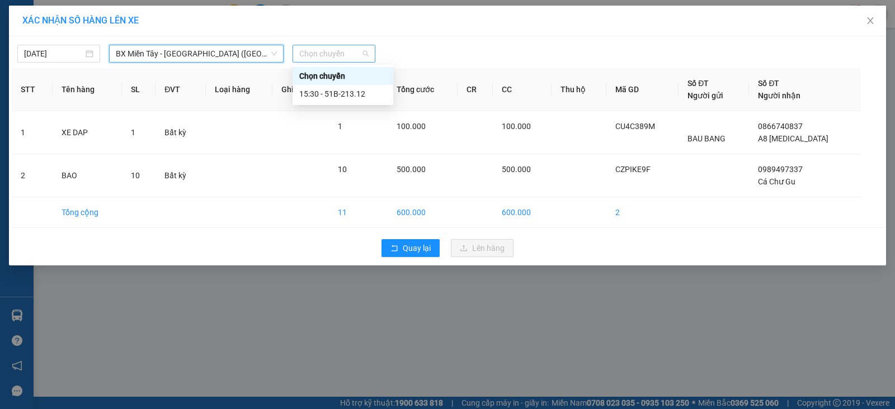
click at [332, 51] on span "Chọn chuyến" at bounding box center [333, 53] width 69 height 17
click at [355, 93] on div "15:30 - 51B-213.12" at bounding box center [342, 94] width 87 height 12
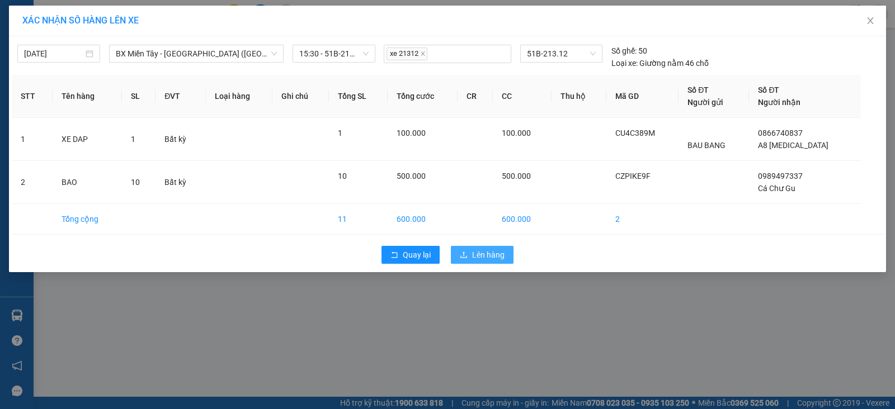
click at [480, 258] on span "Lên hàng" at bounding box center [488, 255] width 32 height 12
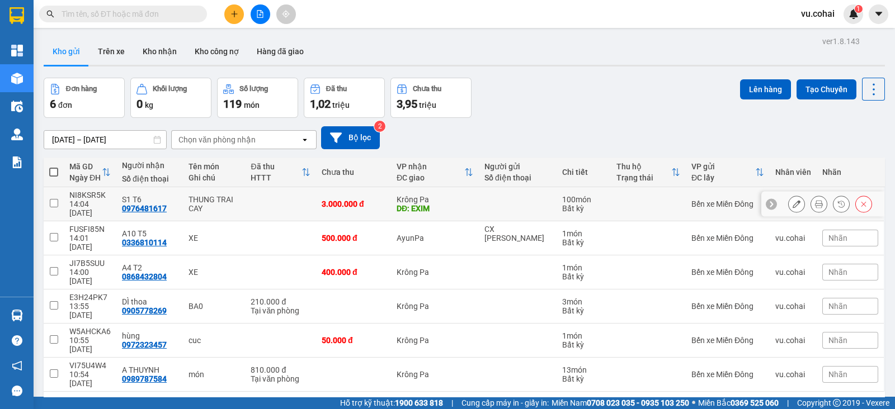
click at [53, 199] on input "checkbox" at bounding box center [54, 203] width 8 height 8
checkbox input "true"
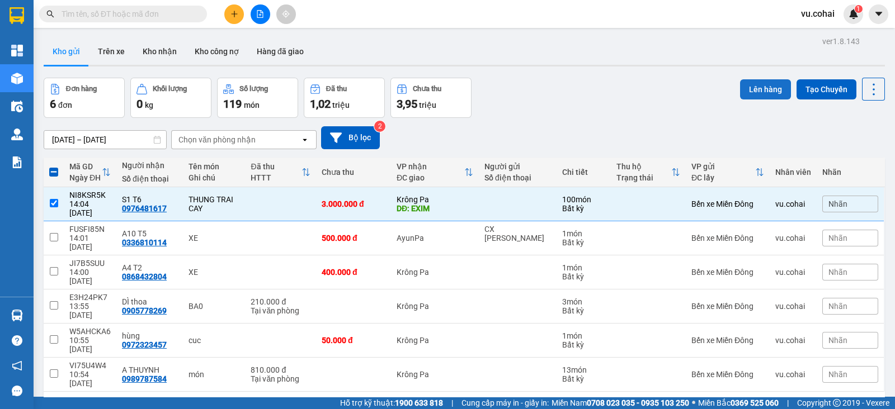
click at [768, 84] on button "Lên hàng" at bounding box center [765, 89] width 51 height 20
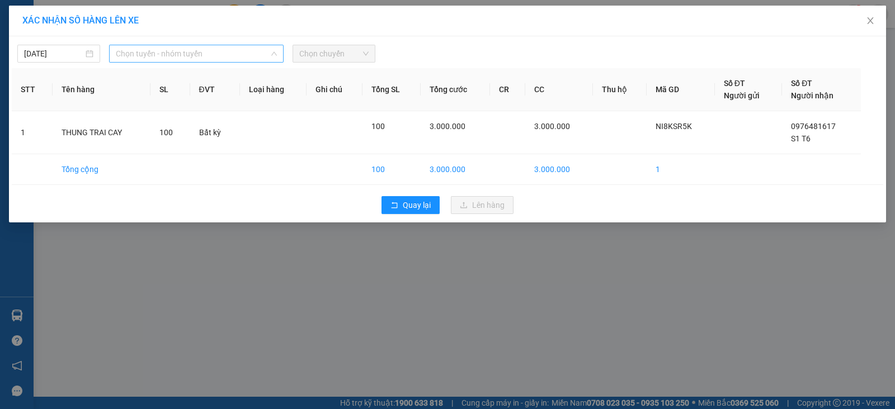
click at [235, 54] on span "Chọn tuyến - nhóm tuyến" at bounding box center [196, 53] width 161 height 17
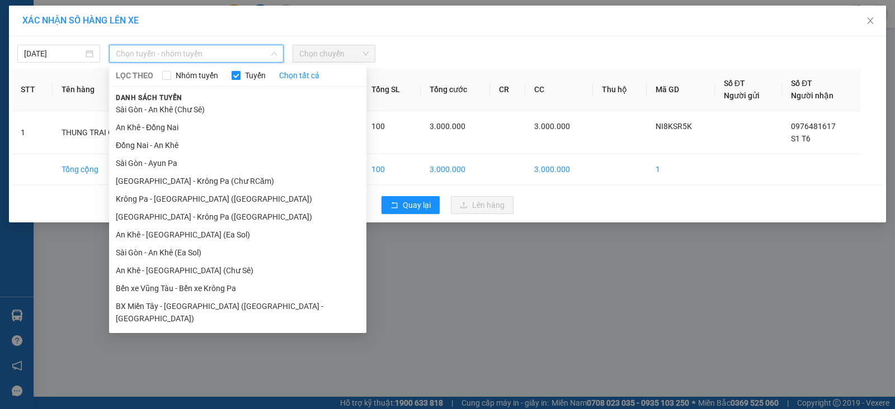
scroll to position [61, 0]
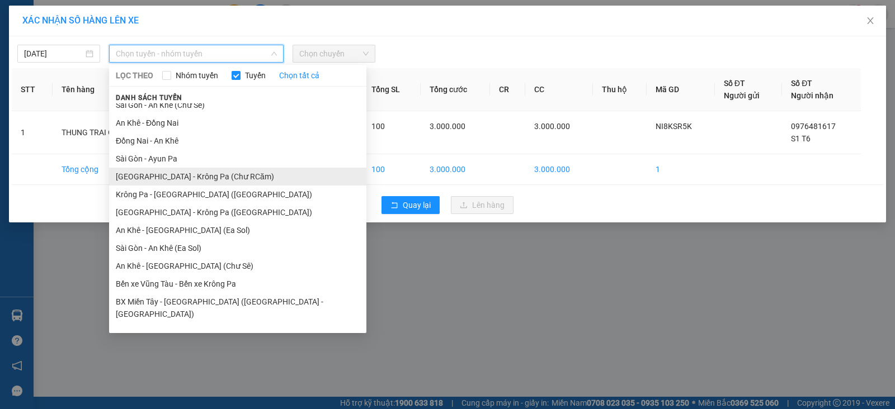
click at [214, 179] on li "[GEOGRAPHIC_DATA] - Krông Pa (Chư RCăm)" at bounding box center [237, 177] width 257 height 18
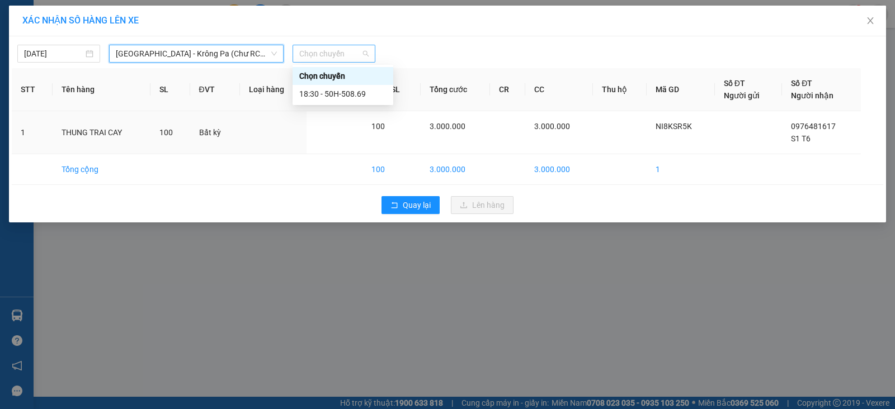
click at [325, 53] on span "Chọn chuyến" at bounding box center [333, 53] width 69 height 17
click at [361, 96] on div "18:30 - 50H-508.69" at bounding box center [342, 94] width 87 height 12
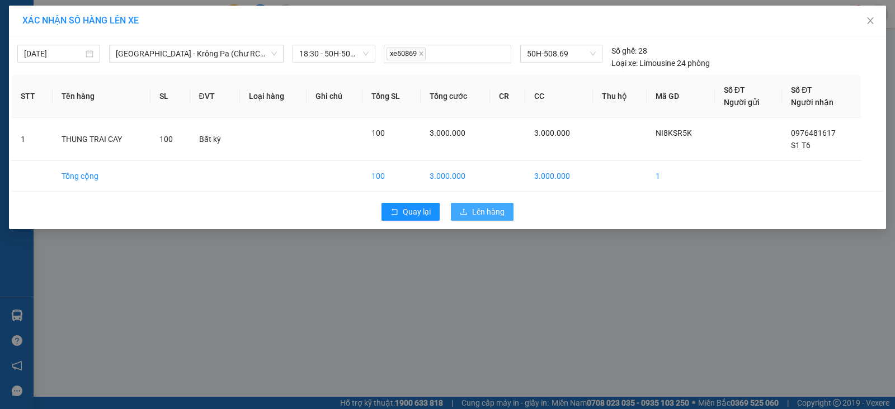
click at [488, 212] on span "Lên hàng" at bounding box center [488, 212] width 32 height 12
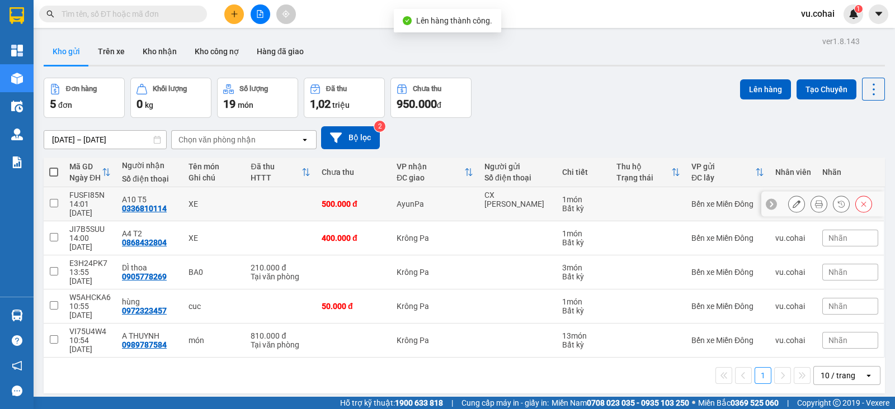
click at [56, 199] on input "checkbox" at bounding box center [54, 203] width 8 height 8
checkbox input "true"
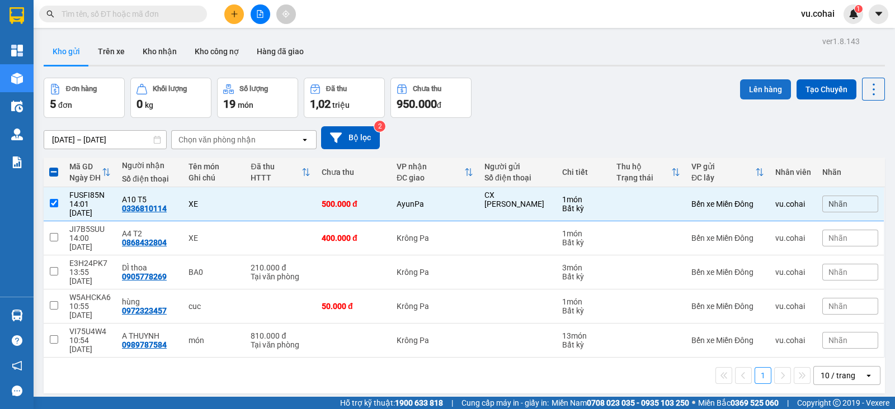
click at [754, 92] on button "Lên hàng" at bounding box center [765, 89] width 51 height 20
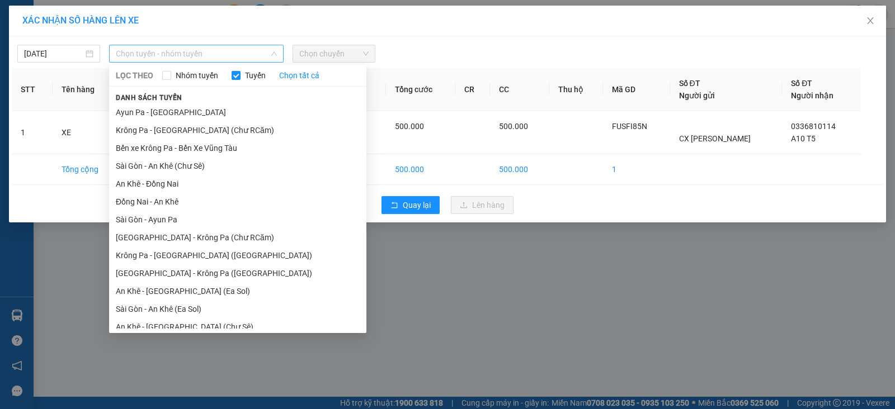
click at [188, 51] on span "Chọn tuyến - nhóm tuyến" at bounding box center [196, 53] width 161 height 17
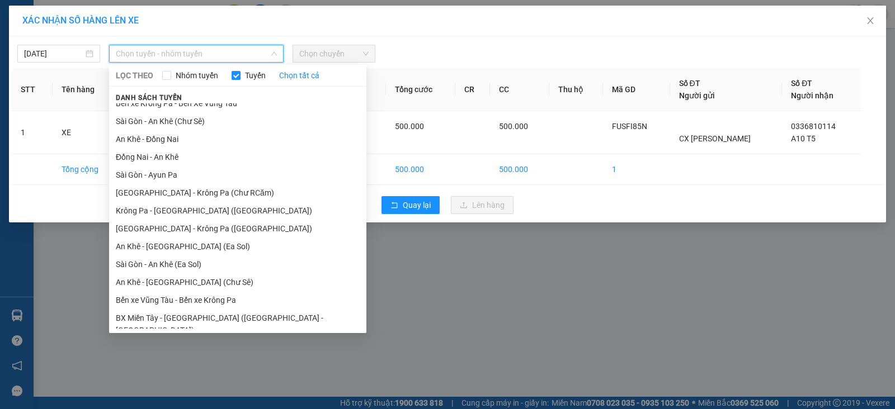
scroll to position [48, 0]
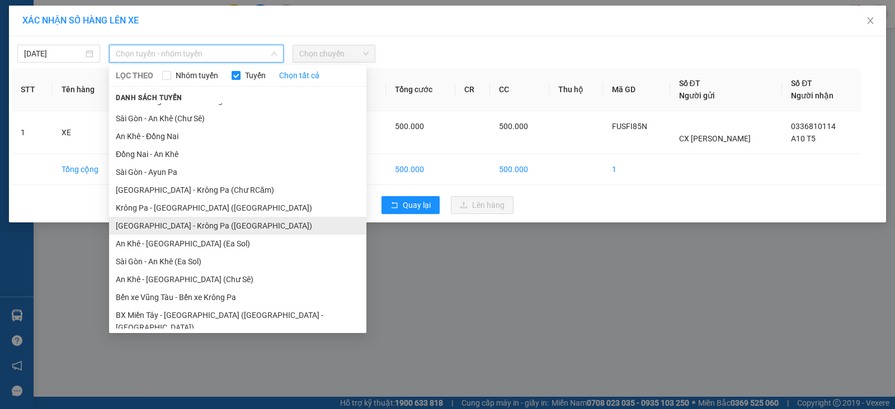
click at [226, 223] on li "[GEOGRAPHIC_DATA] - Krông Pa ([GEOGRAPHIC_DATA])" at bounding box center [237, 226] width 257 height 18
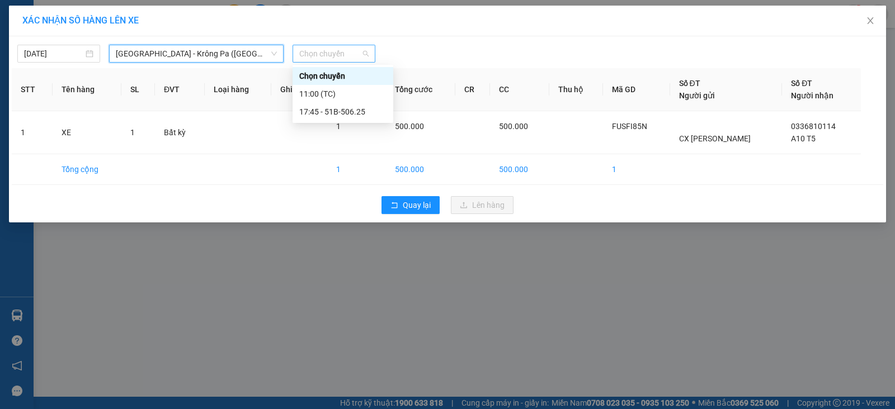
click at [325, 46] on span "Chọn chuyến" at bounding box center [333, 53] width 69 height 17
click at [369, 113] on div "17:45 - 51B-506.25" at bounding box center [342, 112] width 87 height 12
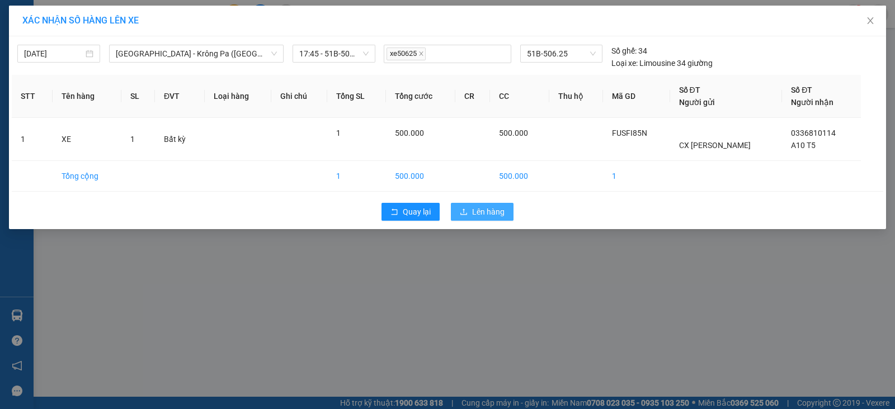
click at [489, 212] on span "Lên hàng" at bounding box center [488, 212] width 32 height 12
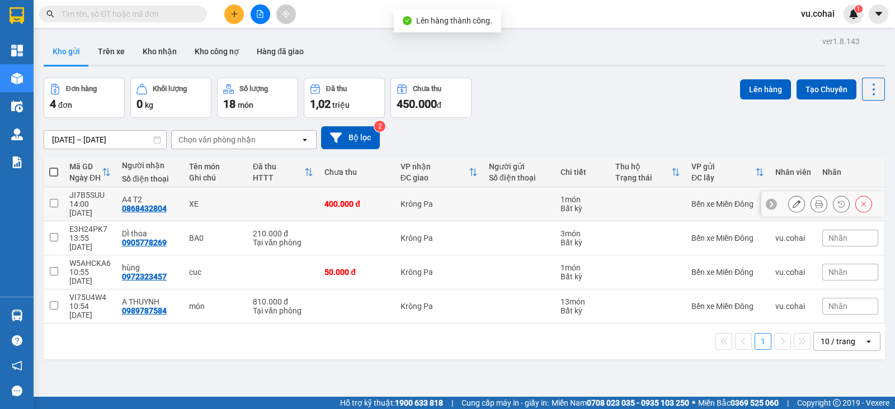
click at [48, 197] on td at bounding box center [54, 204] width 20 height 34
checkbox input "true"
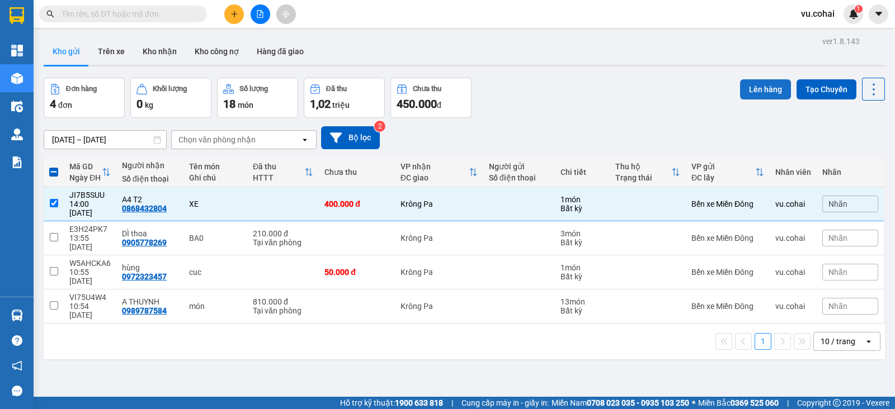
click at [744, 85] on button "Lên hàng" at bounding box center [765, 89] width 51 height 20
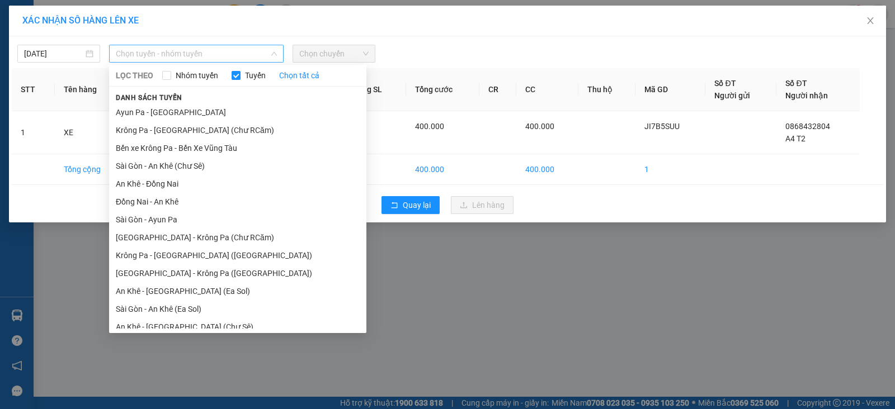
click at [178, 57] on span "Chọn tuyến - nhóm tuyến" at bounding box center [196, 53] width 161 height 17
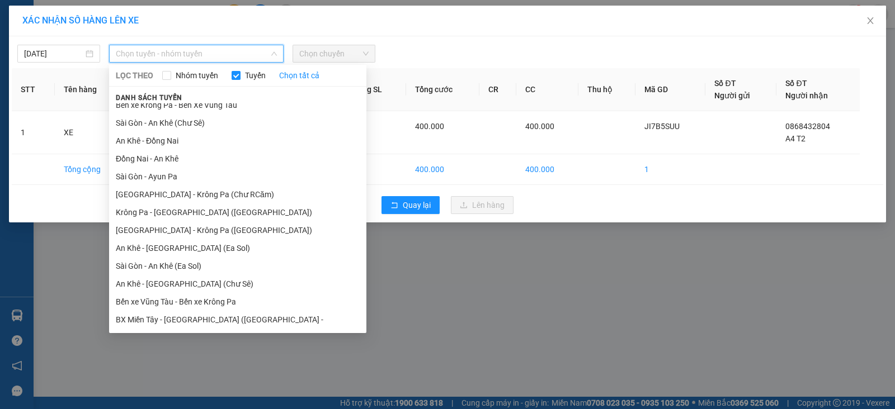
scroll to position [61, 0]
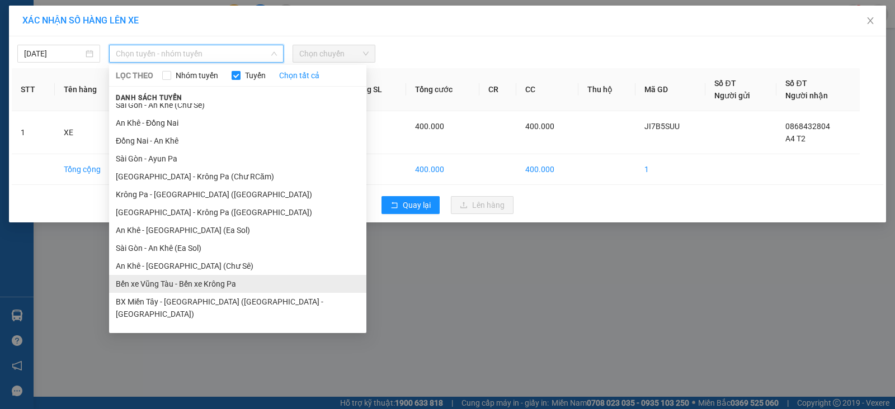
click at [214, 285] on li "Bến xe Vũng Tàu - Bến xe Krông Pa" at bounding box center [237, 284] width 257 height 18
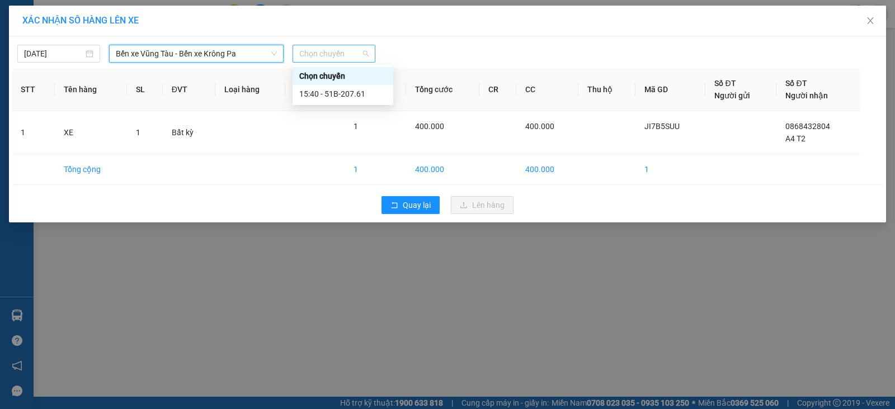
click at [335, 48] on span "Chọn chuyến" at bounding box center [333, 53] width 69 height 17
click at [358, 96] on div "15:40 - 51B-207.61" at bounding box center [342, 94] width 87 height 12
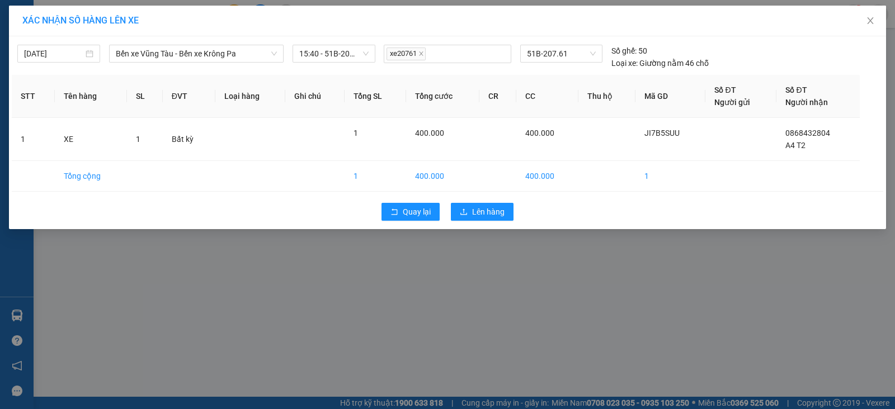
click at [491, 220] on div "Quay lại Lên hàng" at bounding box center [447, 211] width 871 height 29
click at [484, 207] on span "Lên hàng" at bounding box center [488, 212] width 32 height 12
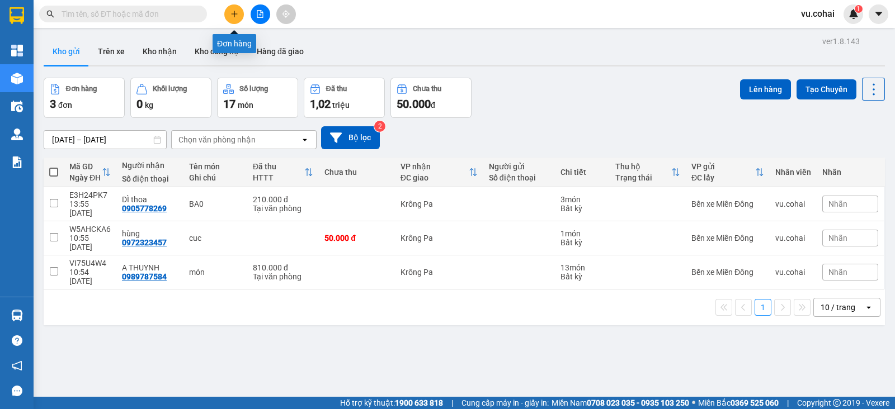
click at [241, 13] on button at bounding box center [234, 14] width 20 height 20
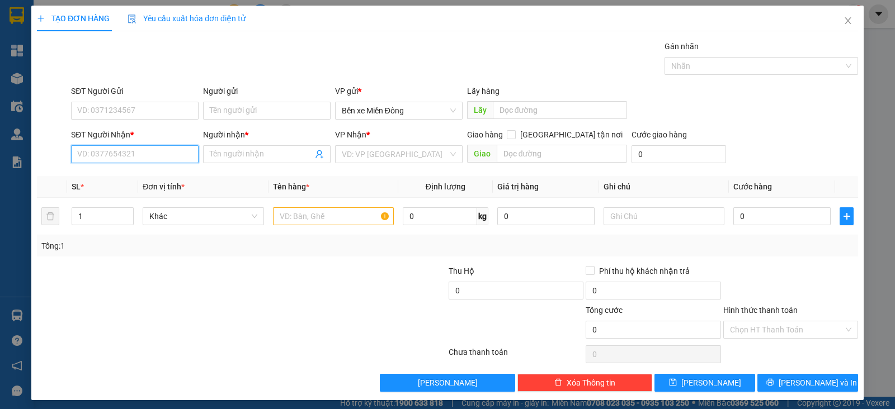
click at [165, 155] on input "SĐT Người Nhận *" at bounding box center [134, 154] width 127 height 18
type input "0398696097"
click at [235, 155] on input "Người nhận *" at bounding box center [261, 154] width 103 height 12
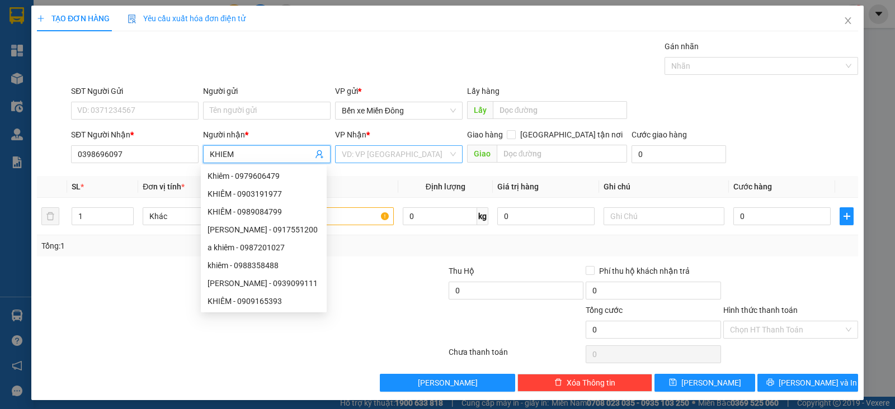
type input "KHIEM"
click at [375, 152] on input "search" at bounding box center [395, 154] width 106 height 17
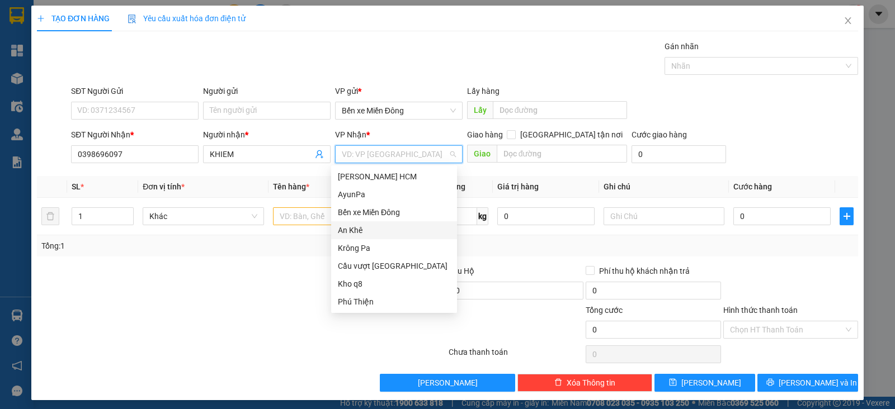
click at [365, 224] on div "An Khê" at bounding box center [394, 230] width 112 height 12
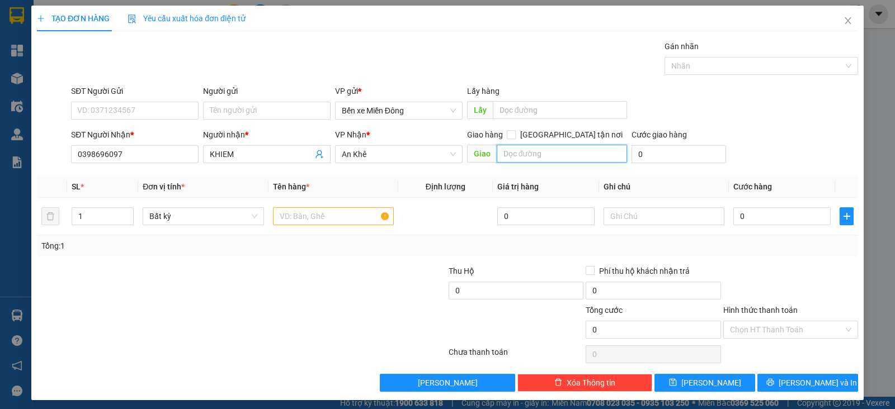
click at [517, 153] on input "text" at bounding box center [561, 154] width 131 height 18
type input "PO TO"
click at [347, 212] on input "text" at bounding box center [333, 216] width 121 height 18
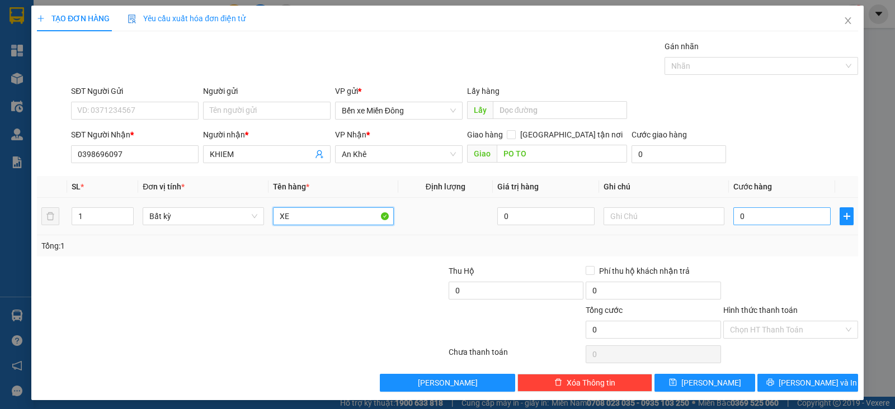
type input "XE"
click at [744, 220] on input "0" at bounding box center [781, 216] width 97 height 18
type input "004"
type input "4"
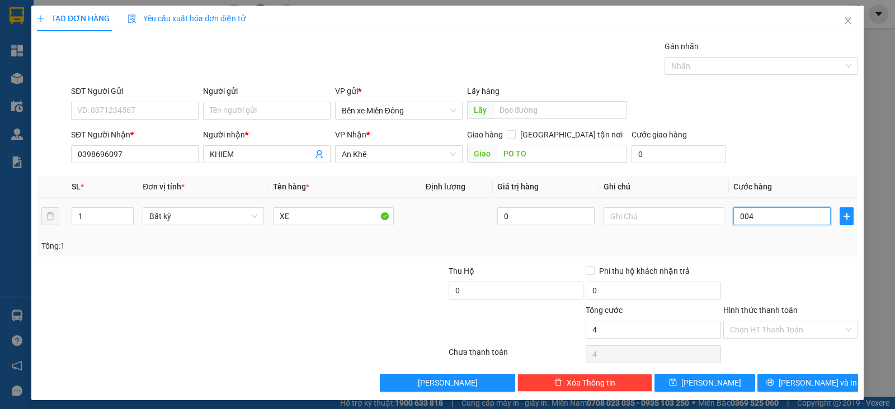
type input "0.045"
type input "45"
type input "00.450"
type input "450"
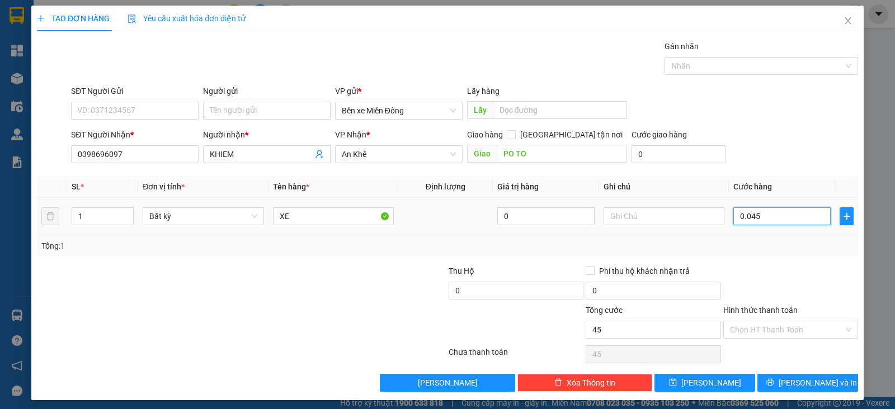
type input "450"
type input "450.000"
click at [651, 215] on input "text" at bounding box center [663, 216] width 121 height 18
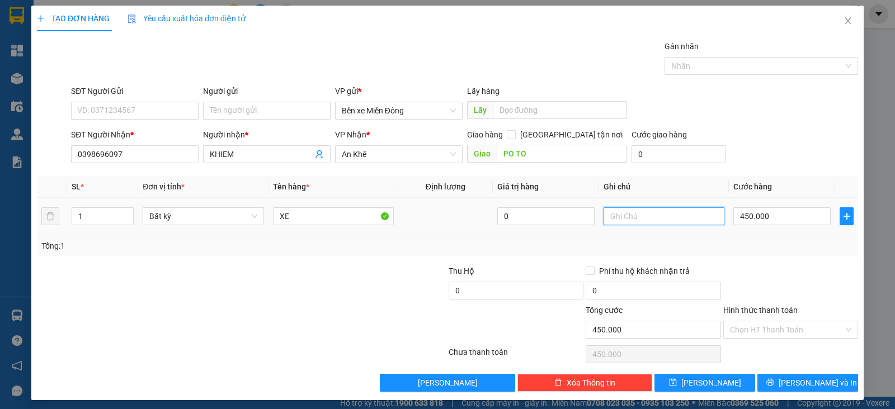
type input "O"
type input "KO CÓ CAVET"
click at [800, 143] on div "SĐT Người Nhận * 0398696097 Người nhận * KHIEM VP Nhận * An Khê Giao hàng Giao …" at bounding box center [464, 148] width 791 height 39
click at [814, 379] on span "[PERSON_NAME] và In" at bounding box center [817, 383] width 78 height 12
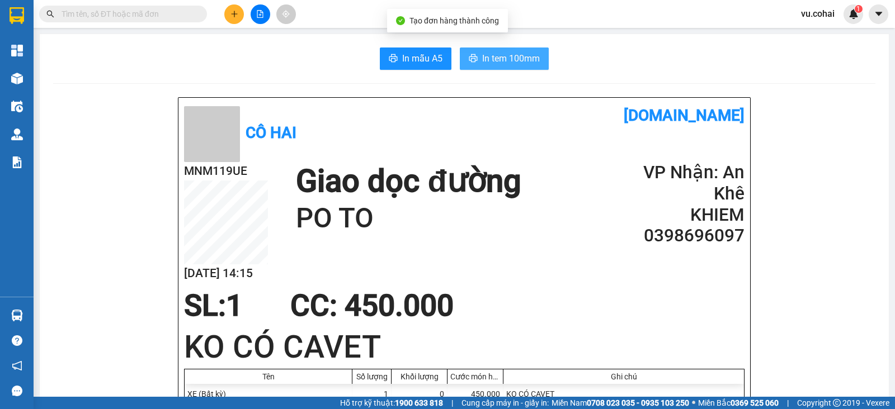
click at [510, 54] on span "In tem 100mm" at bounding box center [511, 58] width 58 height 14
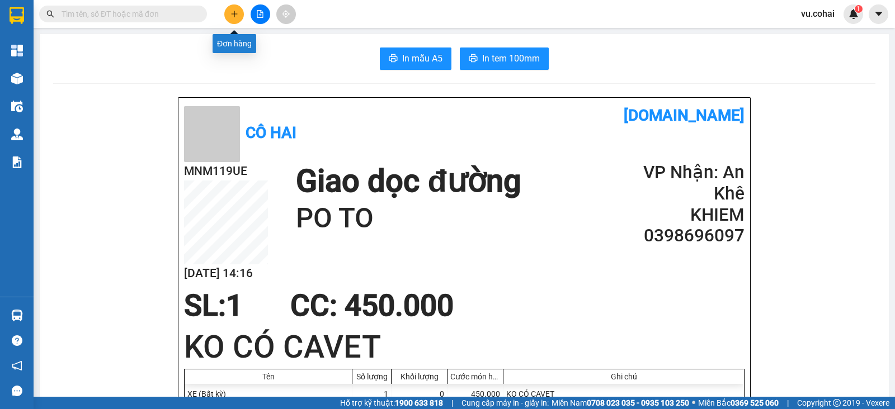
click at [230, 15] on icon "plus" at bounding box center [234, 14] width 8 height 8
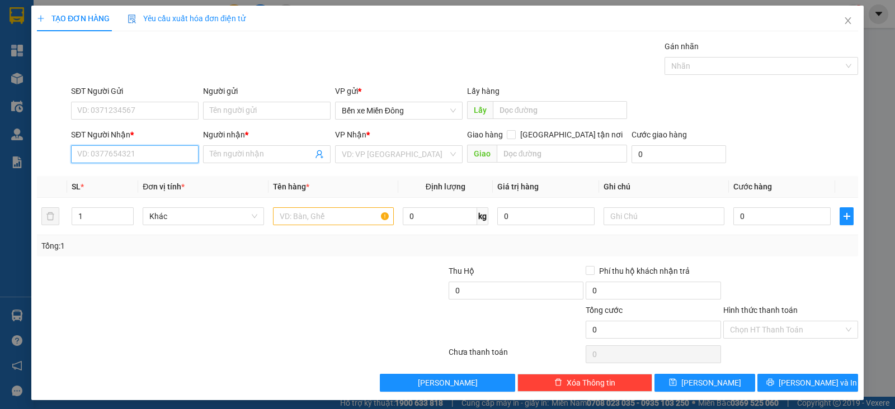
click at [164, 152] on input "SĐT Người Nhận *" at bounding box center [134, 154] width 127 height 18
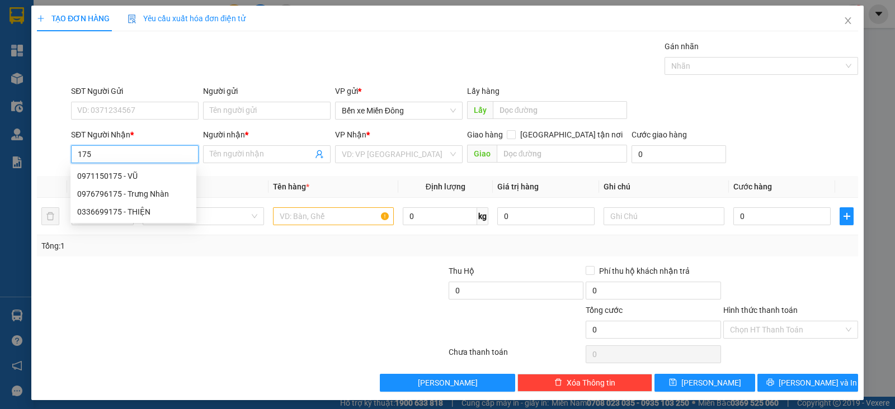
click at [155, 174] on div "0971150175 - VŨ" at bounding box center [133, 176] width 112 height 12
type input "0971150175"
type input "VŨ"
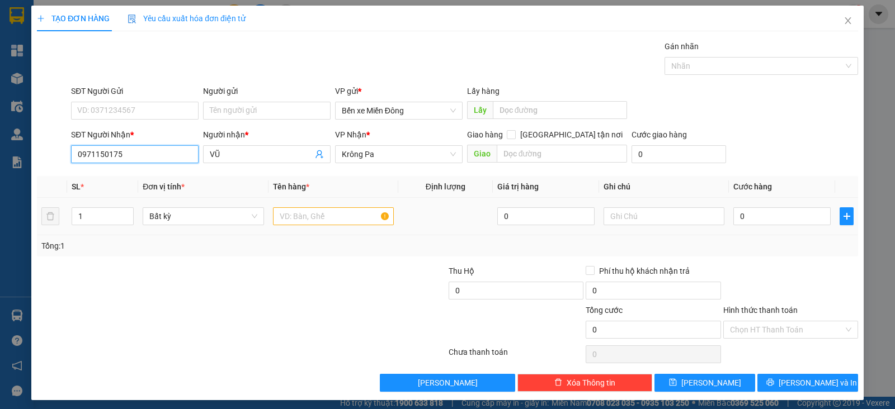
type input "0971150175"
click at [311, 215] on input "text" at bounding box center [333, 216] width 121 height 18
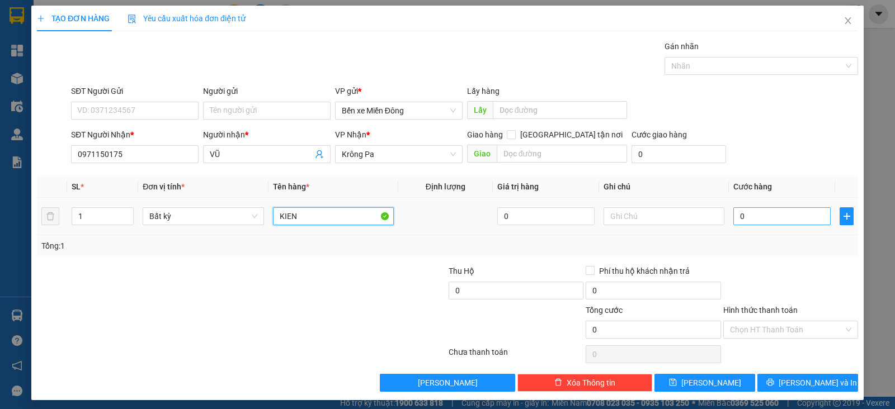
type input "KIEN"
click at [733, 216] on input "0" at bounding box center [781, 216] width 97 height 18
type input "005"
type input "5"
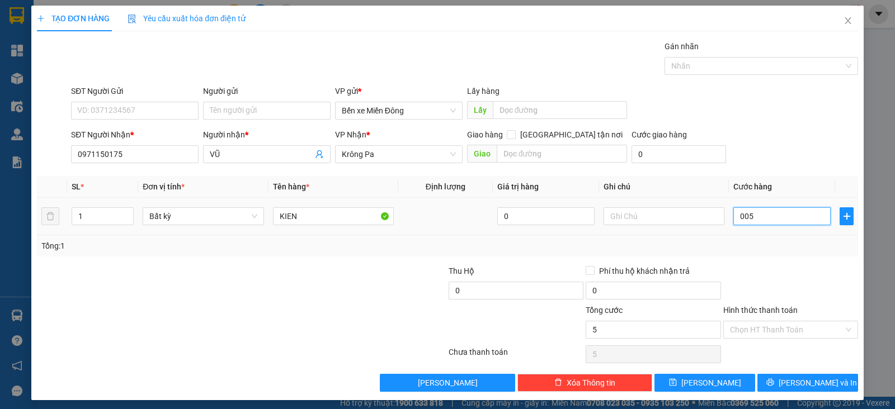
type input "0.050"
type input "50"
type input "50.000"
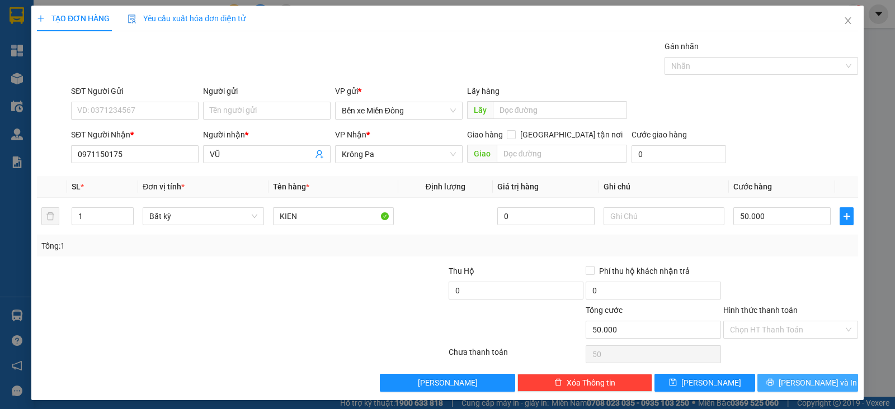
type input "50.000"
click at [783, 387] on button "[PERSON_NAME] và In" at bounding box center [807, 383] width 101 height 18
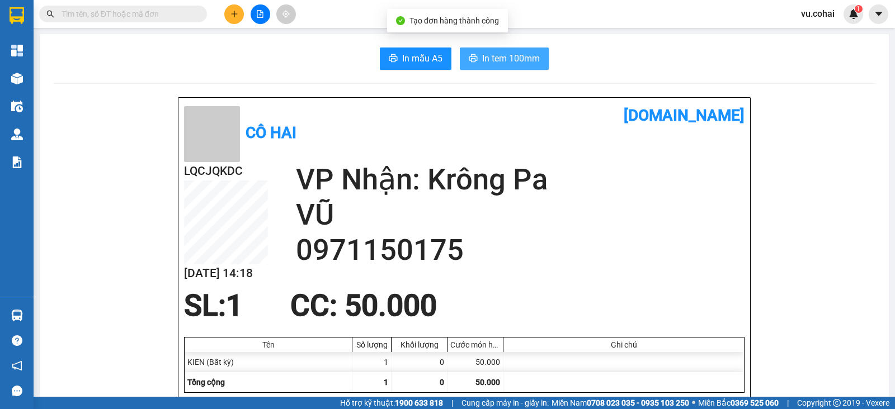
click at [526, 59] on span "In tem 100mm" at bounding box center [511, 58] width 58 height 14
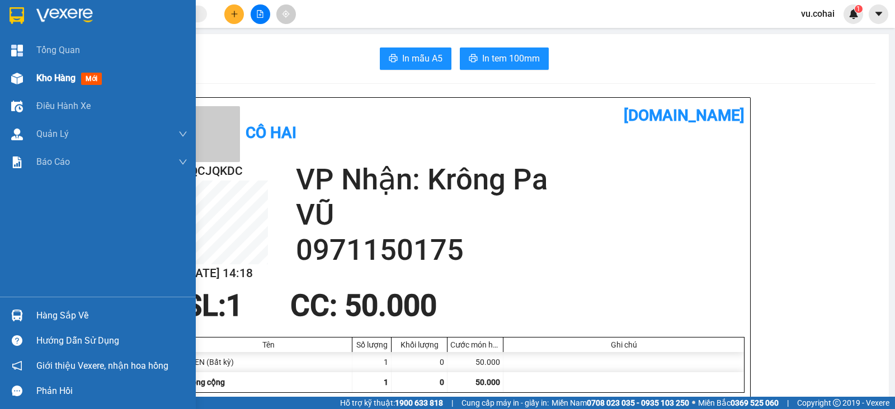
click at [29, 76] on div "Kho hàng mới" at bounding box center [98, 78] width 196 height 28
